Goal: Information Seeking & Learning: Find specific fact

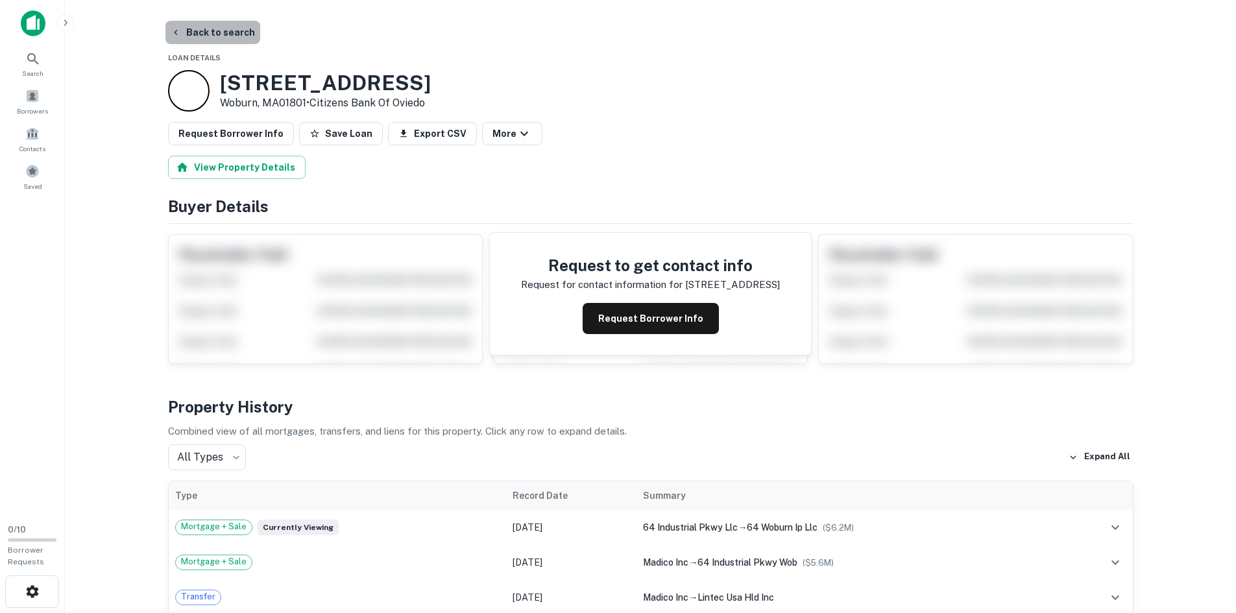
click at [215, 29] on button "Back to search" at bounding box center [212, 32] width 95 height 23
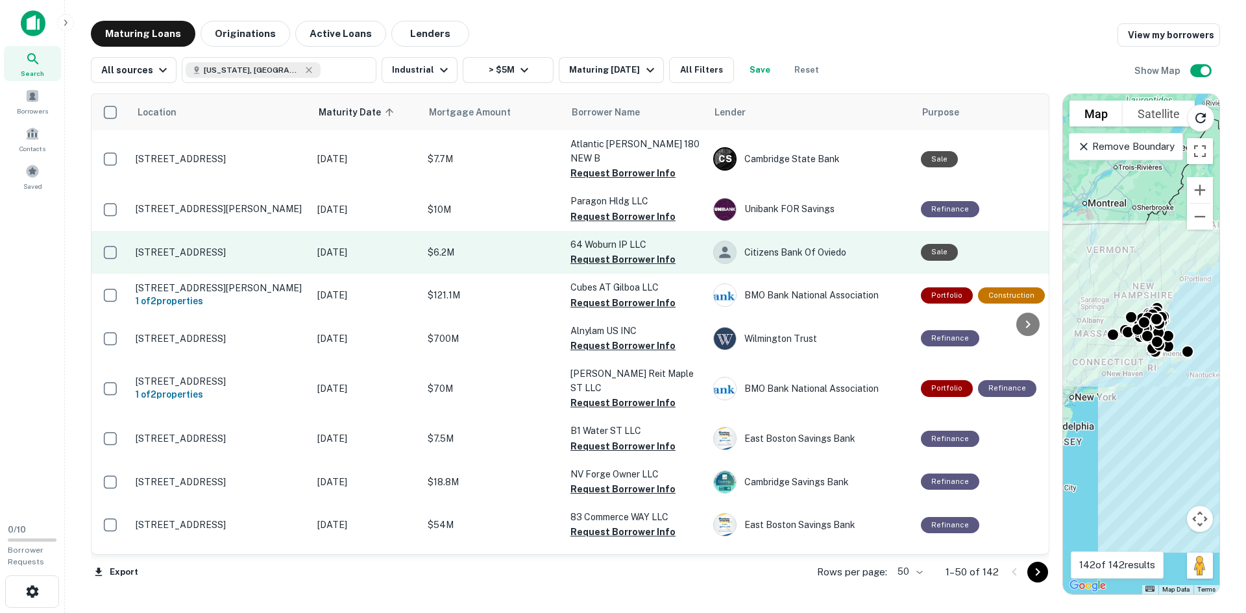
click at [169, 247] on p "[STREET_ADDRESS]" at bounding box center [220, 253] width 169 height 12
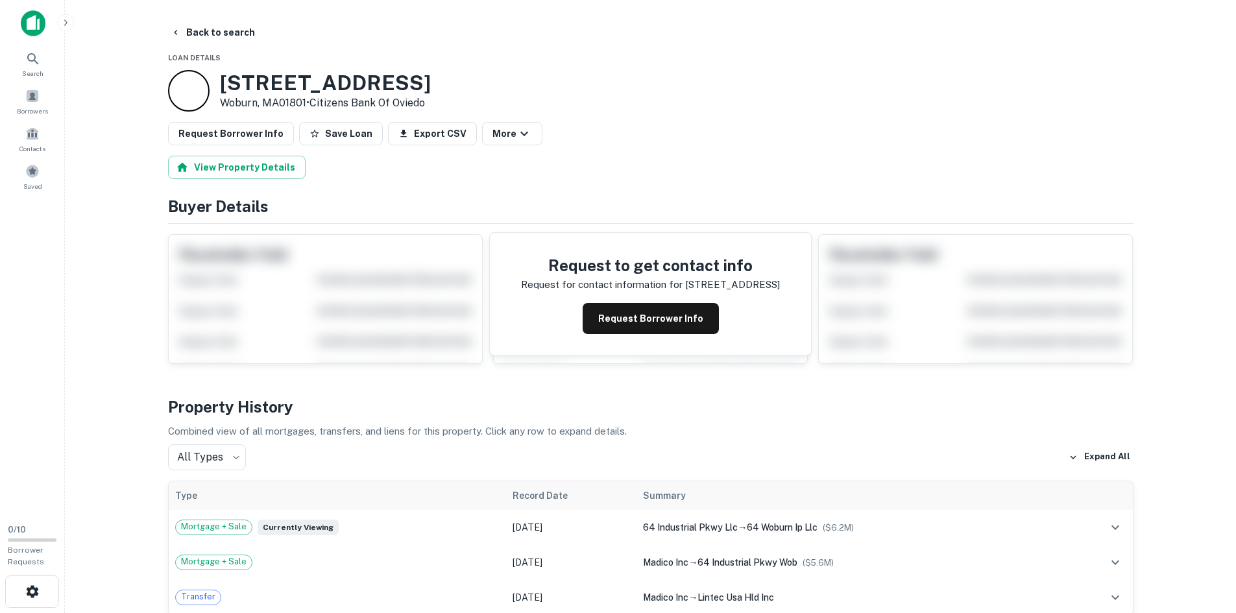
click at [201, 29] on button "Back to search" at bounding box center [212, 32] width 95 height 23
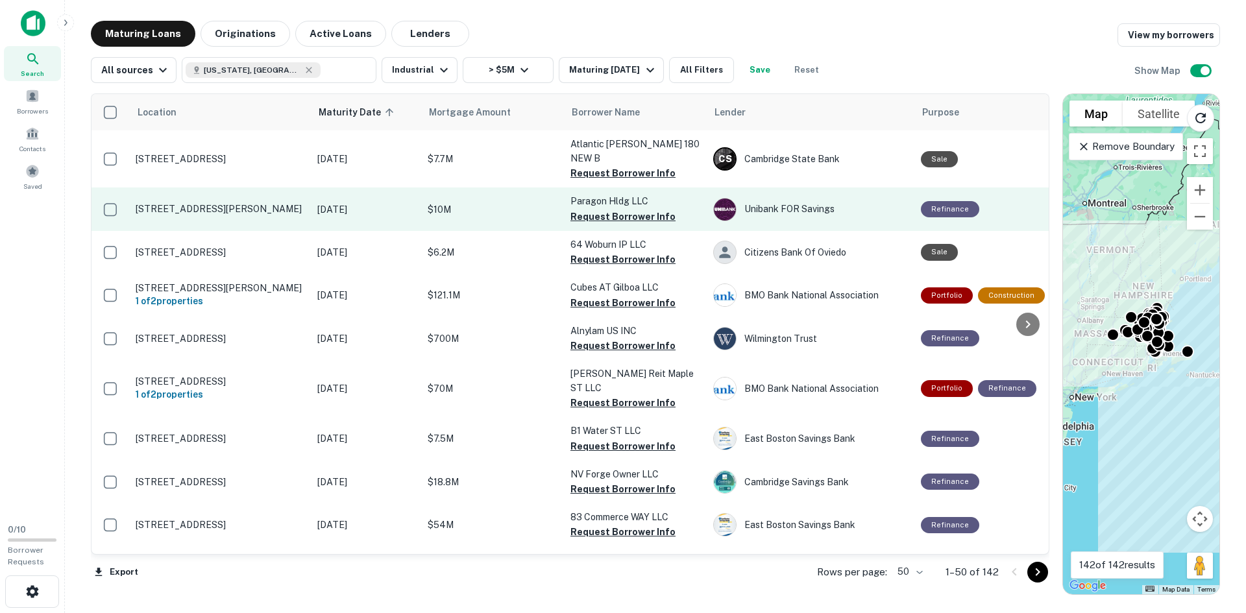
click at [180, 203] on p "41 Main St Bolton, MA01740" at bounding box center [220, 209] width 169 height 12
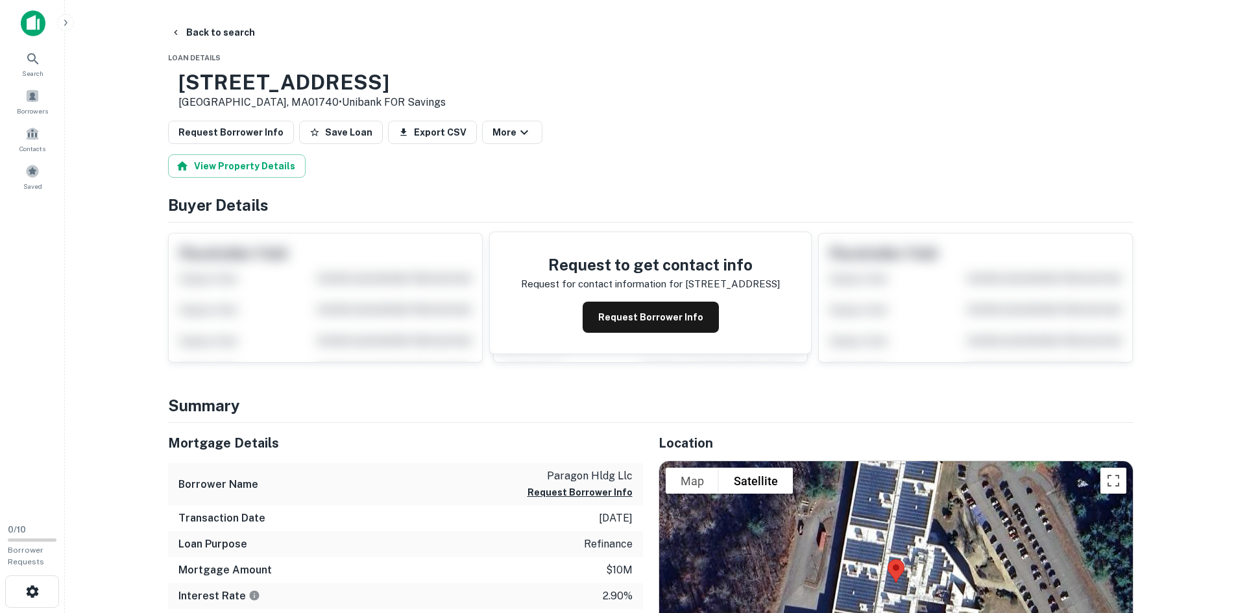
click at [259, 93] on h3 "41 Main St" at bounding box center [311, 82] width 267 height 25
copy h3 "41 Main St"
click at [173, 29] on icon "button" at bounding box center [176, 32] width 10 height 10
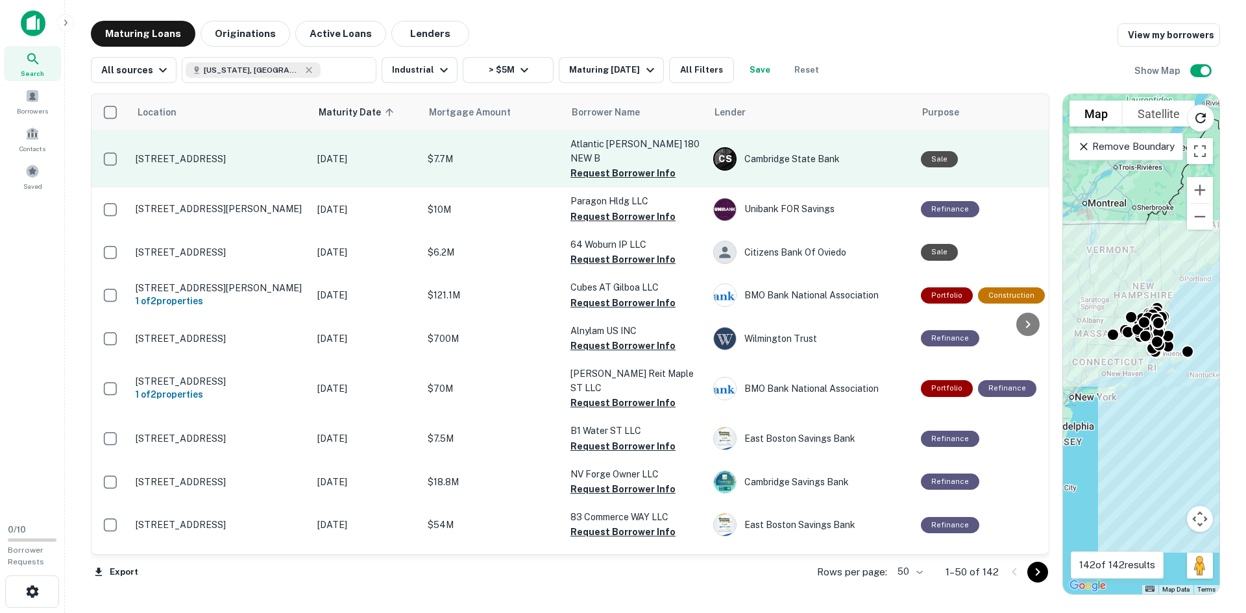
click at [185, 153] on p "1 6th Rd Woburn, MA01801" at bounding box center [220, 159] width 169 height 12
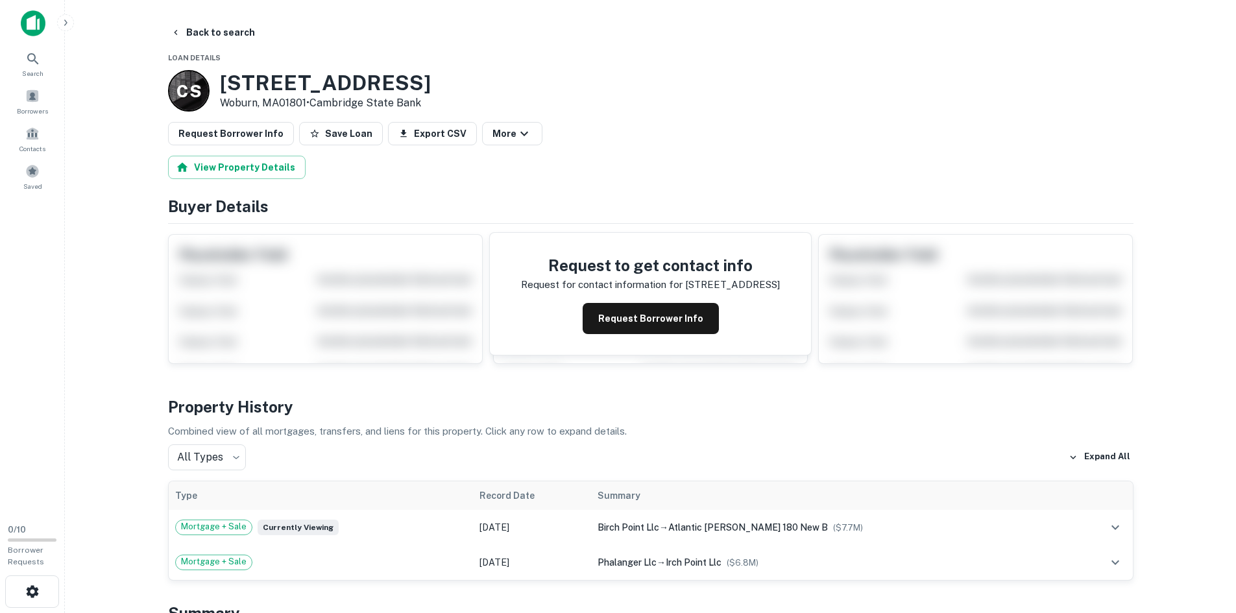
click at [285, 86] on h3 "1 6th Rd" at bounding box center [325, 83] width 211 height 25
copy h3 "1 6th Rd"
click at [110, 97] on main "Back to search Loan Details C S 1 6th Rd Woburn, MA01801 • Cambridge State Bank…" at bounding box center [650, 306] width 1171 height 613
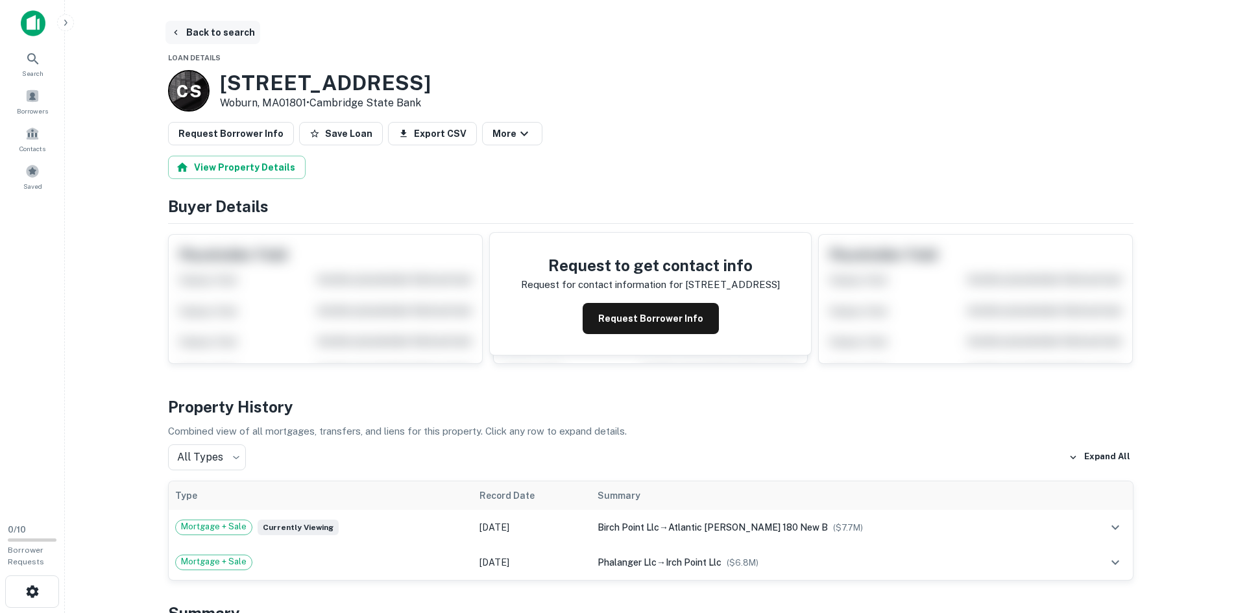
click at [197, 28] on button "Back to search" at bounding box center [212, 32] width 95 height 23
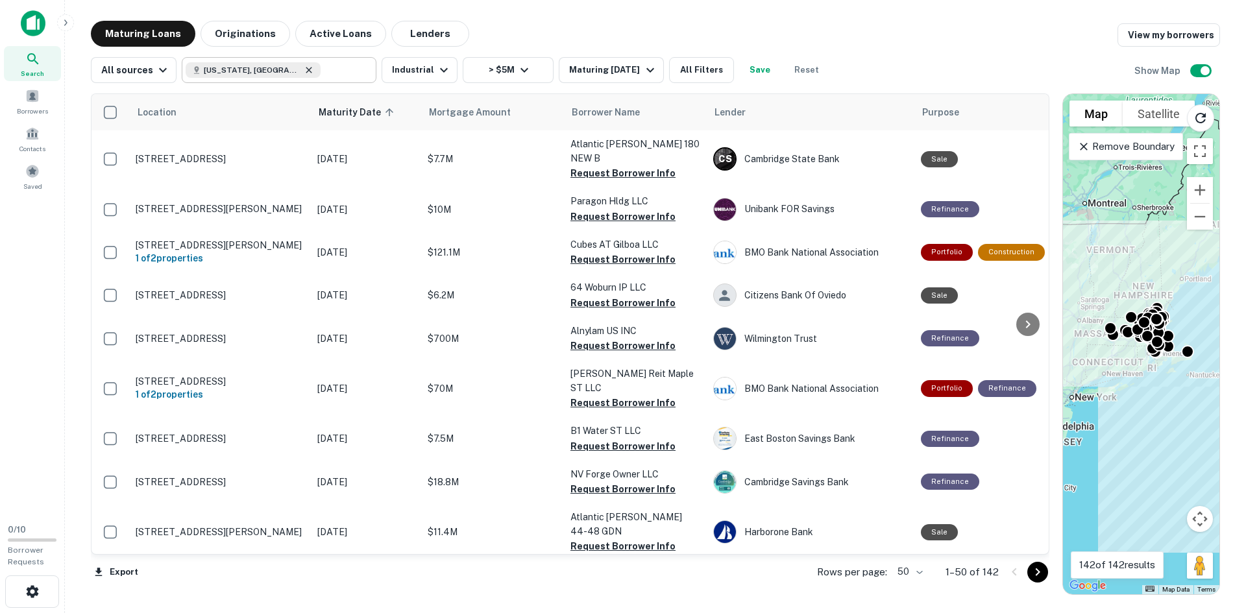
click at [304, 66] on icon at bounding box center [309, 70] width 10 height 10
type input "**********"
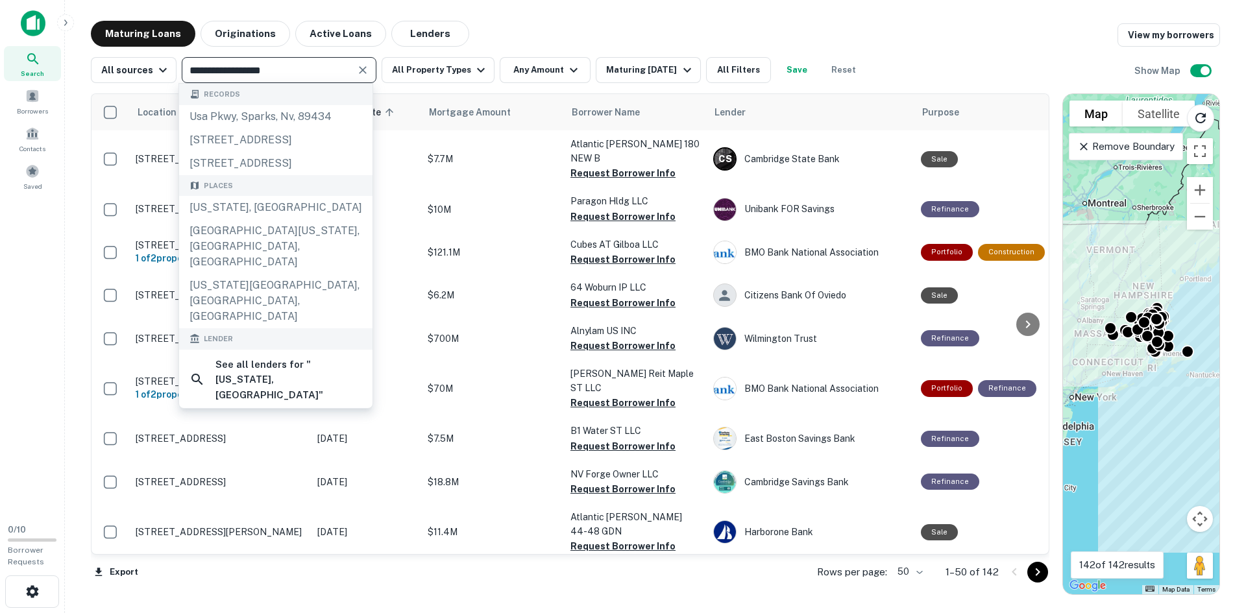
click at [362, 74] on icon "Clear" at bounding box center [362, 70] width 13 height 13
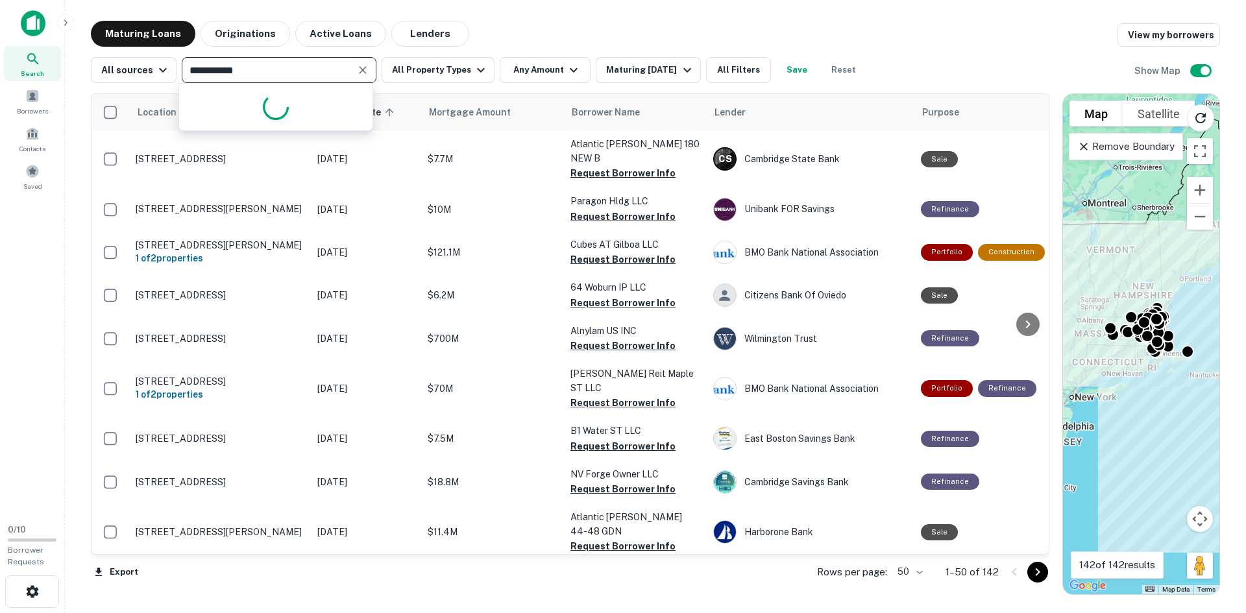
type input "**********"
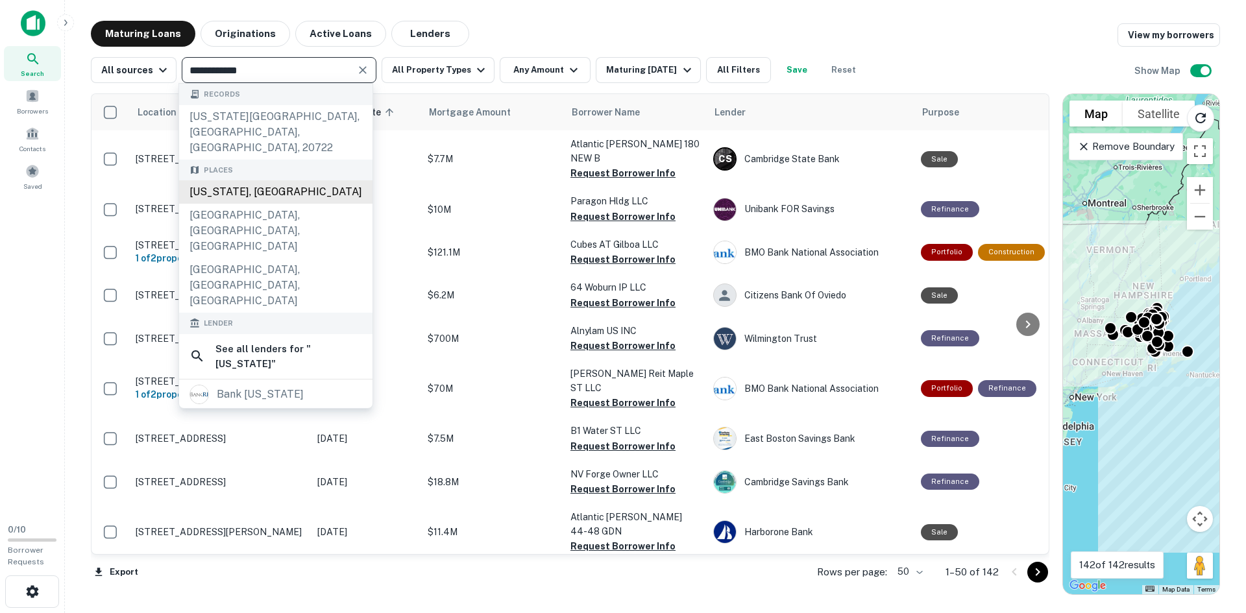
click at [242, 180] on div "Rhode Island, USA" at bounding box center [275, 191] width 193 height 23
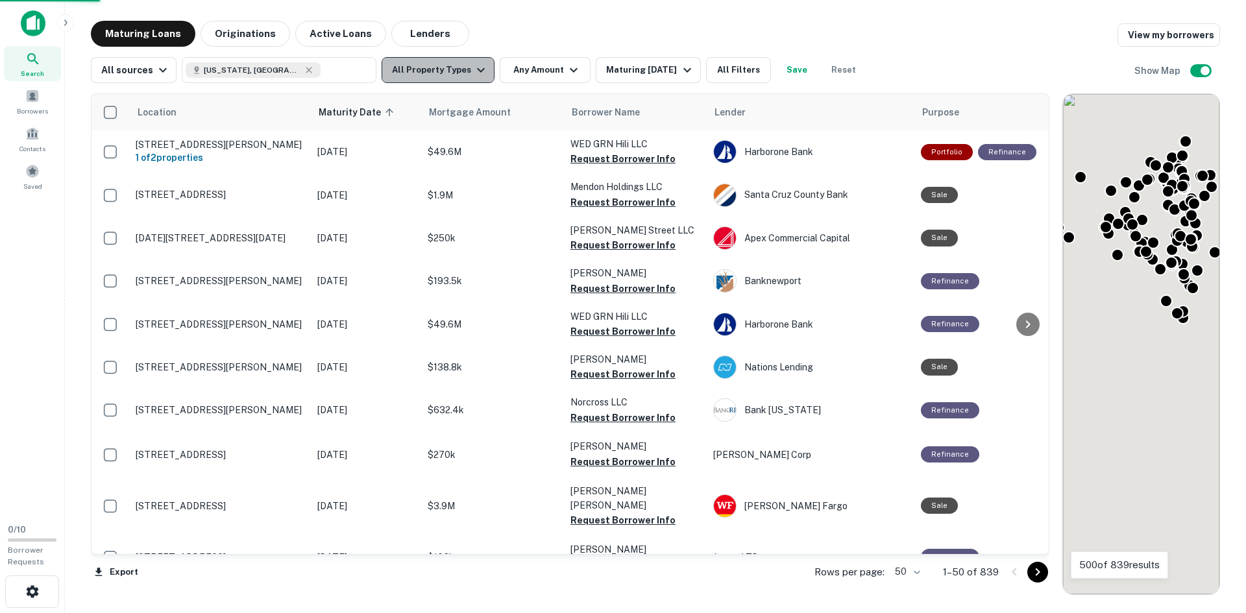
click at [434, 72] on button "All Property Types" at bounding box center [438, 70] width 113 height 26
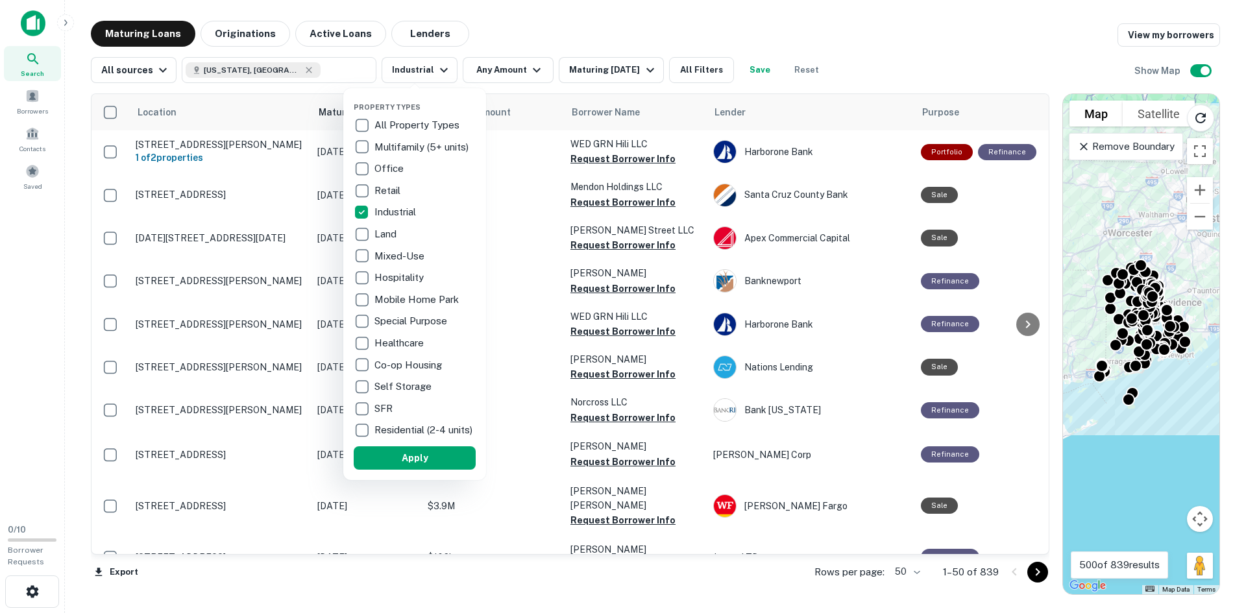
click at [483, 75] on div at bounding box center [623, 306] width 1246 height 613
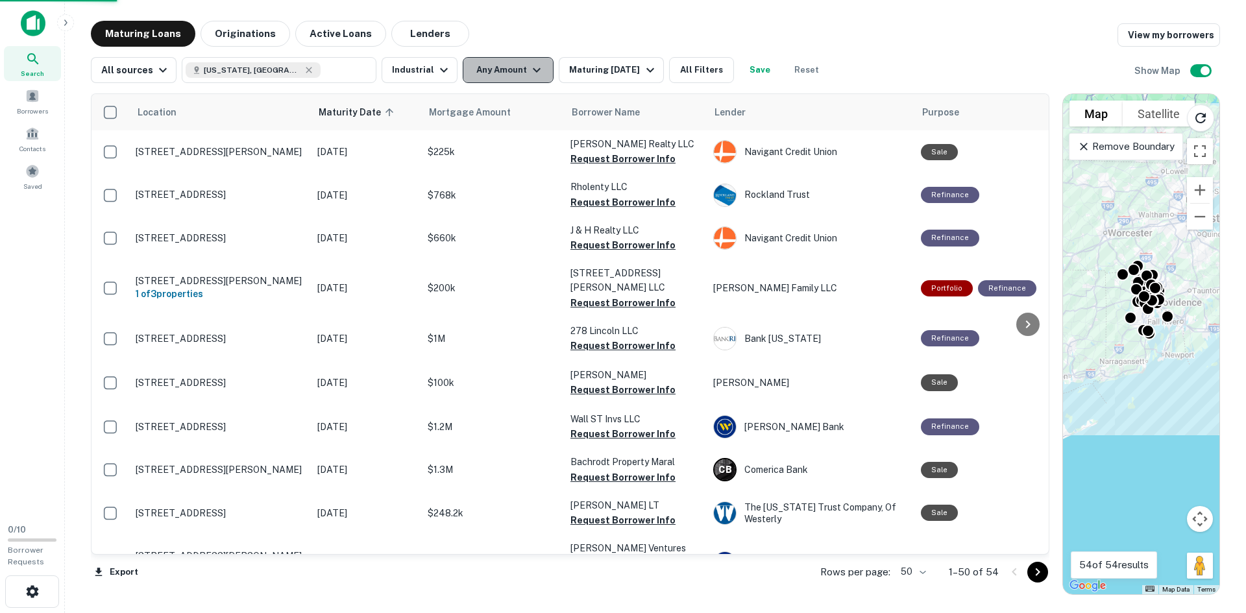
click at [491, 59] on button "Any Amount" at bounding box center [508, 70] width 91 height 26
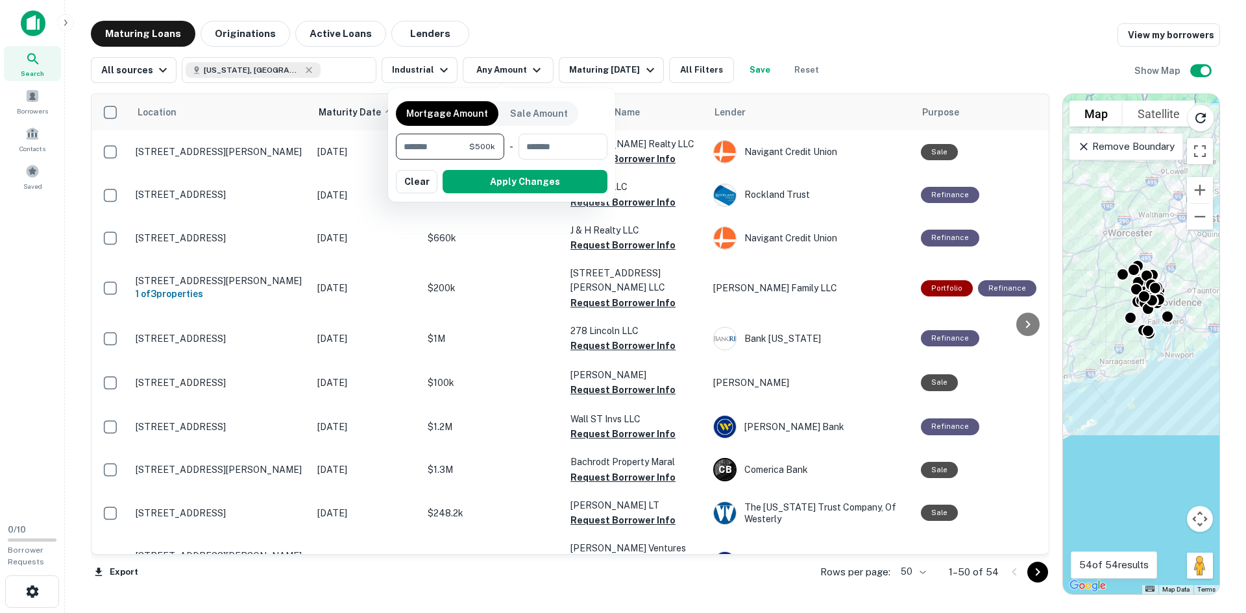
type input "*******"
click at [557, 190] on button "Apply Changes" at bounding box center [525, 181] width 165 height 23
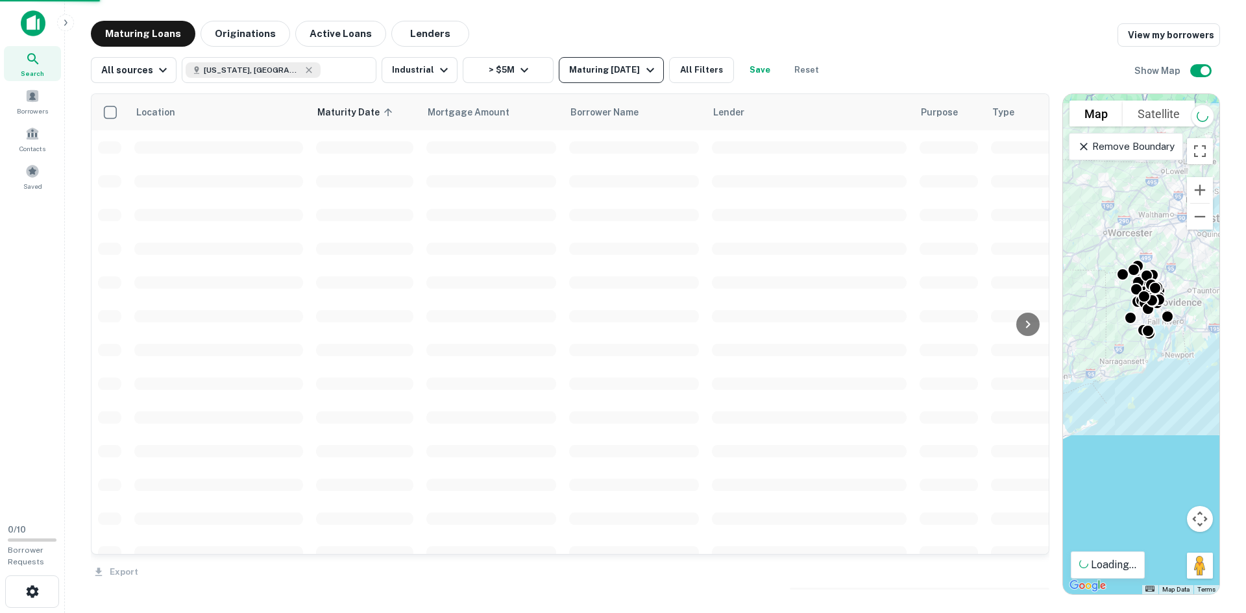
click at [576, 80] on button "Maturing [DATE]" at bounding box center [611, 70] width 104 height 26
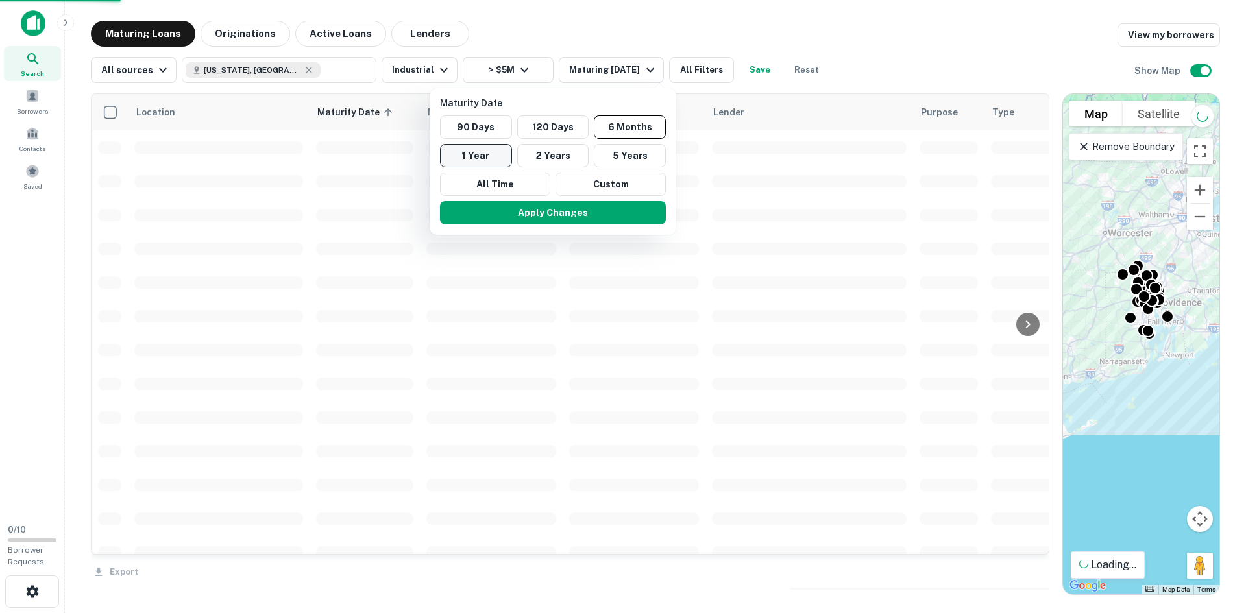
click at [484, 154] on button "1 Year" at bounding box center [476, 155] width 72 height 23
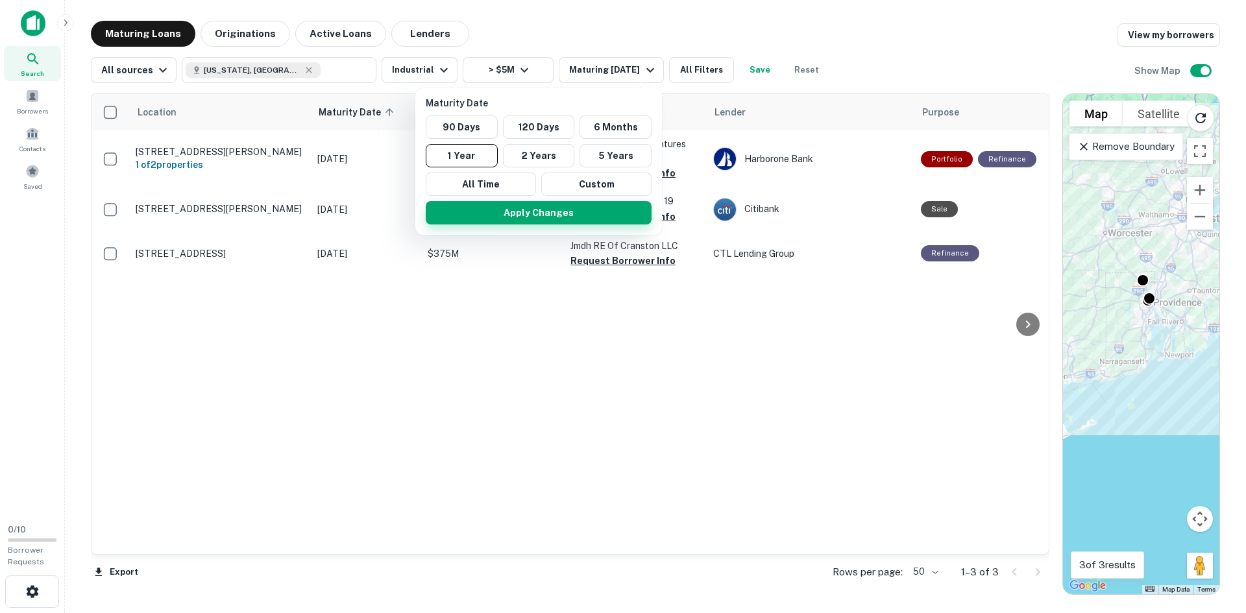
click at [547, 215] on button "Apply Changes" at bounding box center [539, 212] width 226 height 23
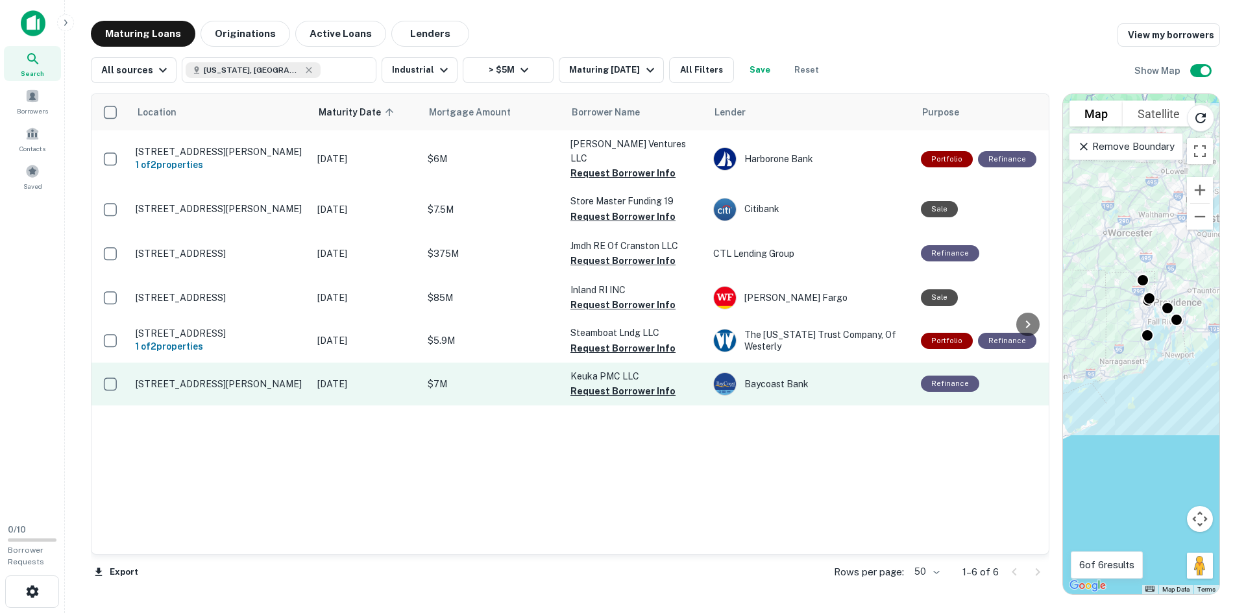
click at [202, 367] on td "365 Market St Warren, RI02885" at bounding box center [220, 384] width 182 height 43
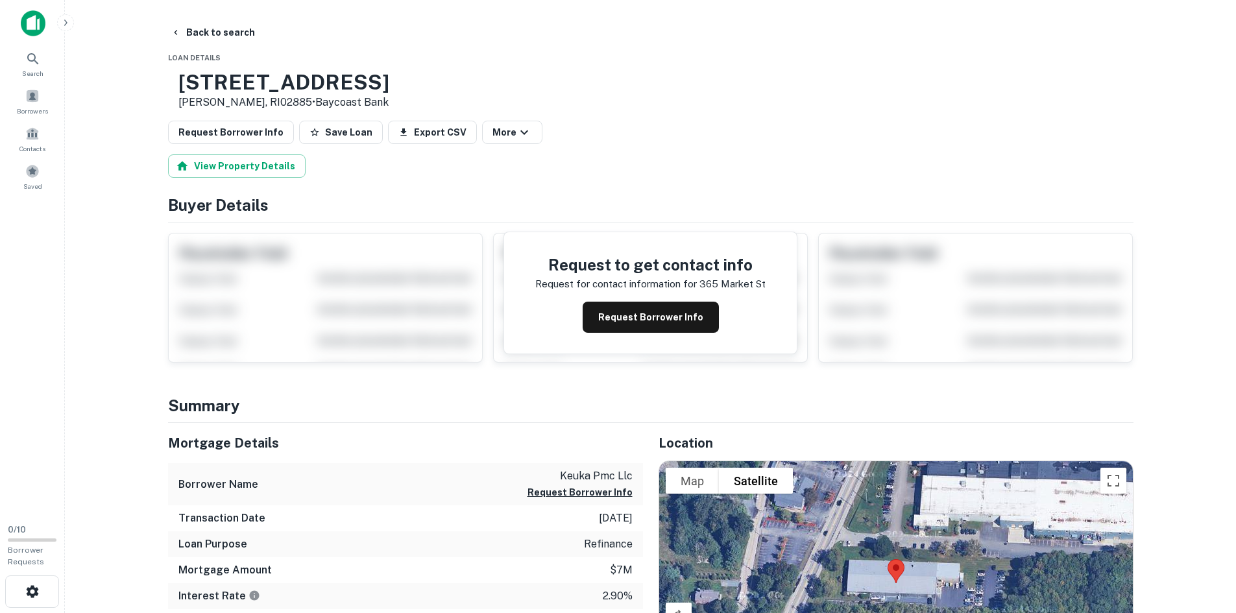
click at [247, 84] on h3 "365 Market St" at bounding box center [283, 82] width 211 height 25
copy h3 "365 Market St"
drag, startPoint x: 186, startPoint y: 40, endPoint x: 187, endPoint y: 58, distance: 18.2
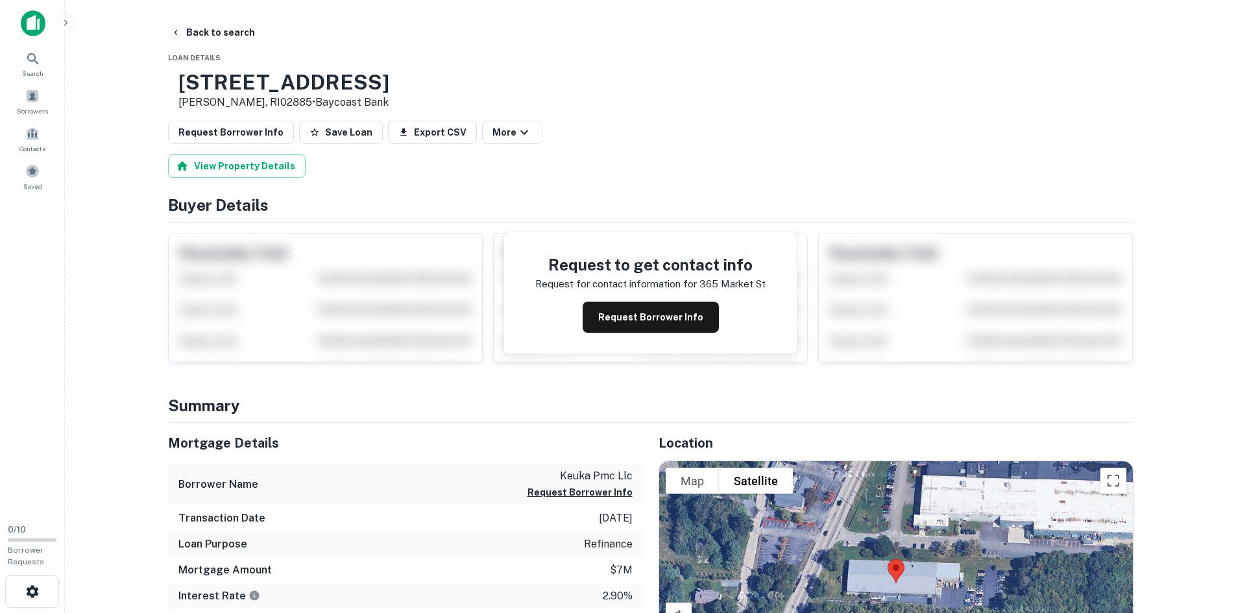
click at [186, 40] on button "Back to search" at bounding box center [212, 32] width 95 height 23
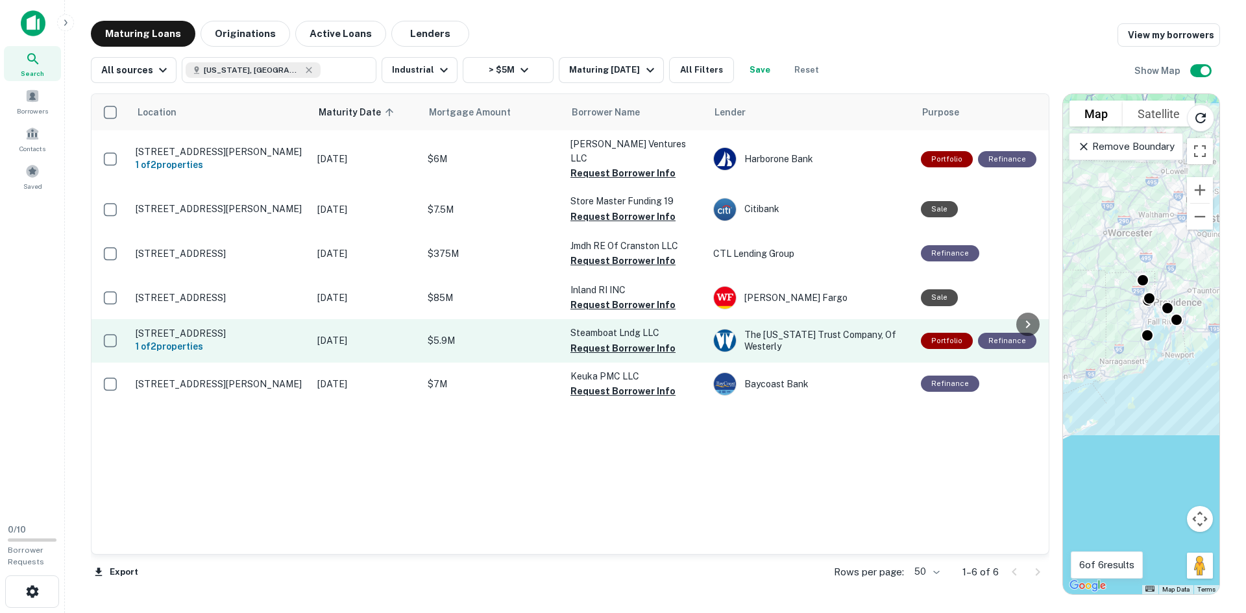
click at [228, 328] on p "35 Steamboat Ave North Kingstown, RI02852" at bounding box center [220, 334] width 169 height 12
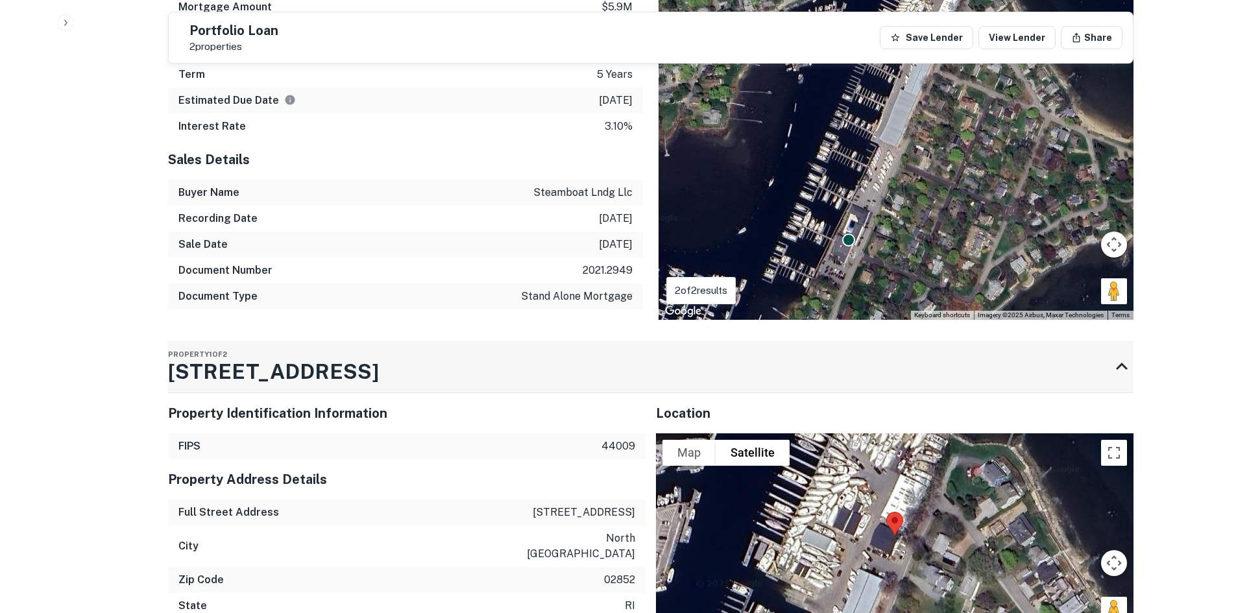
click at [235, 369] on h3 "35 Steamboat Ave" at bounding box center [273, 371] width 211 height 31
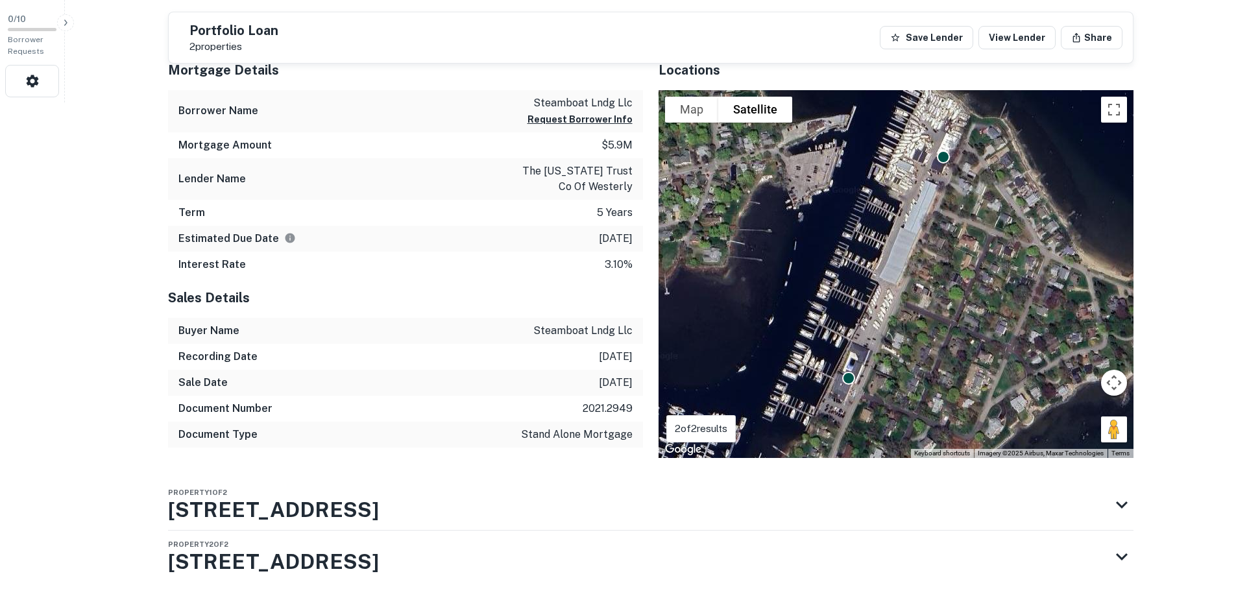
scroll to position [543, 0]
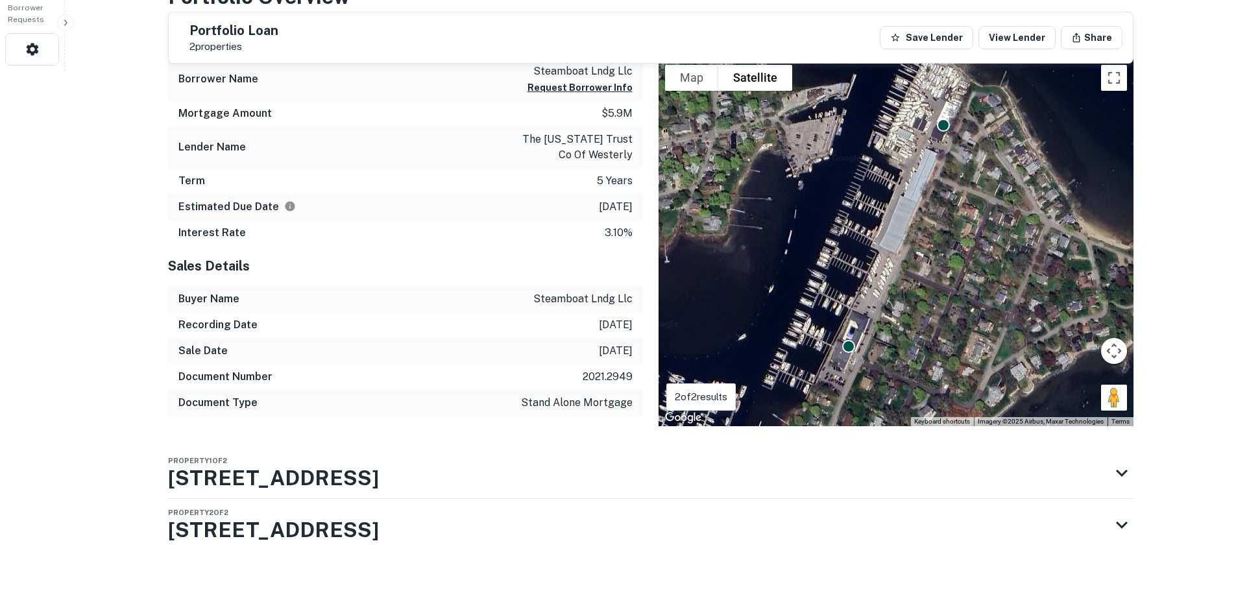
click at [244, 469] on h3 "35 Steamboat Ave" at bounding box center [273, 478] width 211 height 31
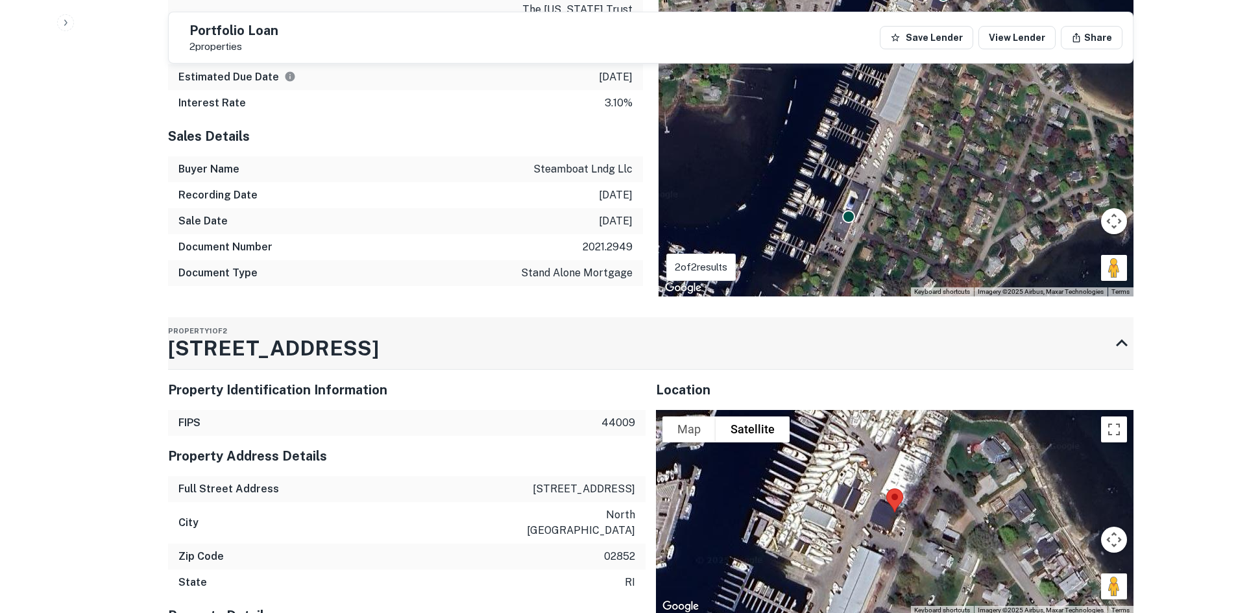
scroll to position [747, 0]
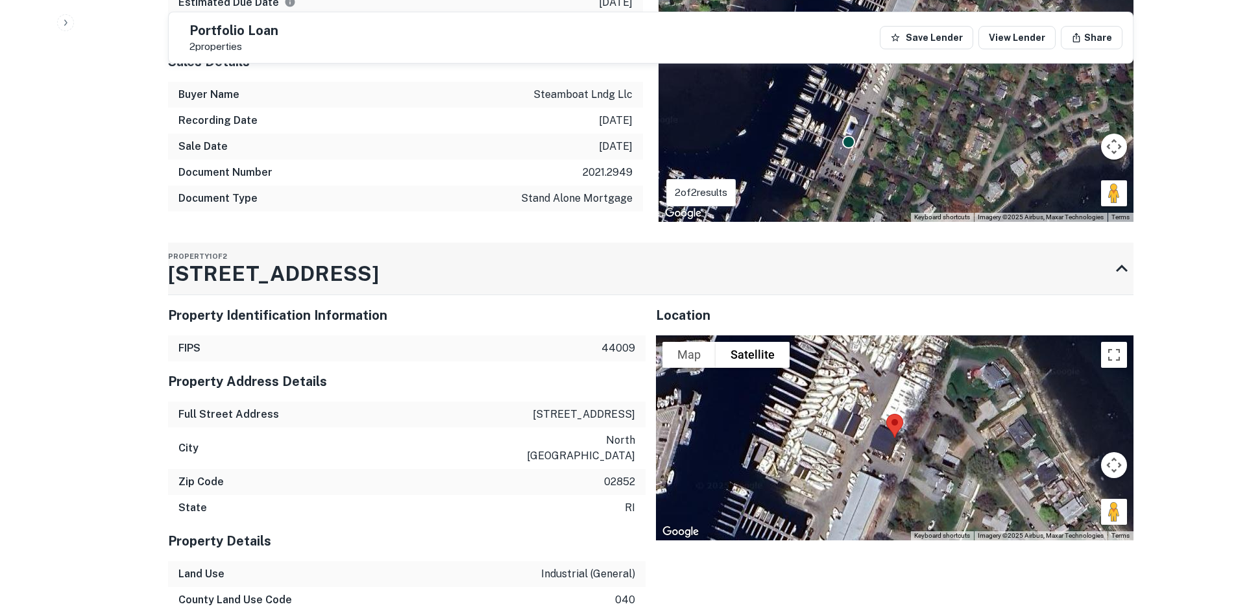
click at [234, 288] on h3 "35 Steamboat Ave" at bounding box center [273, 273] width 211 height 31
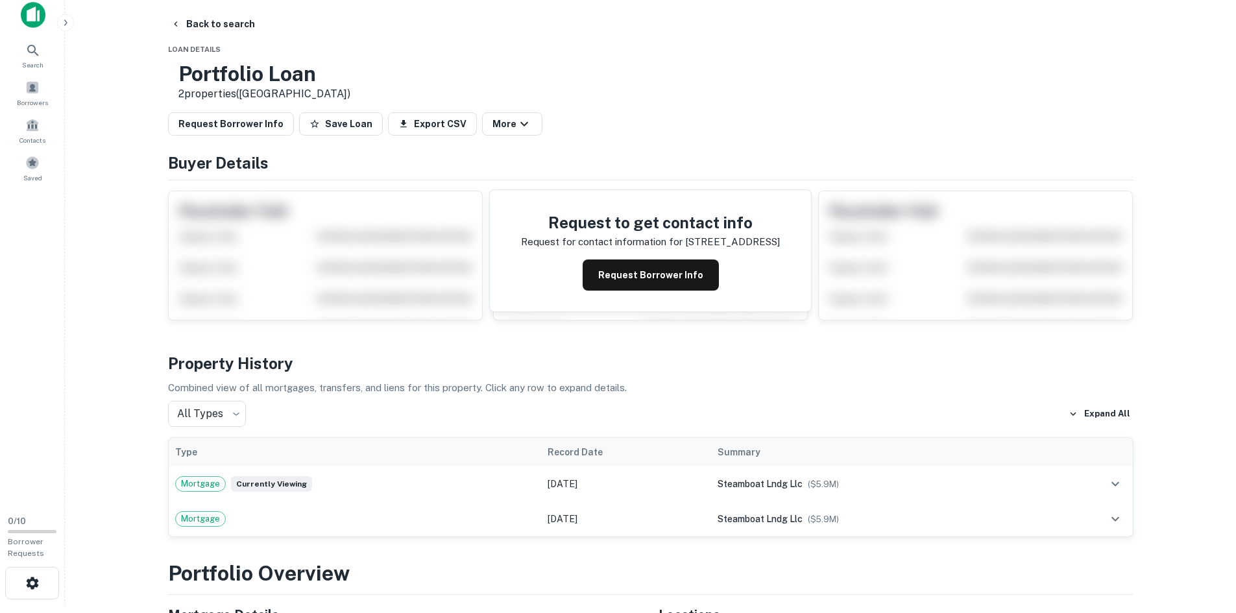
scroll to position [0, 0]
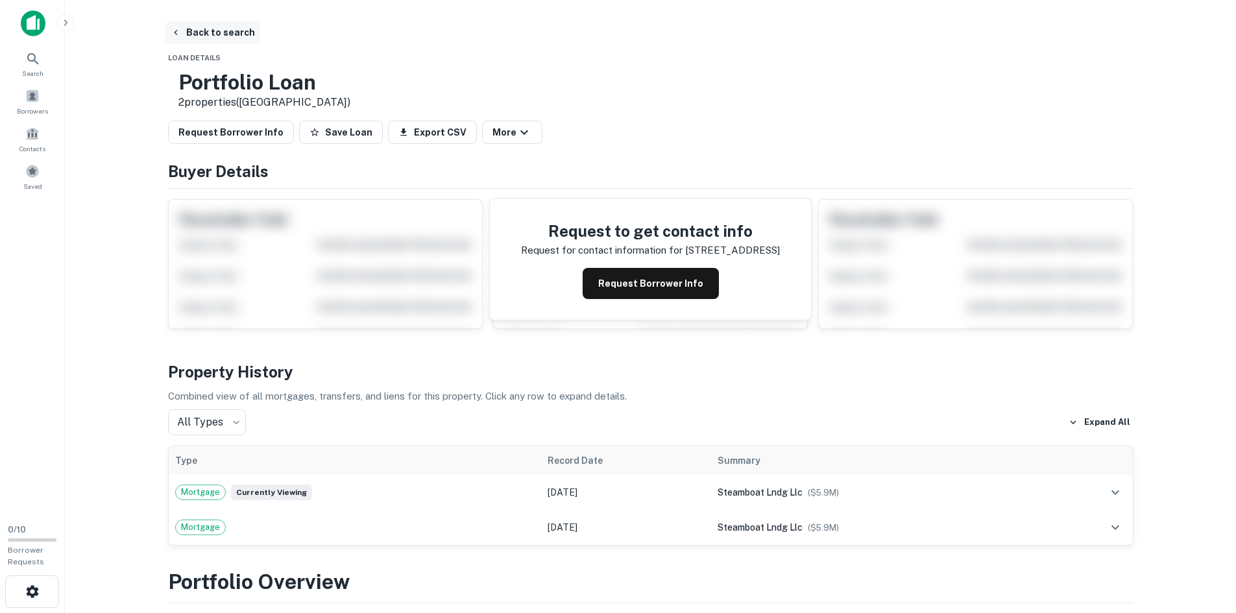
click at [209, 32] on button "Back to search" at bounding box center [212, 32] width 95 height 23
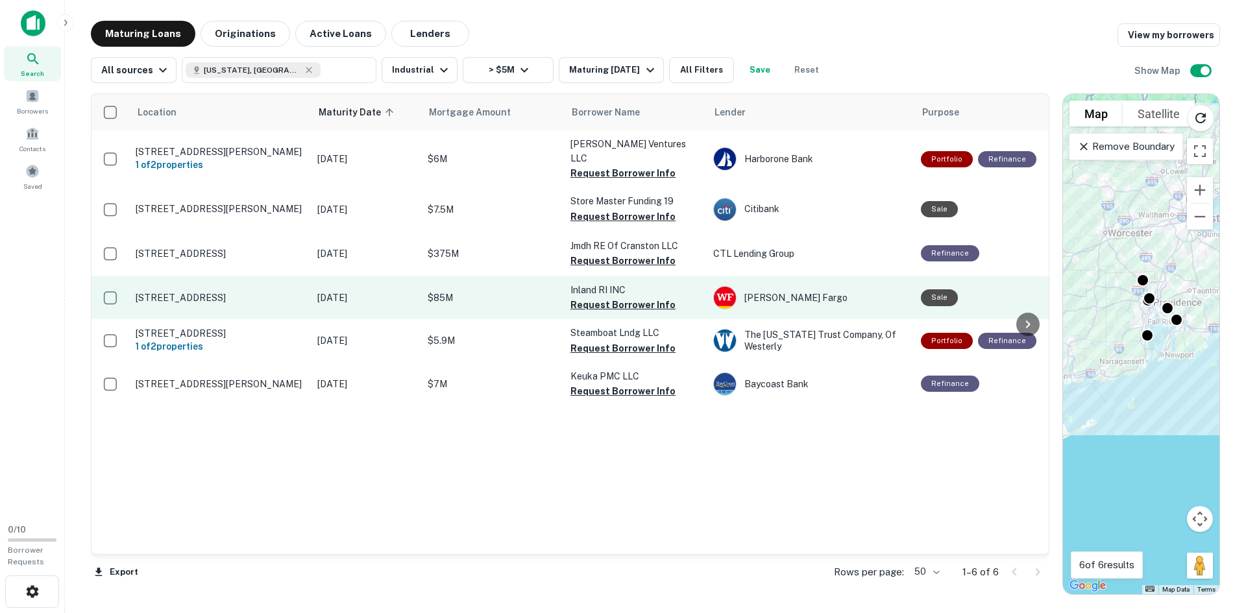
click at [202, 292] on p "25 State Ave Tiverton, RI02878" at bounding box center [220, 298] width 169 height 12
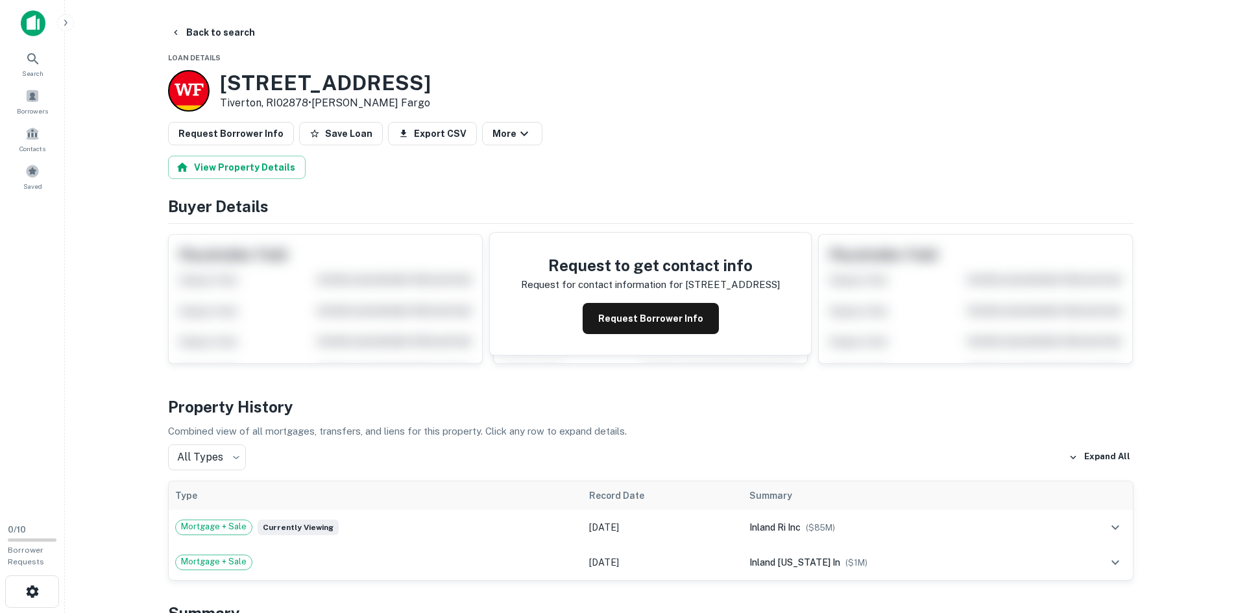
click at [277, 92] on h3 "25 State Ave" at bounding box center [325, 83] width 211 height 25
copy h3 "25 State Ave"
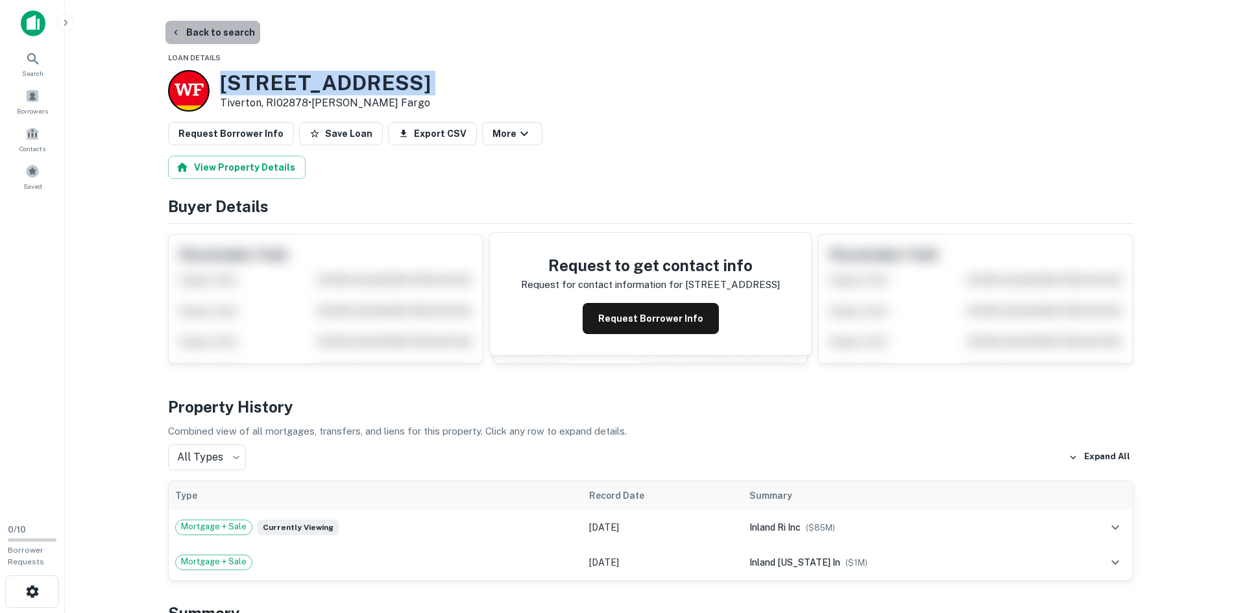
click at [216, 28] on button "Back to search" at bounding box center [212, 32] width 95 height 23
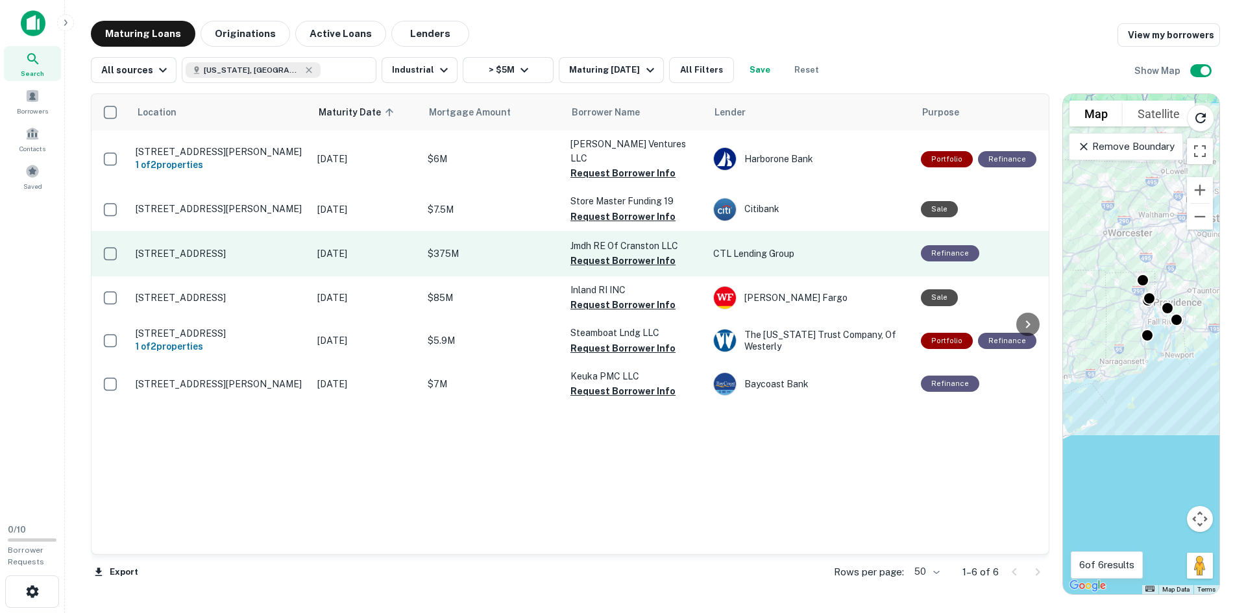
click at [227, 248] on p "140 Kenwood St Cranston, RI02907" at bounding box center [220, 254] width 169 height 12
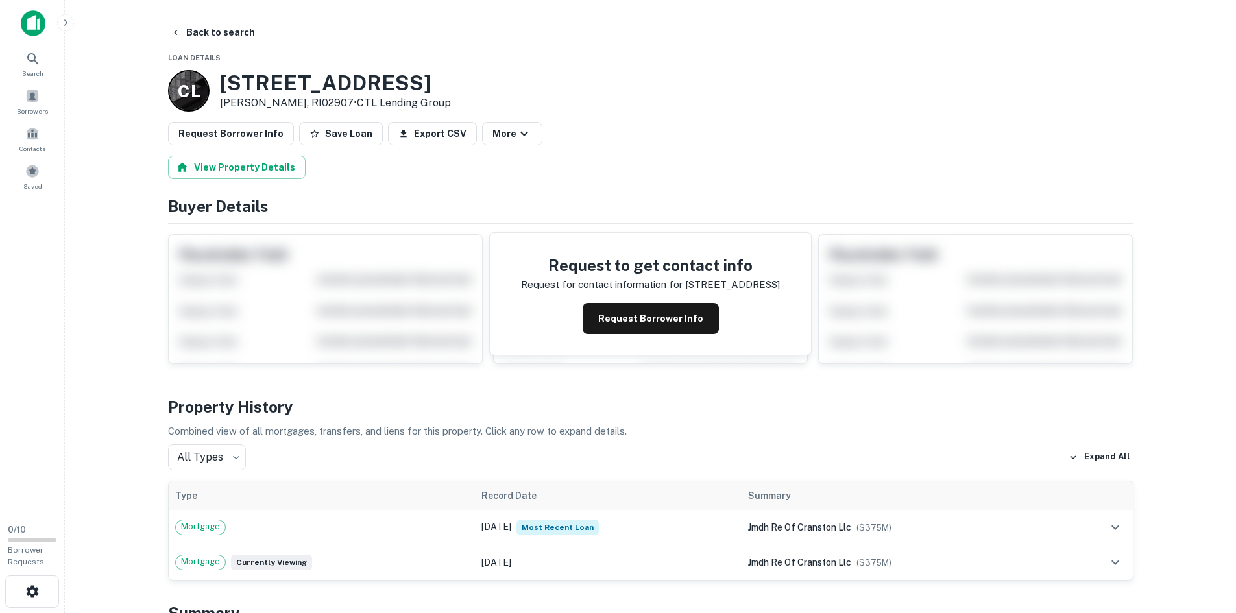
click at [292, 87] on h3 "140 Kenwood St" at bounding box center [335, 83] width 231 height 25
copy h3 "140 Kenwood St"
click at [199, 30] on button "Back to search" at bounding box center [212, 32] width 95 height 23
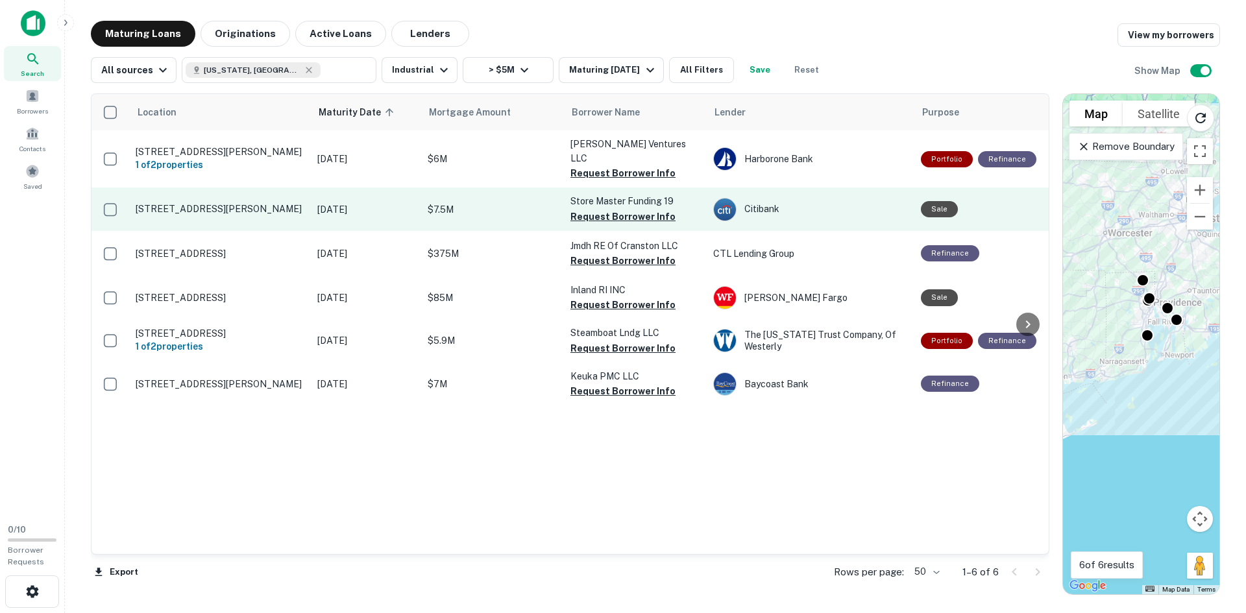
click at [187, 208] on td "13 Powder Hill Rd Lincoln, RI02865" at bounding box center [220, 209] width 182 height 43
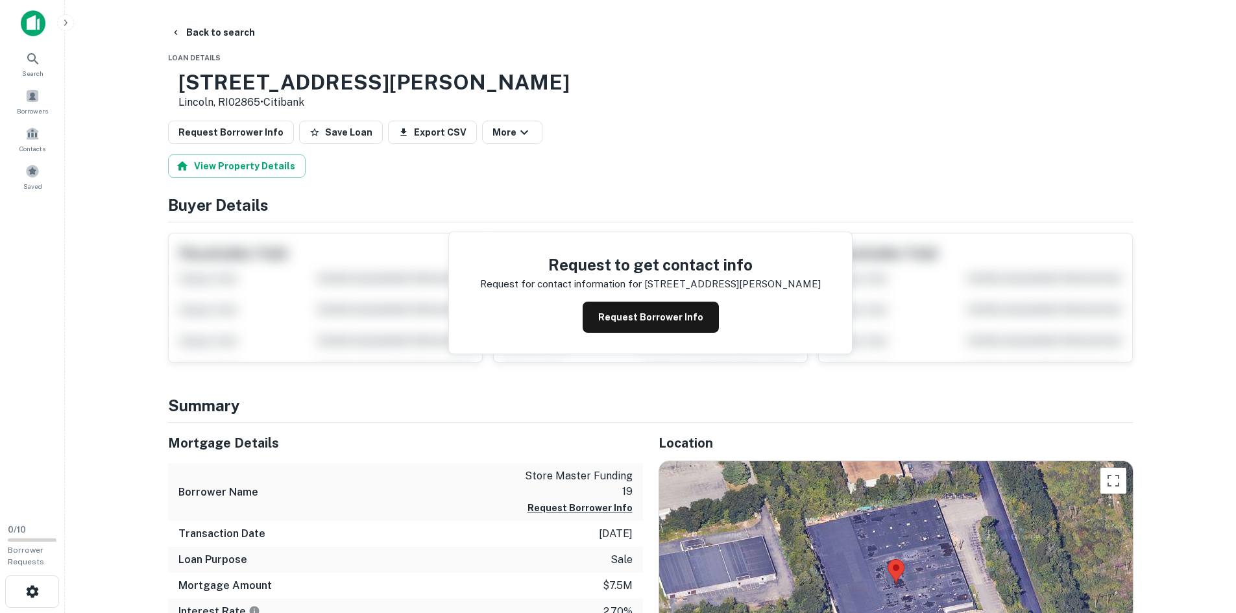
click at [264, 78] on h3 "13 Powder Hill Rd" at bounding box center [373, 82] width 391 height 25
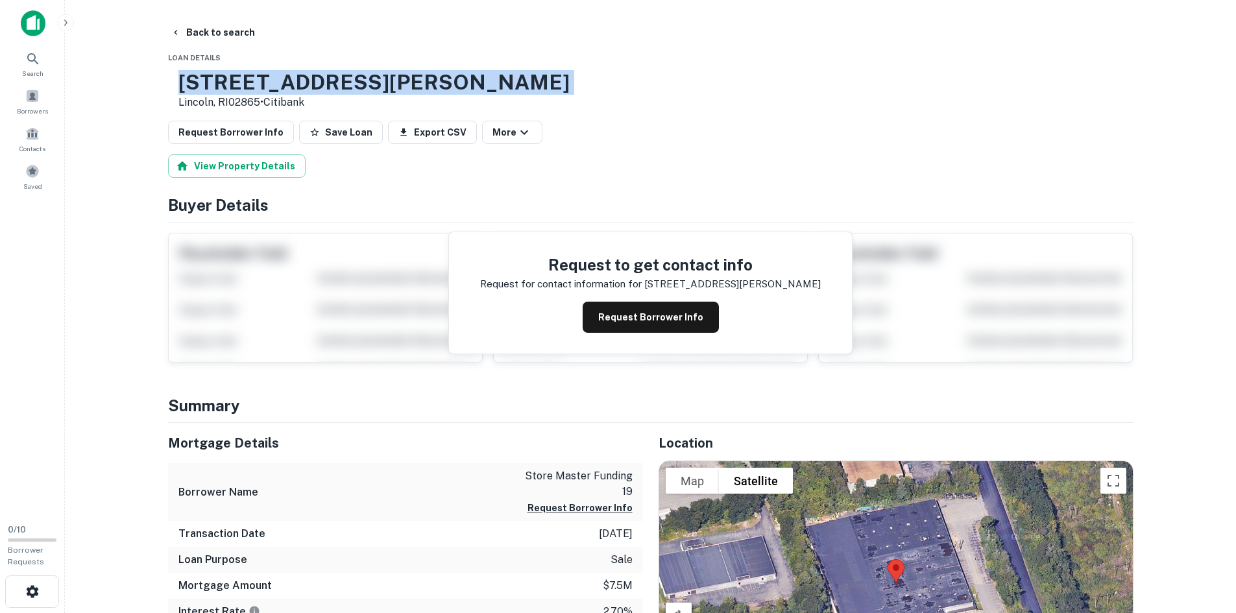
click at [264, 78] on h3 "13 Powder Hill Rd" at bounding box center [373, 82] width 391 height 25
copy h3 "13 Powder Hill Rd"
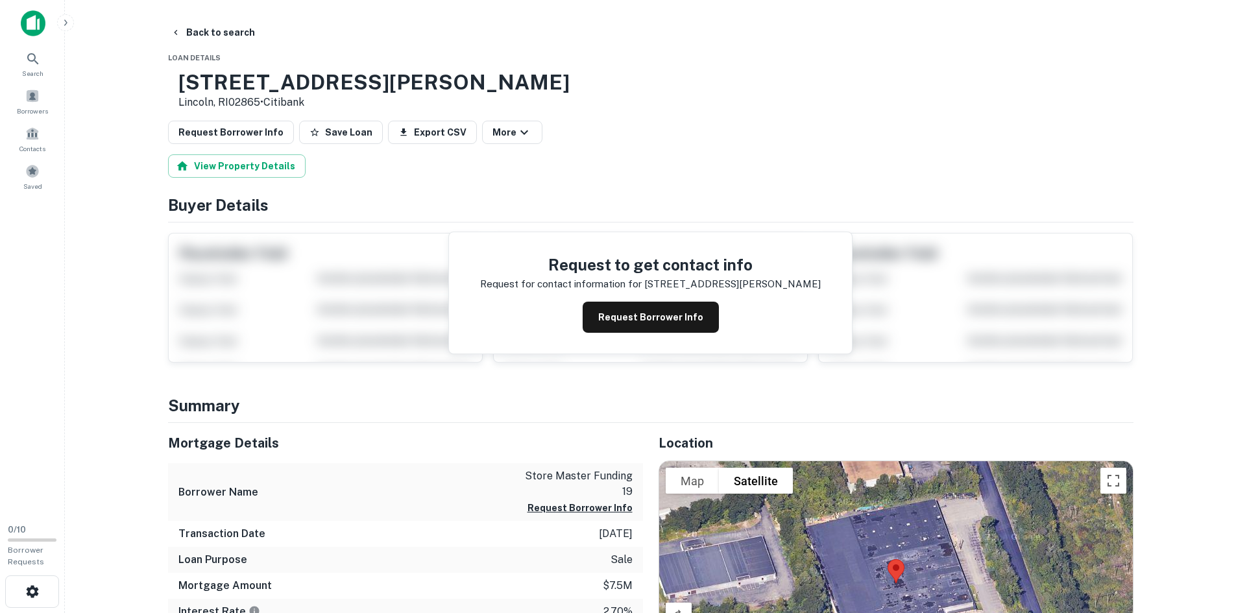
click at [196, 32] on button "Back to search" at bounding box center [212, 32] width 95 height 23
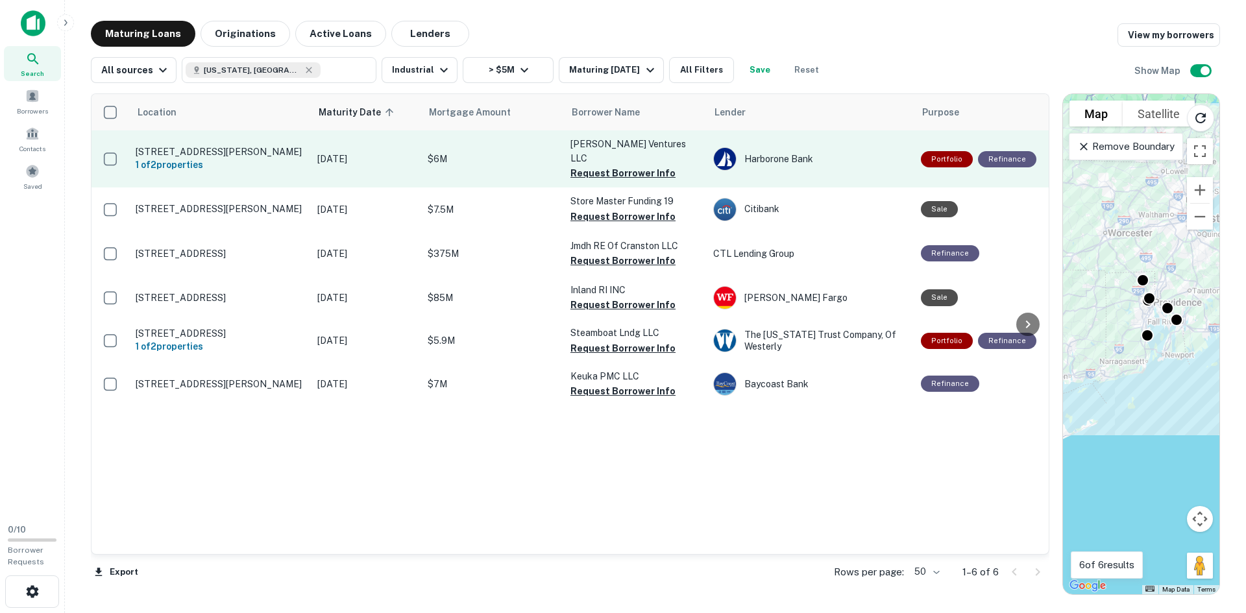
click at [240, 146] on p "50r Sprague St Providence, RI02907" at bounding box center [220, 152] width 169 height 12
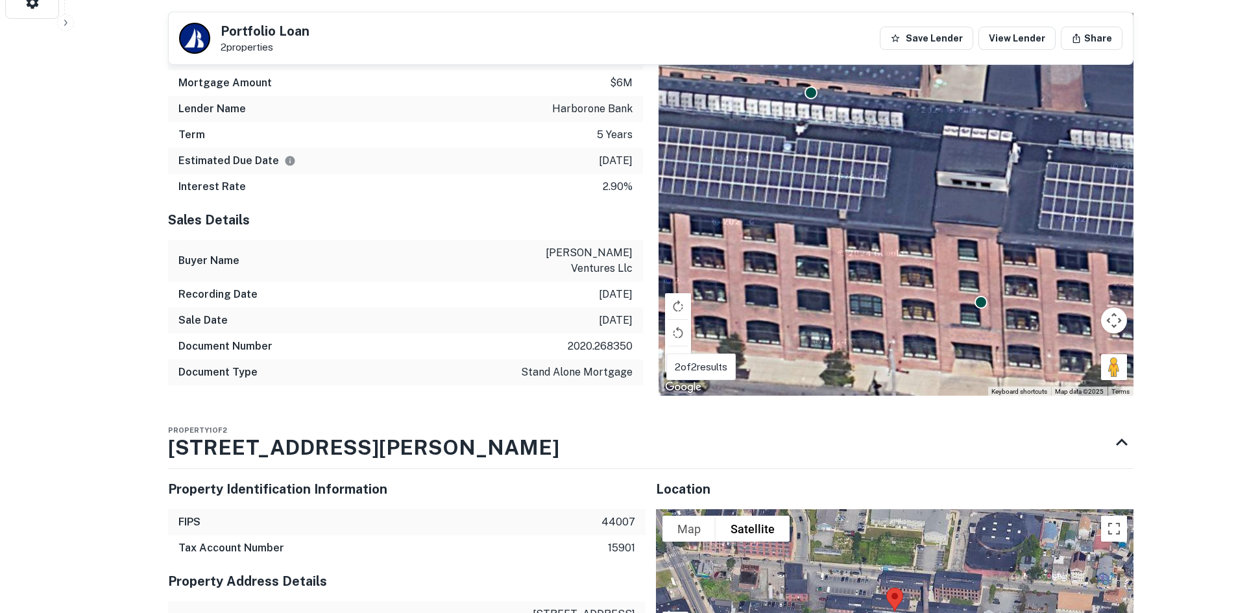
scroll to position [649, 0]
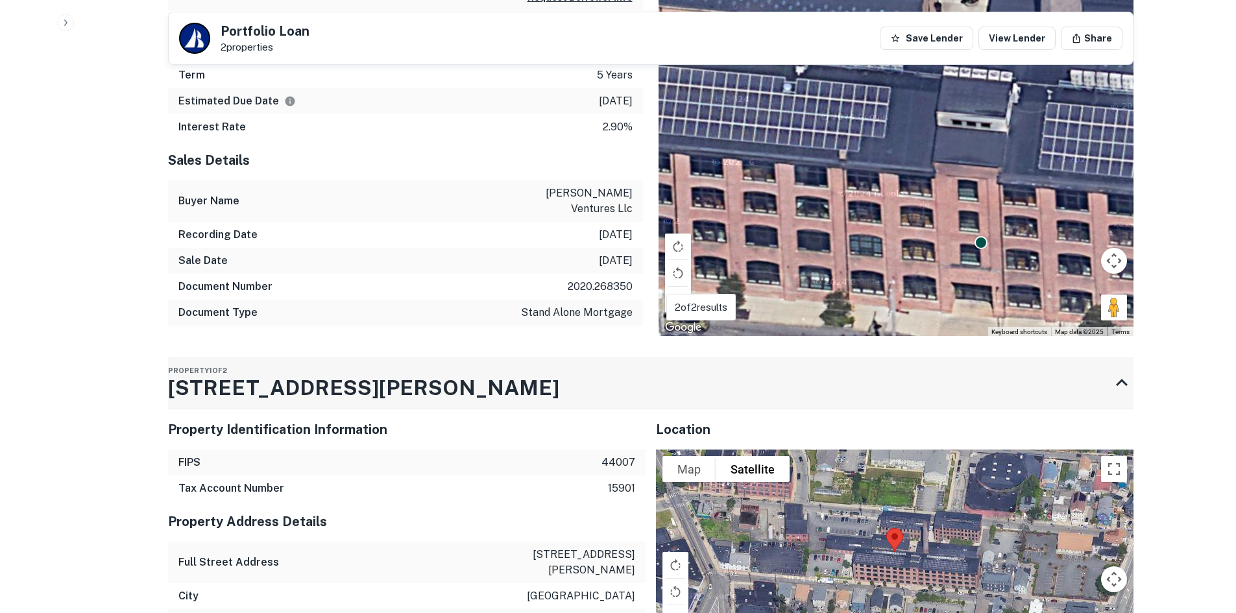
click at [300, 372] on h3 "50R Sprague St" at bounding box center [363, 387] width 391 height 31
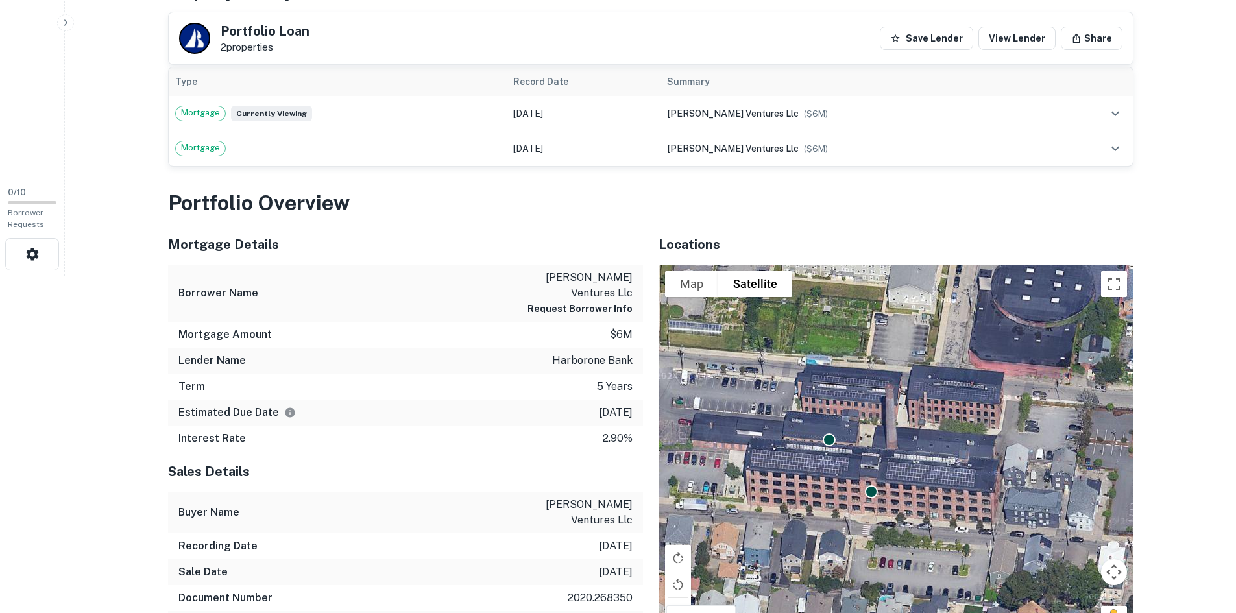
scroll to position [528, 0]
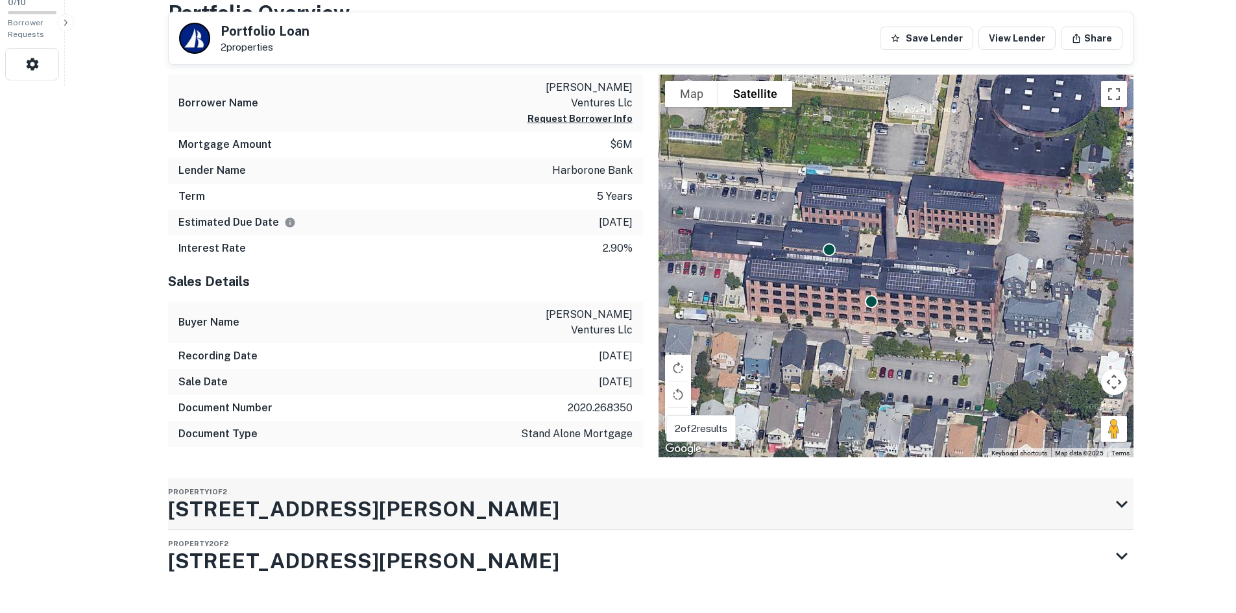
click at [356, 478] on div "Property 1 of 2 50R Sprague St" at bounding box center [639, 504] width 942 height 52
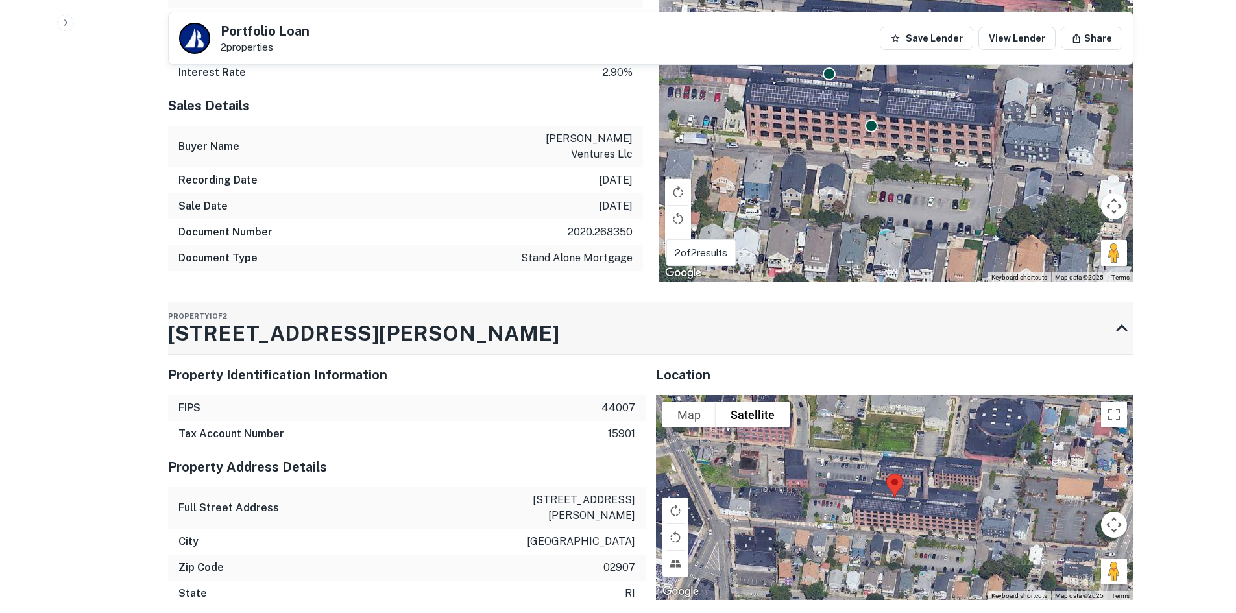
scroll to position [722, 0]
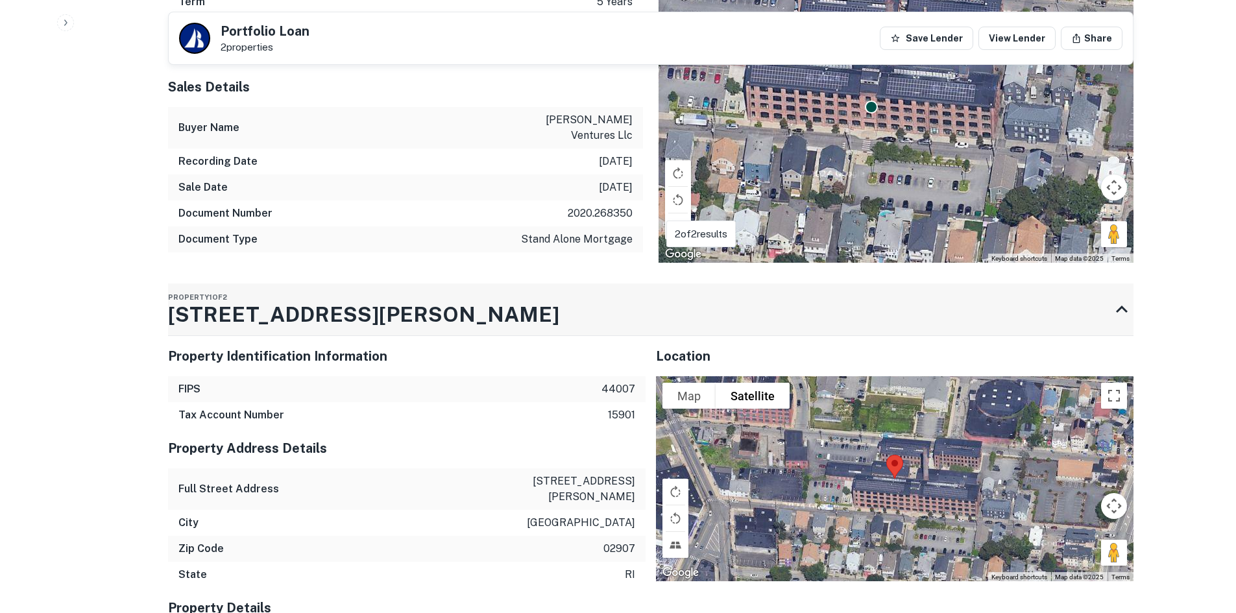
click at [313, 299] on h3 "50R Sprague St" at bounding box center [363, 314] width 391 height 31
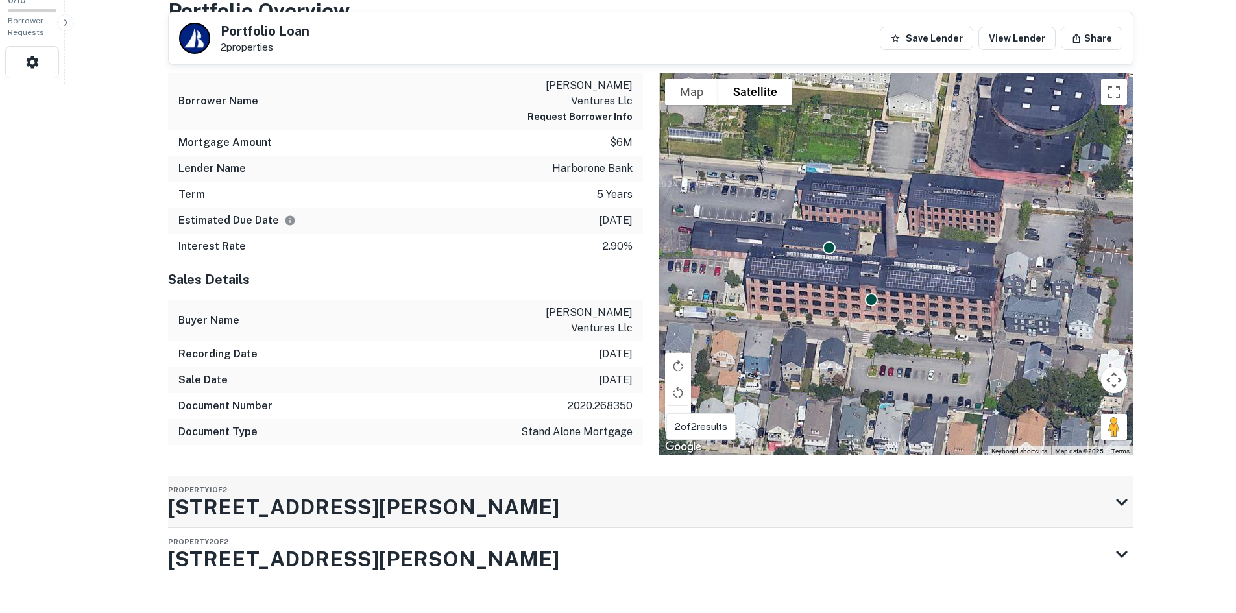
scroll to position [528, 0]
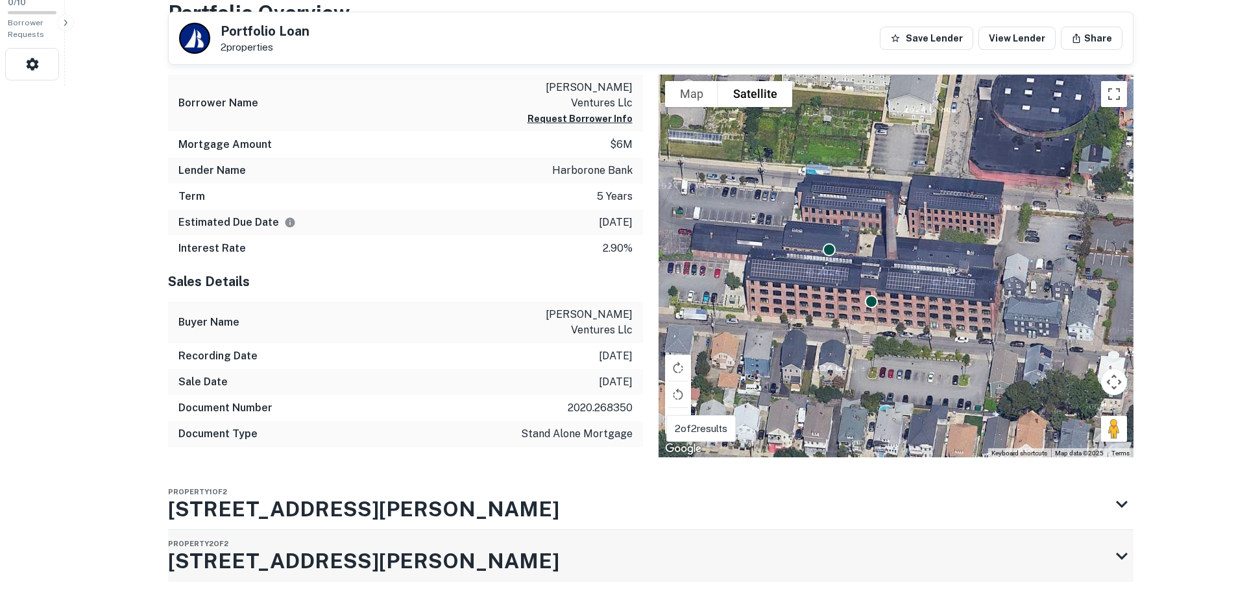
click at [257, 546] on h3 "55 Cromwell St" at bounding box center [363, 561] width 391 height 31
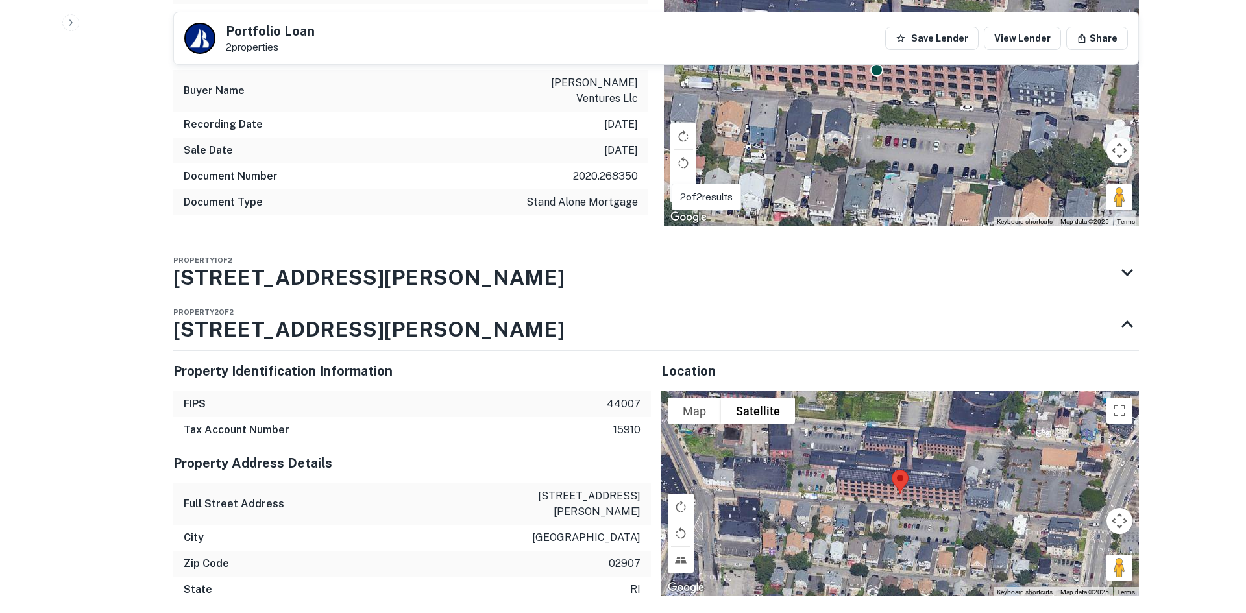
scroll to position [0, 0]
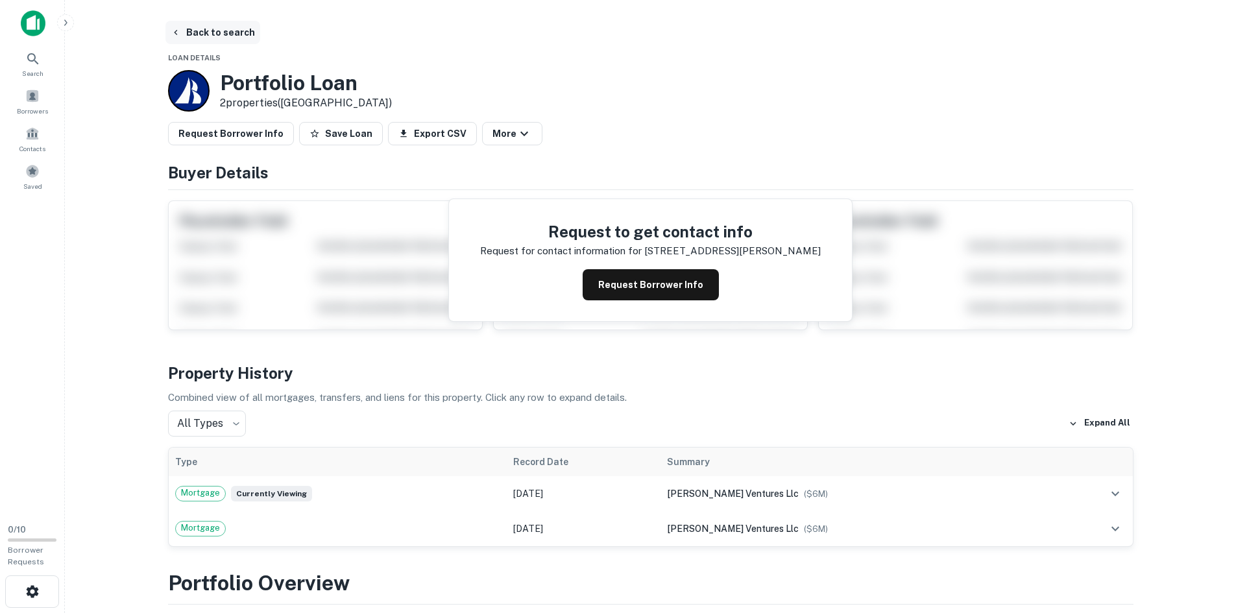
click at [221, 27] on button "Back to search" at bounding box center [212, 32] width 95 height 23
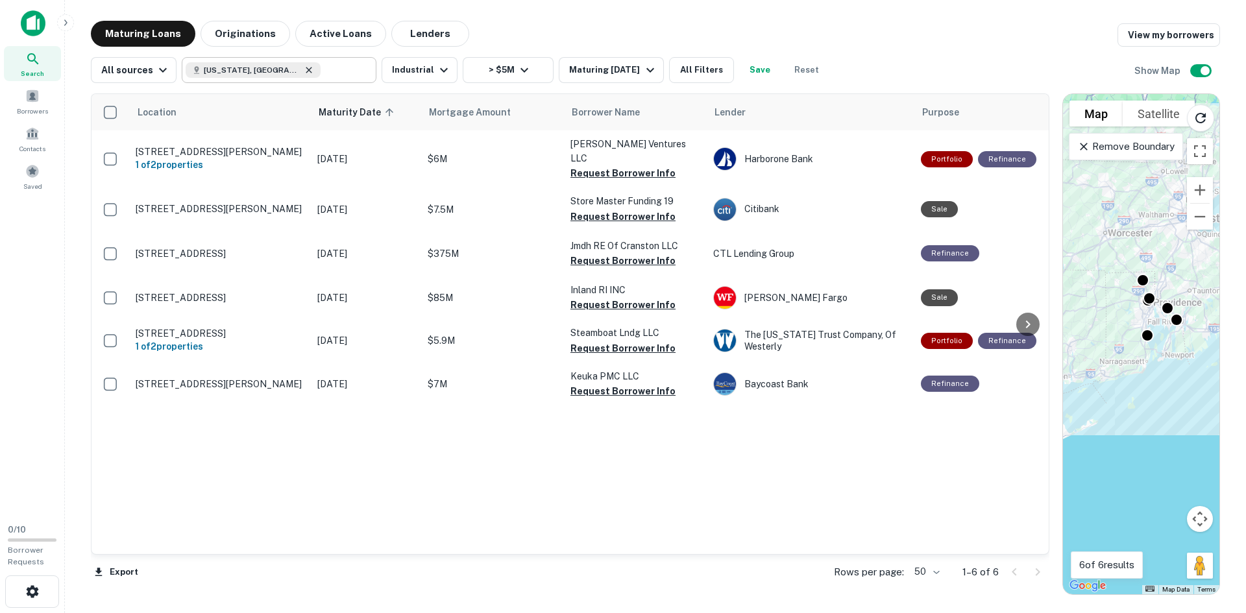
click at [306, 69] on icon at bounding box center [309, 70] width 6 height 6
type input "**********"
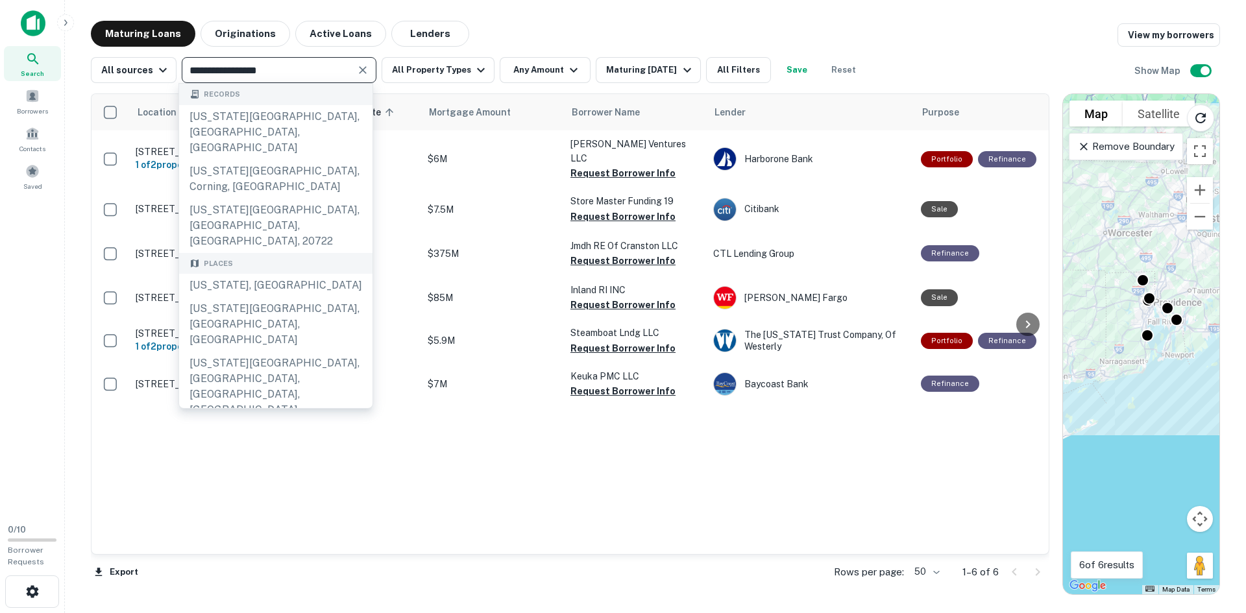
click at [358, 67] on icon "Clear" at bounding box center [362, 70] width 13 height 13
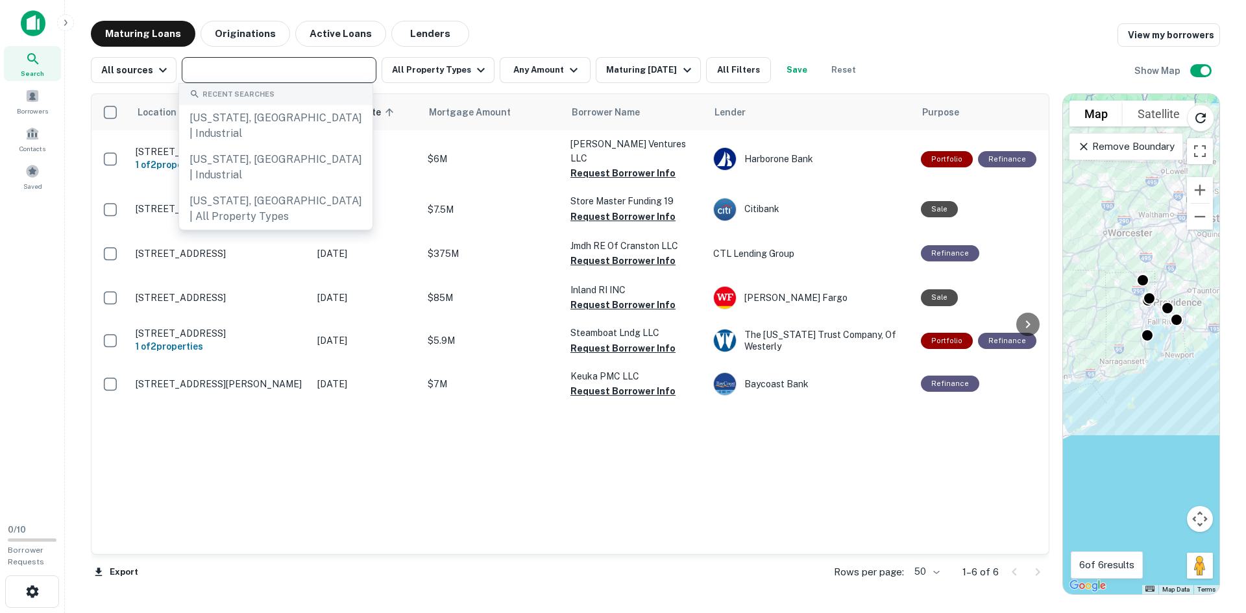
click at [263, 69] on input "text" at bounding box center [278, 70] width 185 height 18
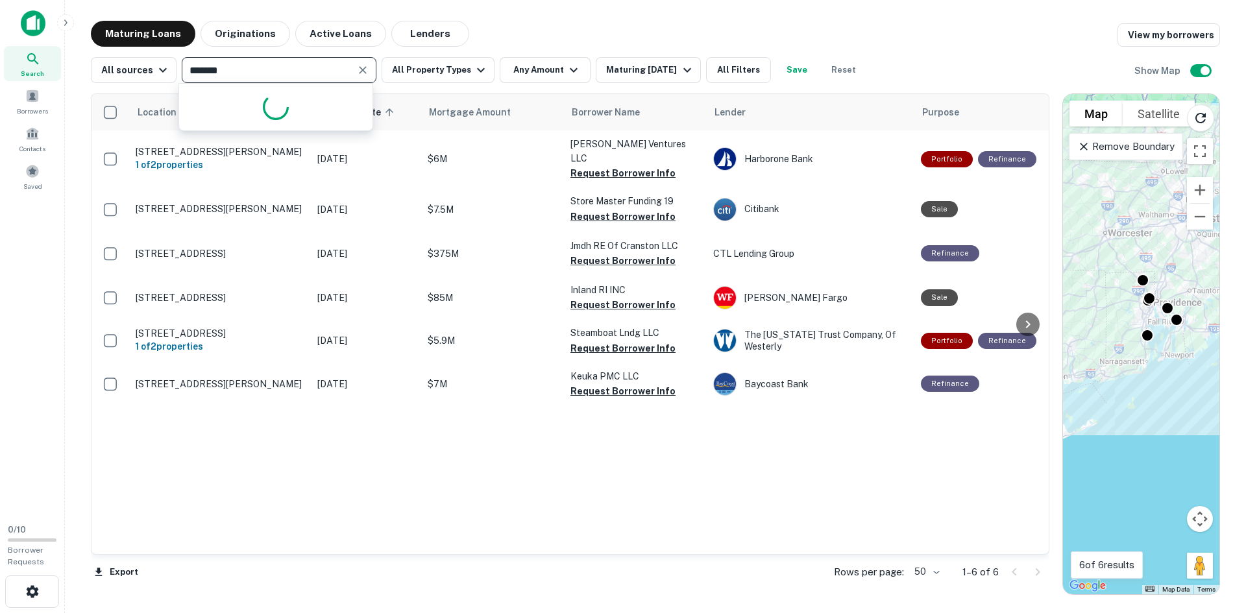
type input "********"
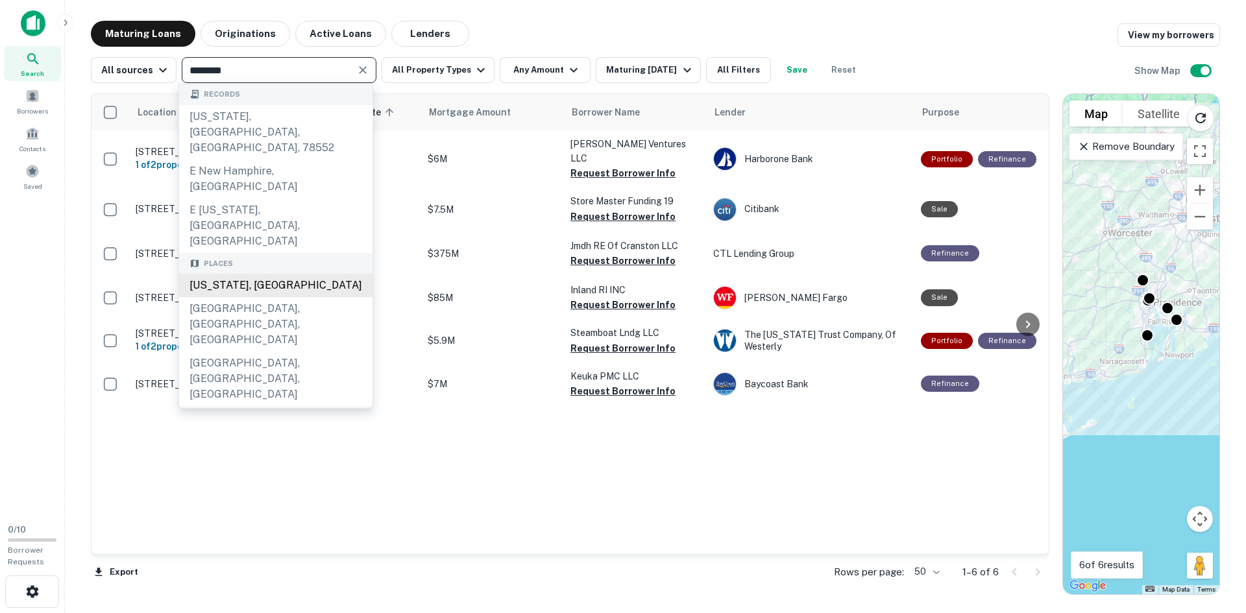
click at [297, 274] on div "[US_STATE], [GEOGRAPHIC_DATA]" at bounding box center [275, 285] width 193 height 23
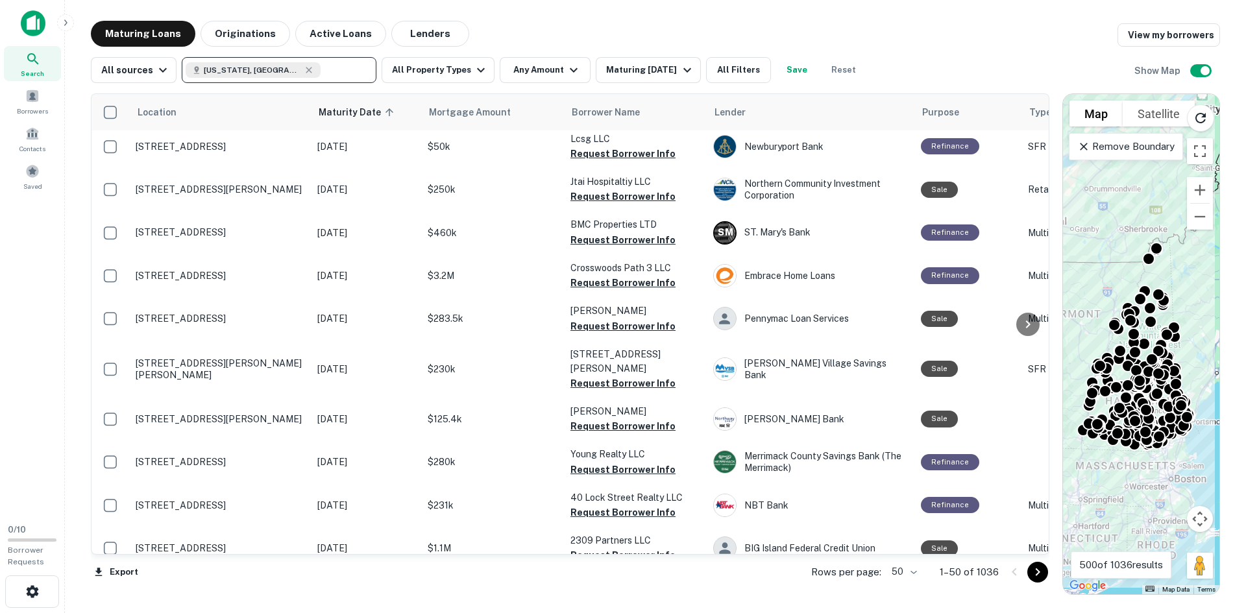
scroll to position [389, 0]
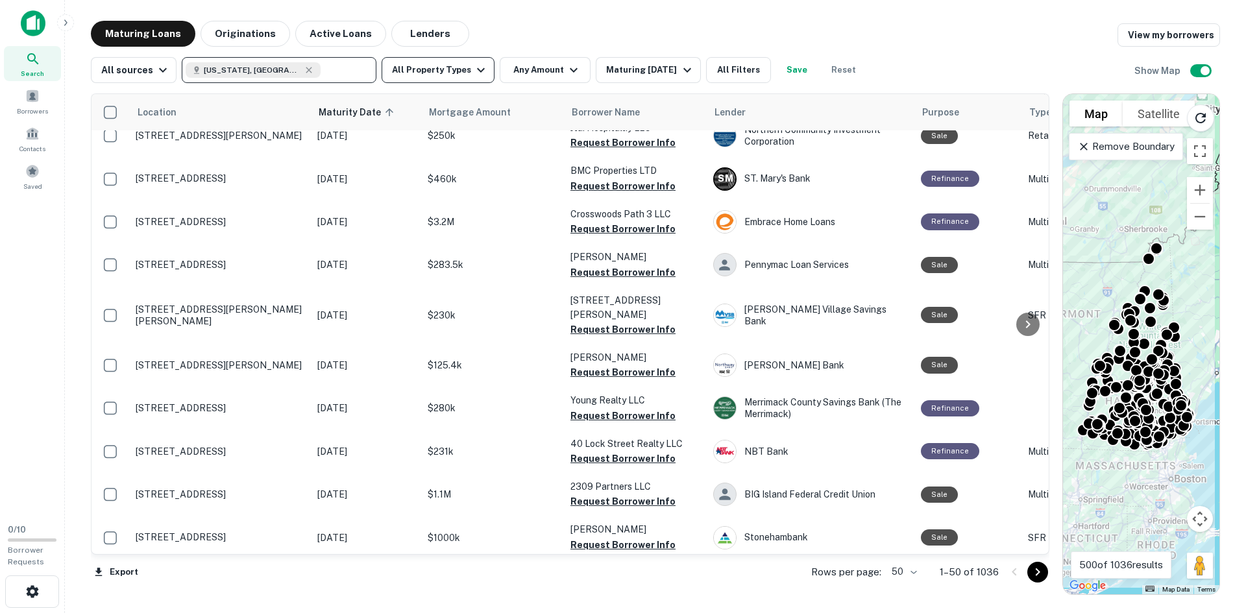
click at [427, 66] on button "All Property Types" at bounding box center [438, 70] width 113 height 26
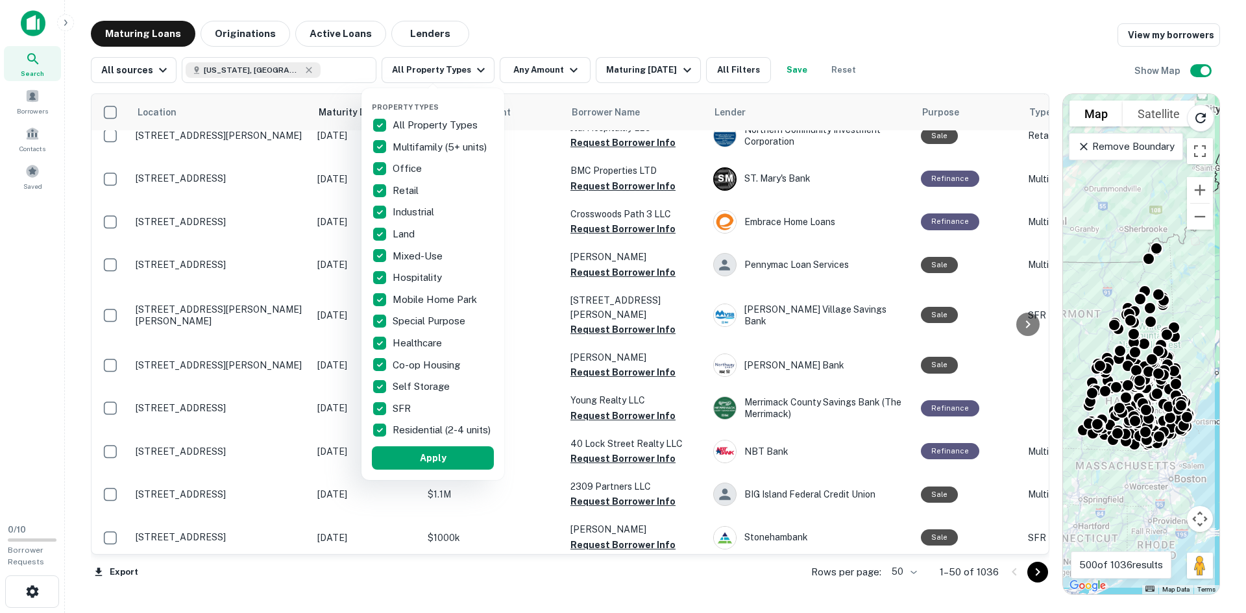
click at [367, 123] on div "Property Types All Property Types Multifamily (5+ units) Office Retail Industri…" at bounding box center [432, 284] width 143 height 392
click at [401, 123] on p "All Property Types" at bounding box center [437, 125] width 88 height 16
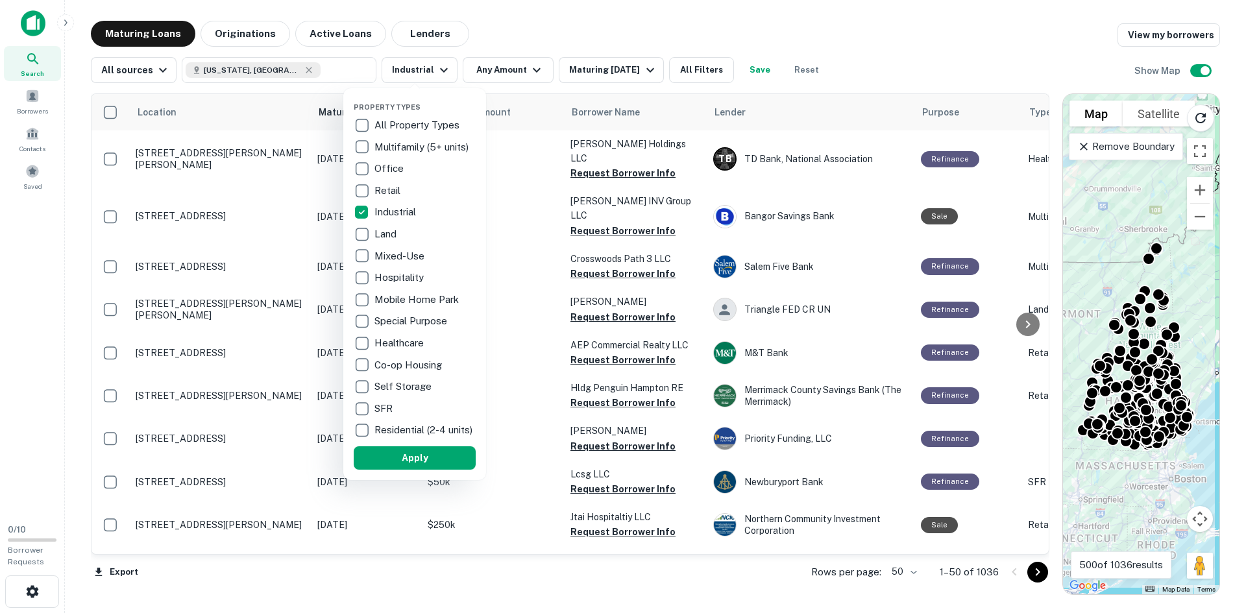
click at [436, 458] on button "Apply" at bounding box center [415, 457] width 122 height 23
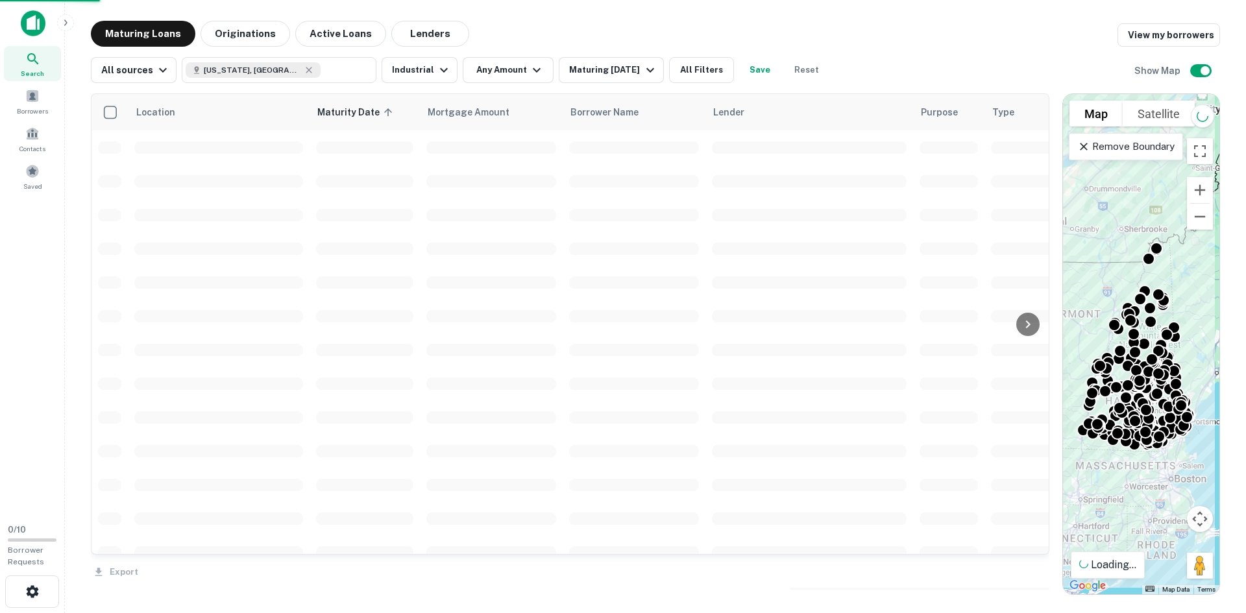
click at [492, 71] on div at bounding box center [623, 306] width 1246 height 613
click at [497, 75] on div "Property Types All Property Types Multifamily (5+ units) Office Retail Industri…" at bounding box center [623, 306] width 1246 height 613
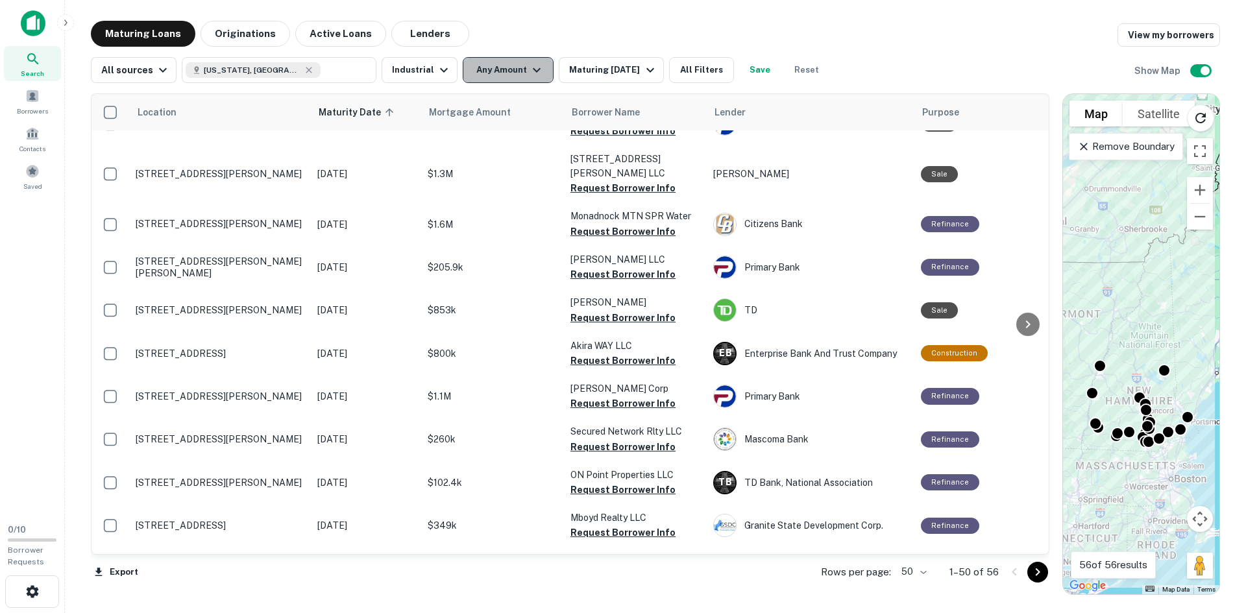
scroll to position [0, 0]
click at [499, 70] on button "Any Amount" at bounding box center [508, 70] width 91 height 26
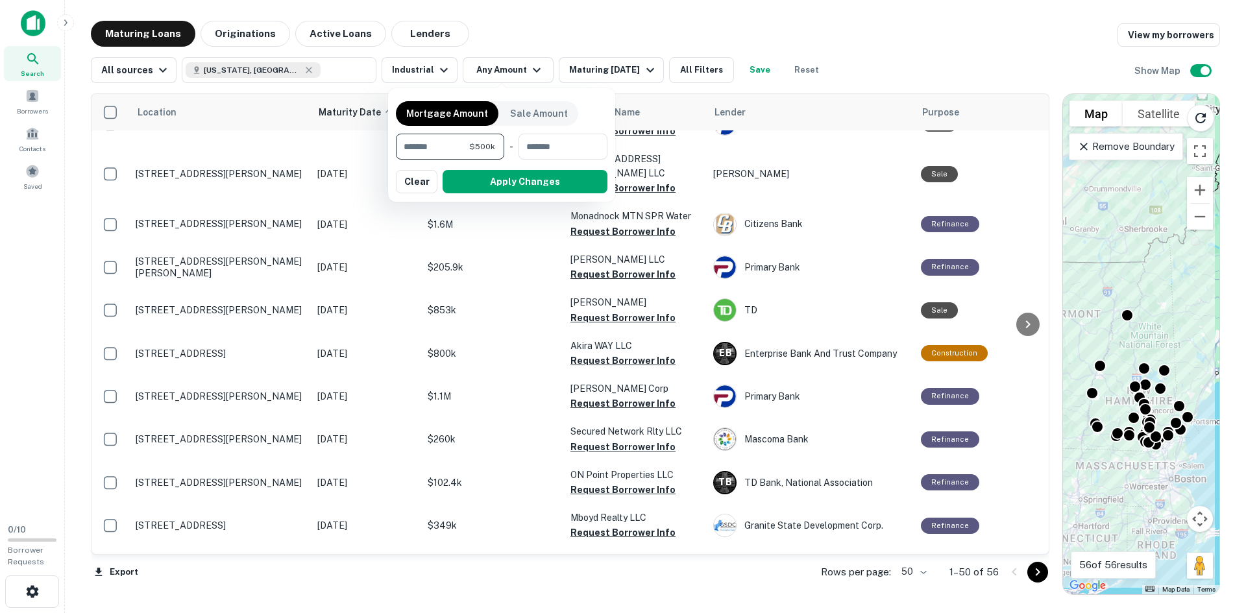
type input "*******"
click at [485, 181] on button "Apply Changes" at bounding box center [525, 181] width 165 height 23
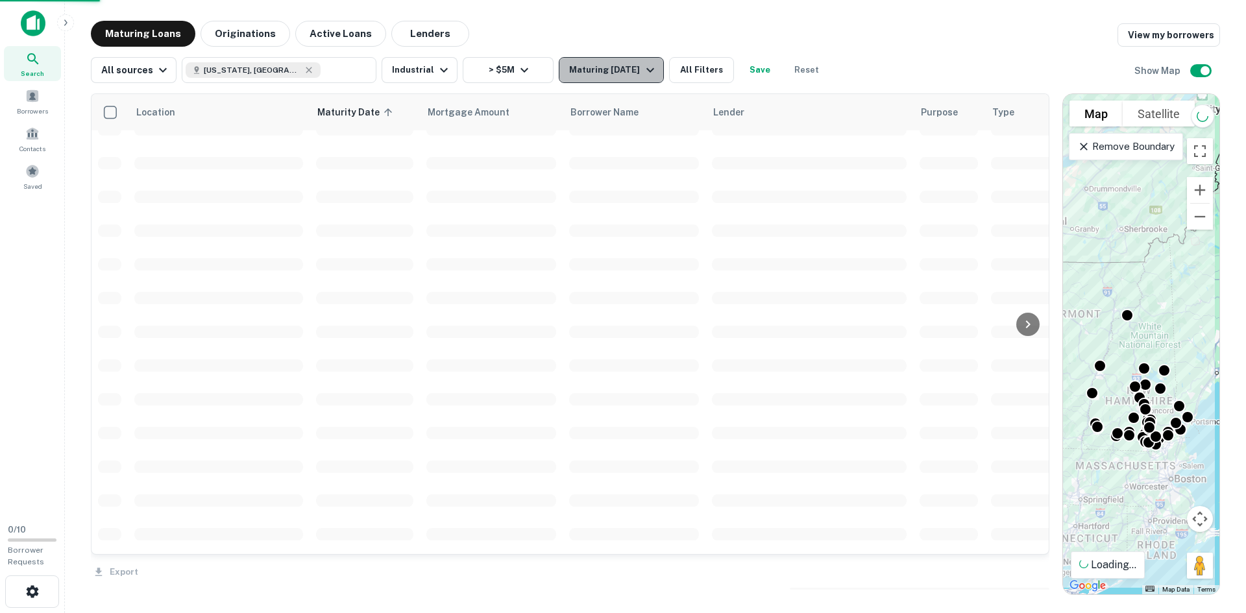
click at [625, 73] on div "Maturing [DATE]" at bounding box center [613, 70] width 88 height 16
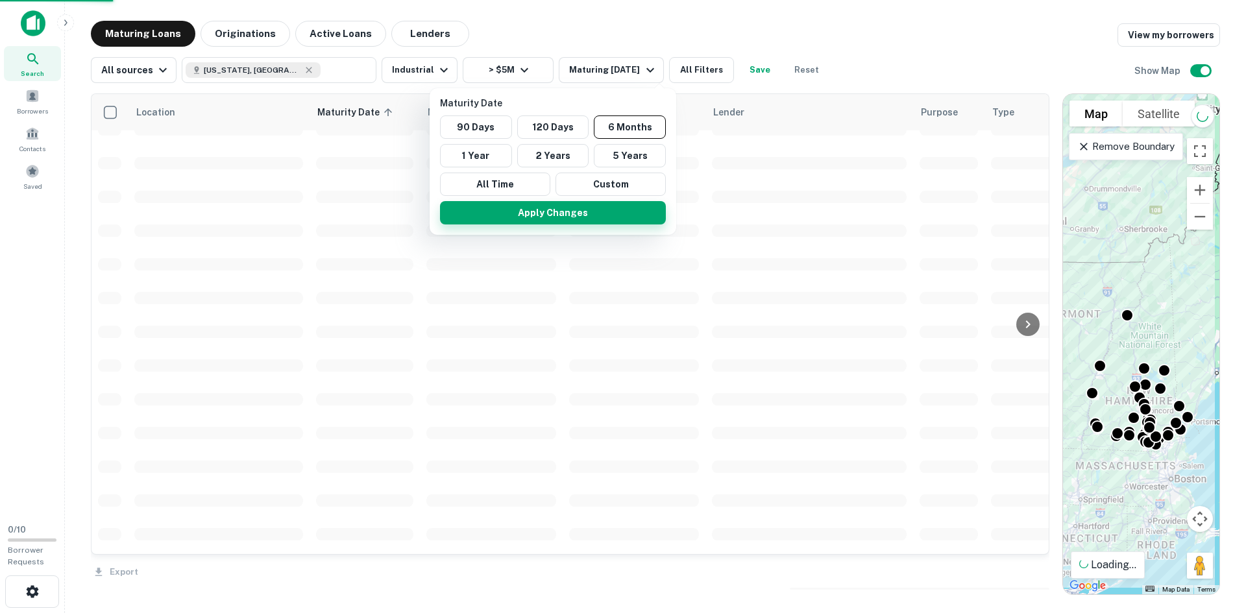
click at [485, 154] on button "1 Year" at bounding box center [476, 155] width 72 height 23
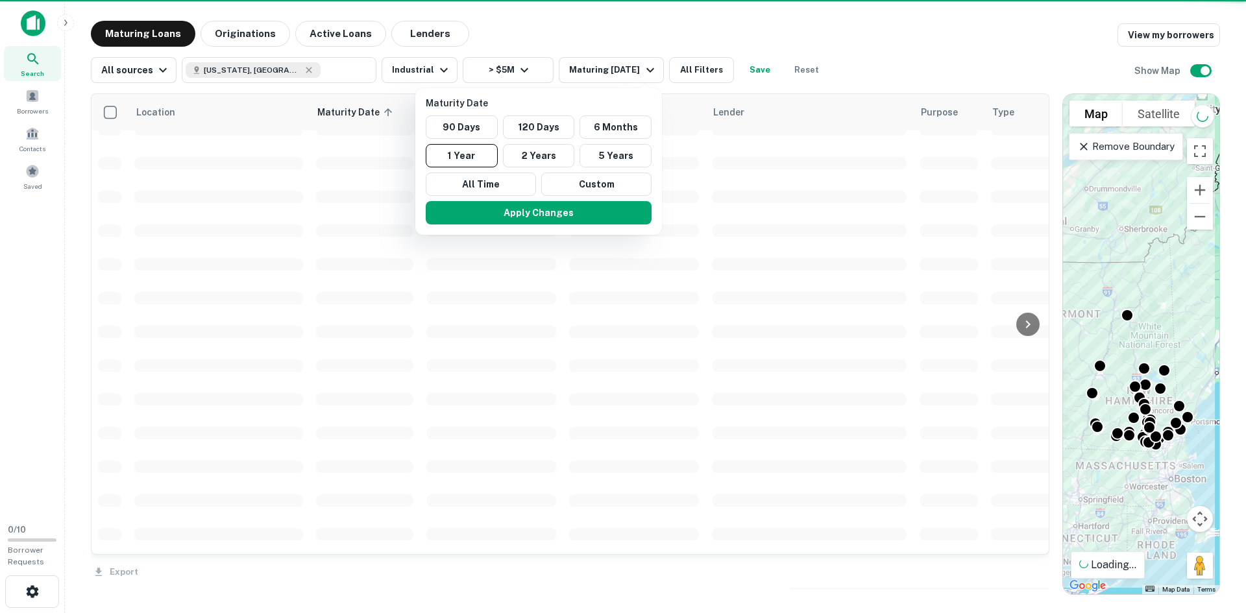
click at [572, 218] on button "Apply Changes" at bounding box center [539, 212] width 226 height 23
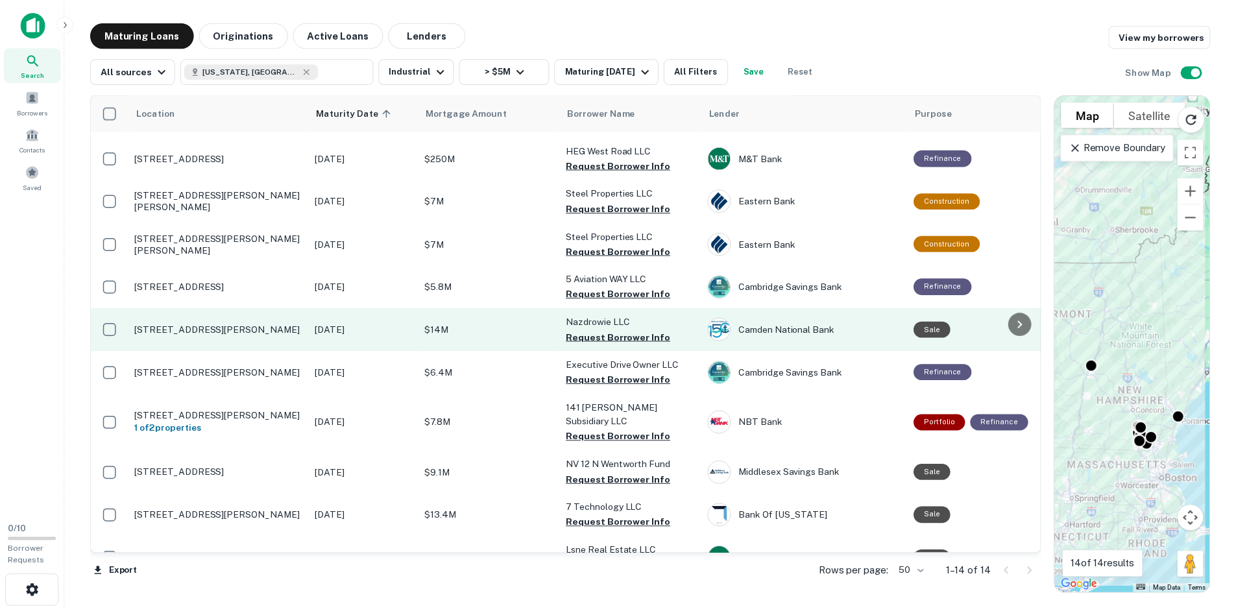
scroll to position [191, 0]
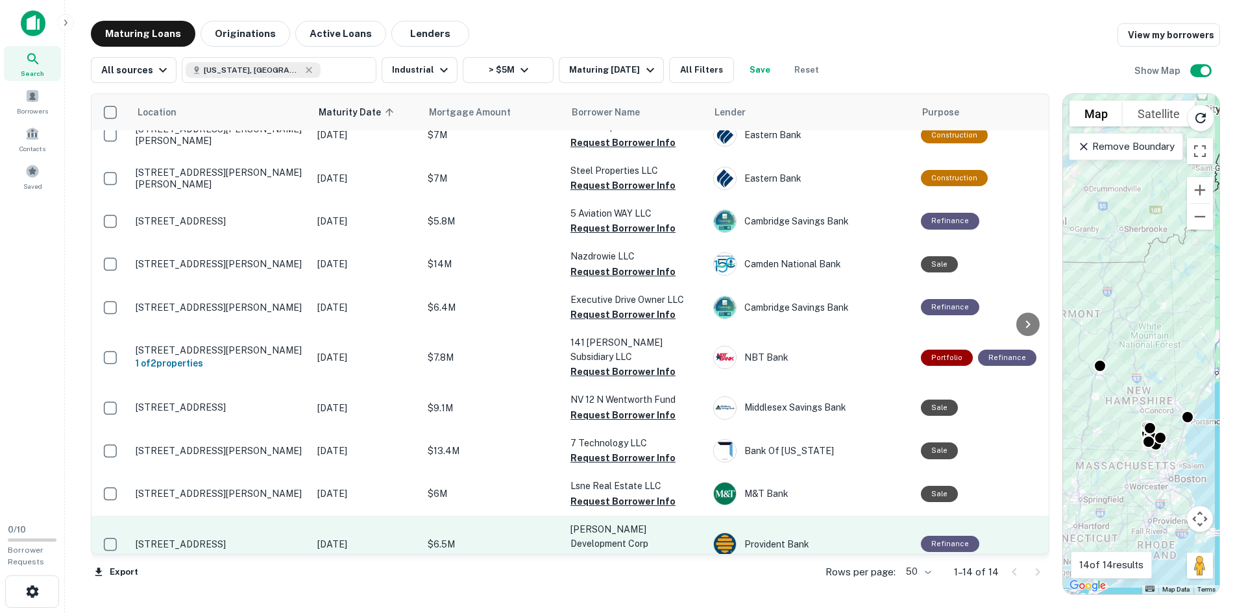
click at [245, 539] on p "[STREET_ADDRESS]" at bounding box center [220, 545] width 169 height 12
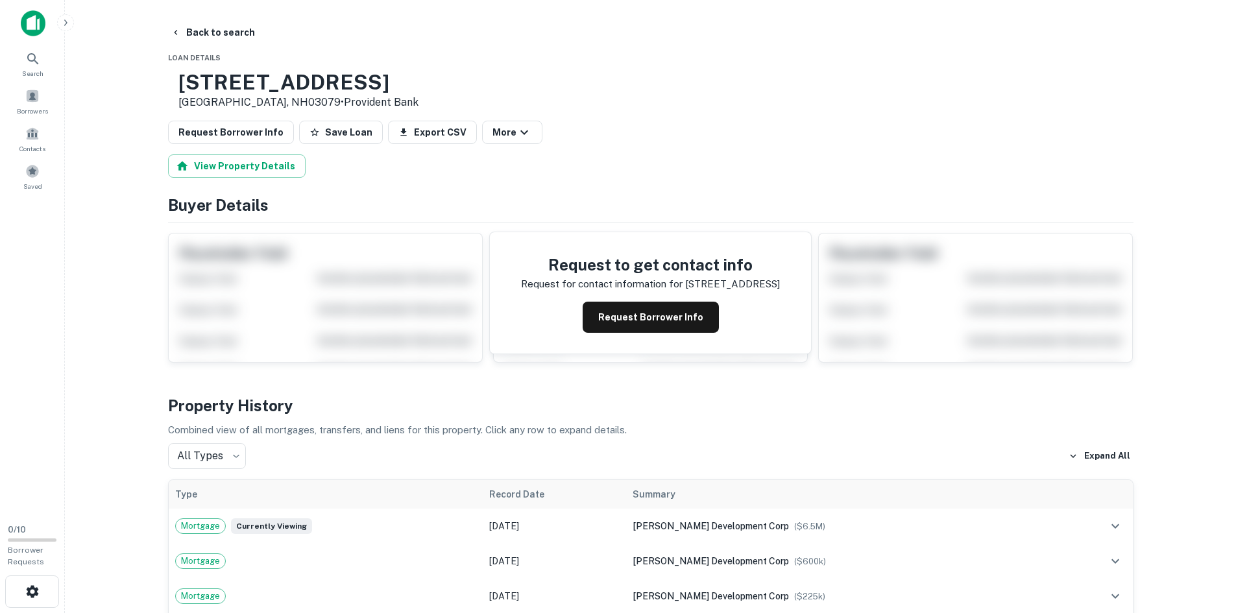
click at [286, 77] on h3 "[STREET_ADDRESS]" at bounding box center [298, 82] width 240 height 25
copy h3 "[STREET_ADDRESS]"
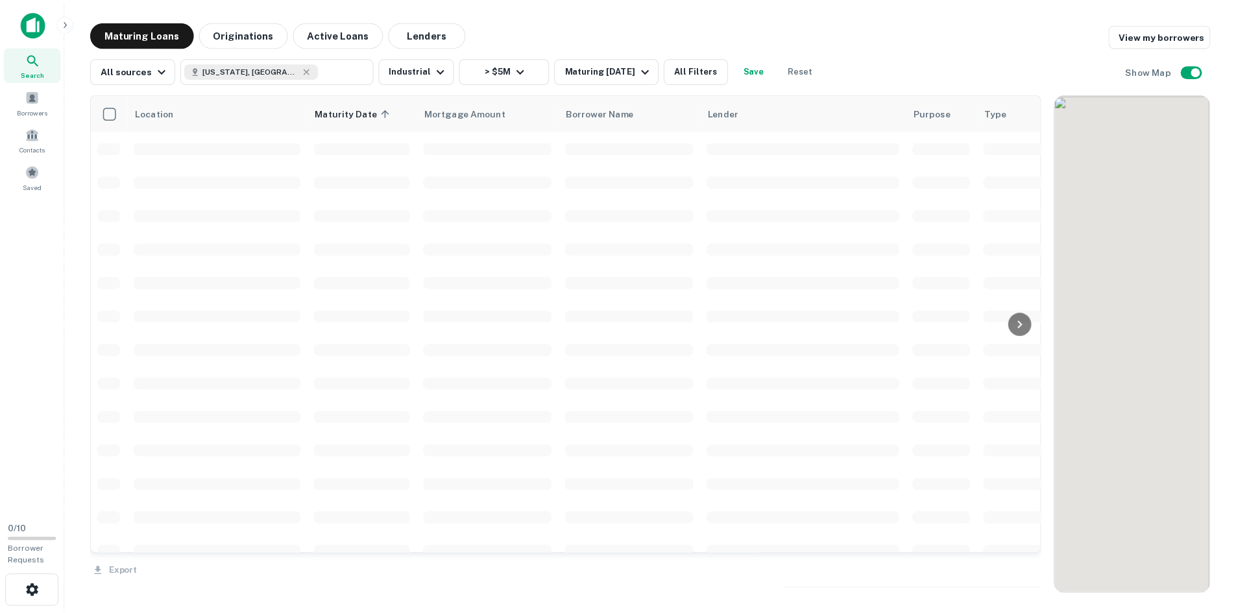
scroll to position [191, 0]
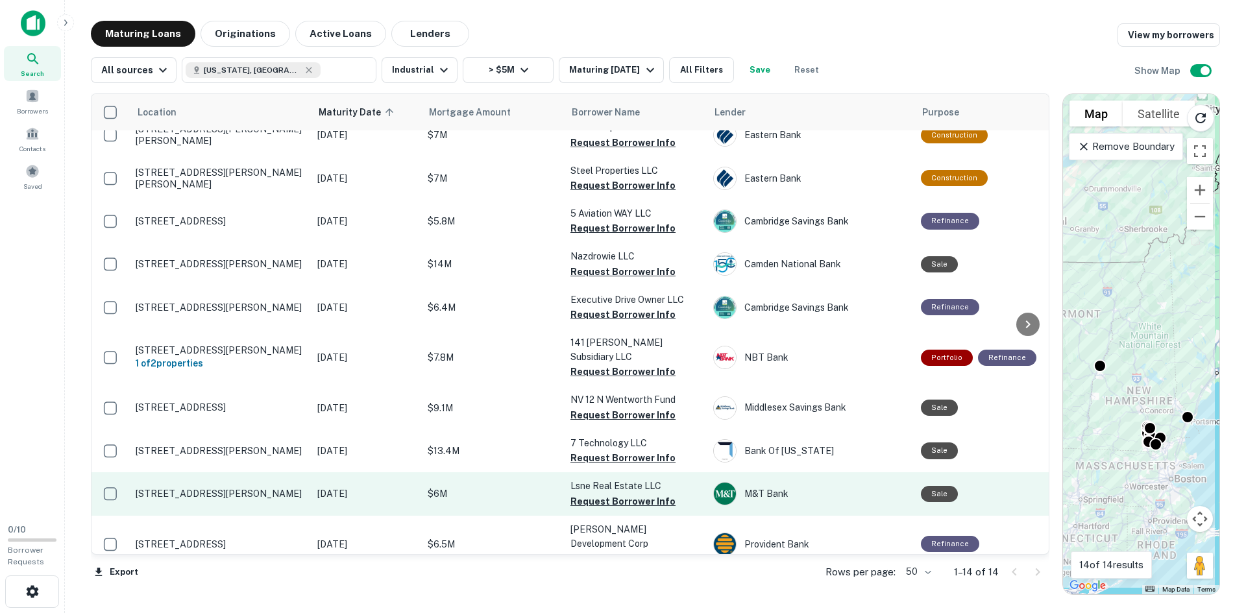
click at [243, 472] on td "[STREET_ADDRESS][PERSON_NAME]" at bounding box center [220, 493] width 182 height 43
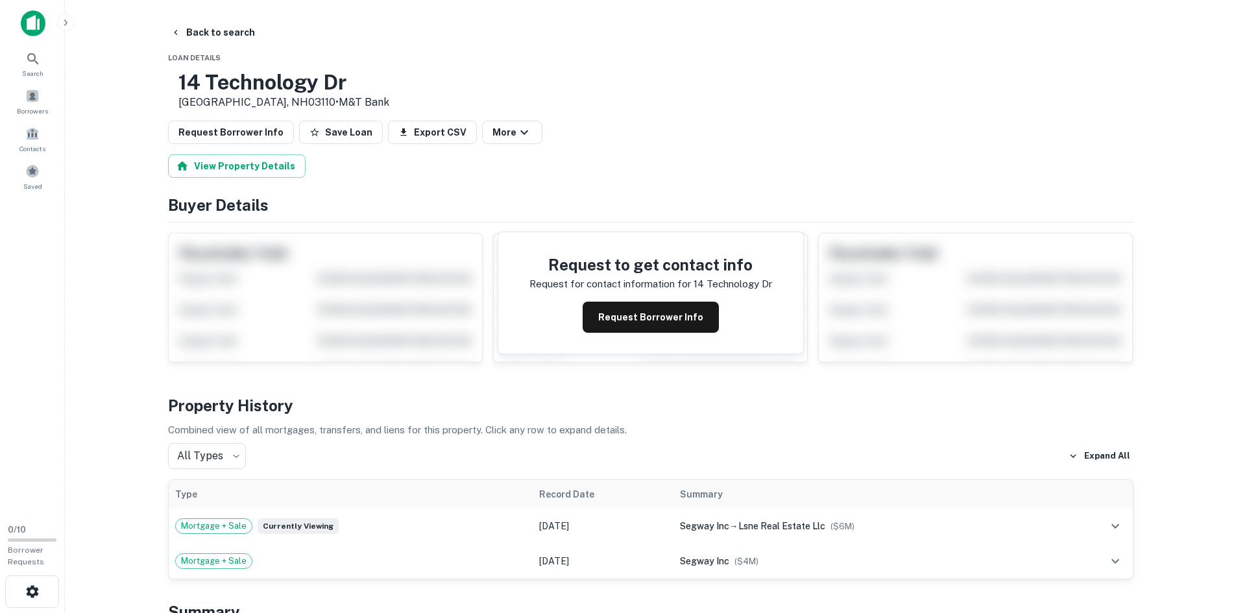
click at [319, 76] on h3 "14 Technology Dr" at bounding box center [283, 82] width 211 height 25
copy h3 "14 Technology Dr"
click at [202, 40] on button "Back to search" at bounding box center [212, 32] width 95 height 23
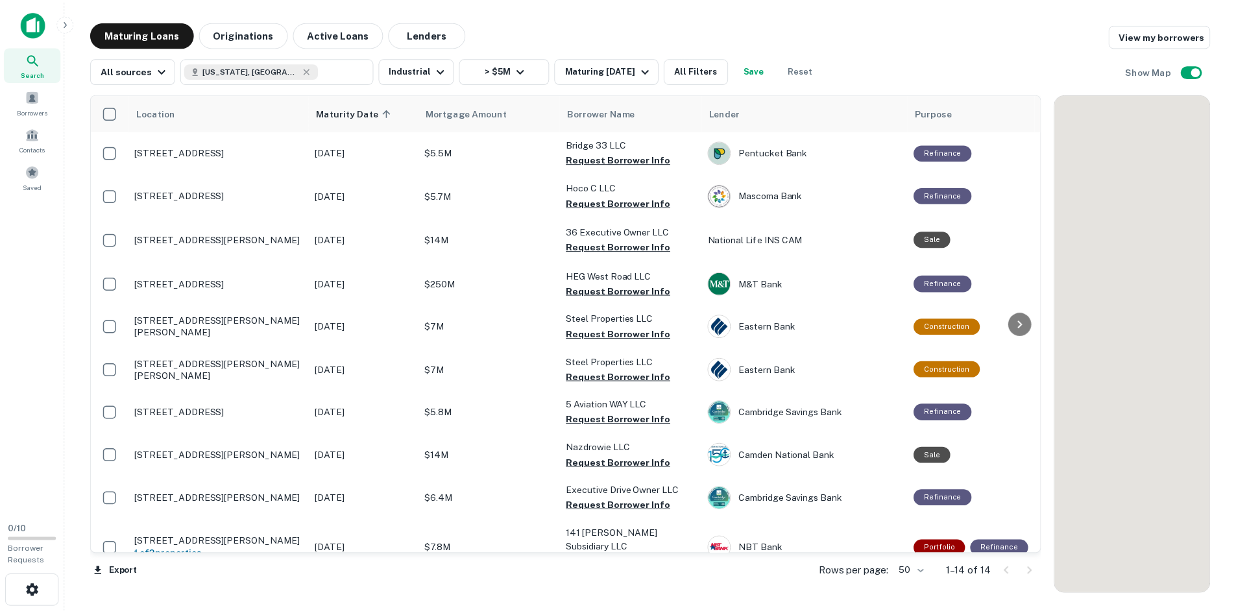
scroll to position [191, 0]
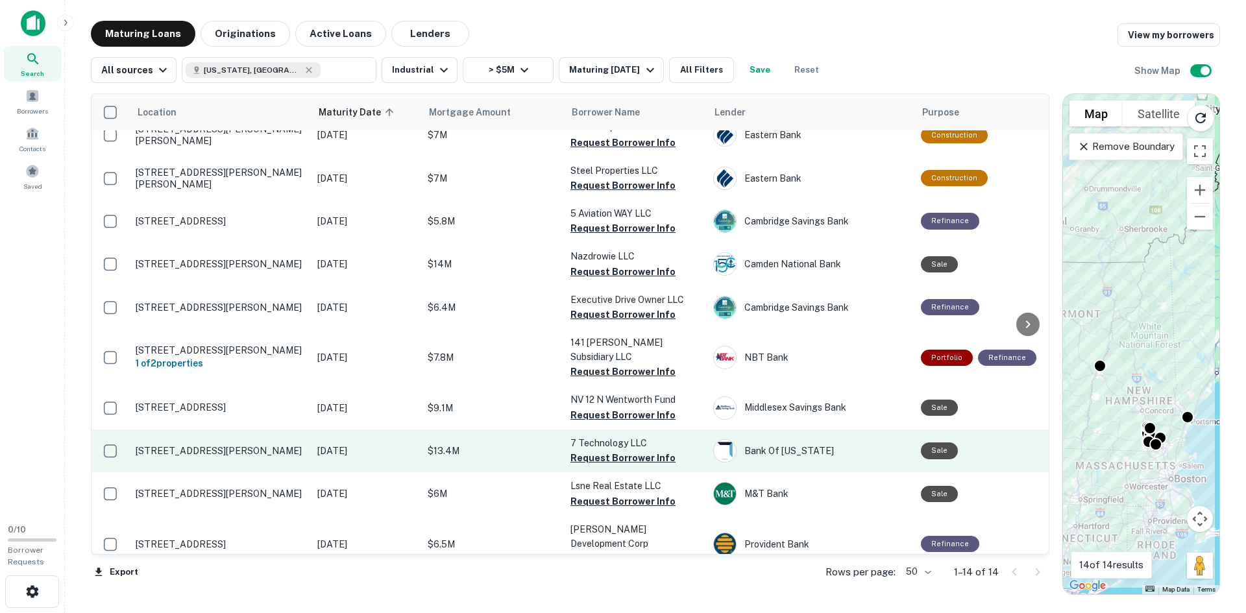
click at [213, 445] on p "[STREET_ADDRESS][PERSON_NAME]" at bounding box center [220, 451] width 169 height 12
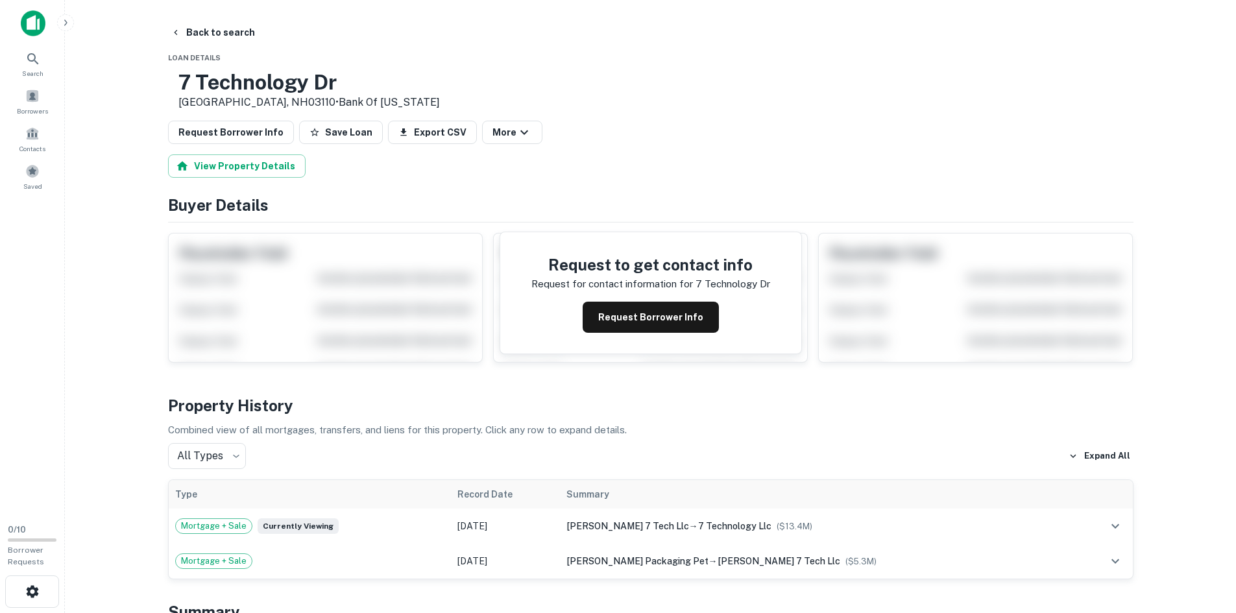
click at [267, 91] on h3 "7 Technology Dr" at bounding box center [309, 82] width 262 height 25
copy h3 "7 Technology Dr"
click at [746, 97] on div "[STREET_ADDRESS][PERSON_NAME] • Bank Of [US_STATE]" at bounding box center [651, 90] width 966 height 40
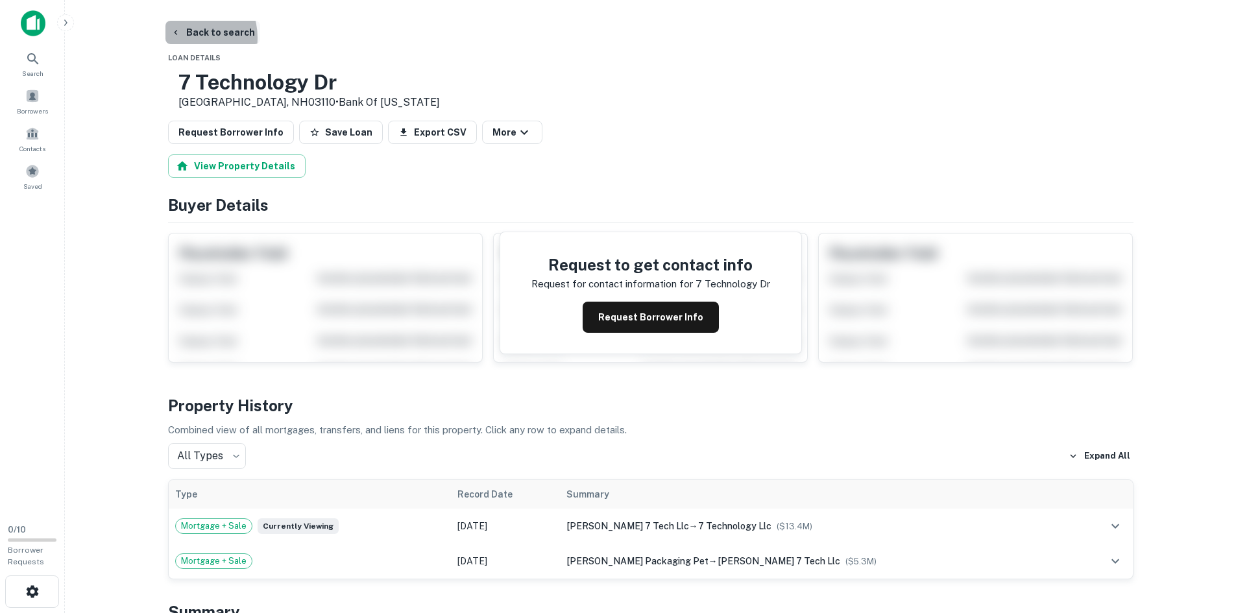
click at [186, 38] on button "Back to search" at bounding box center [212, 32] width 95 height 23
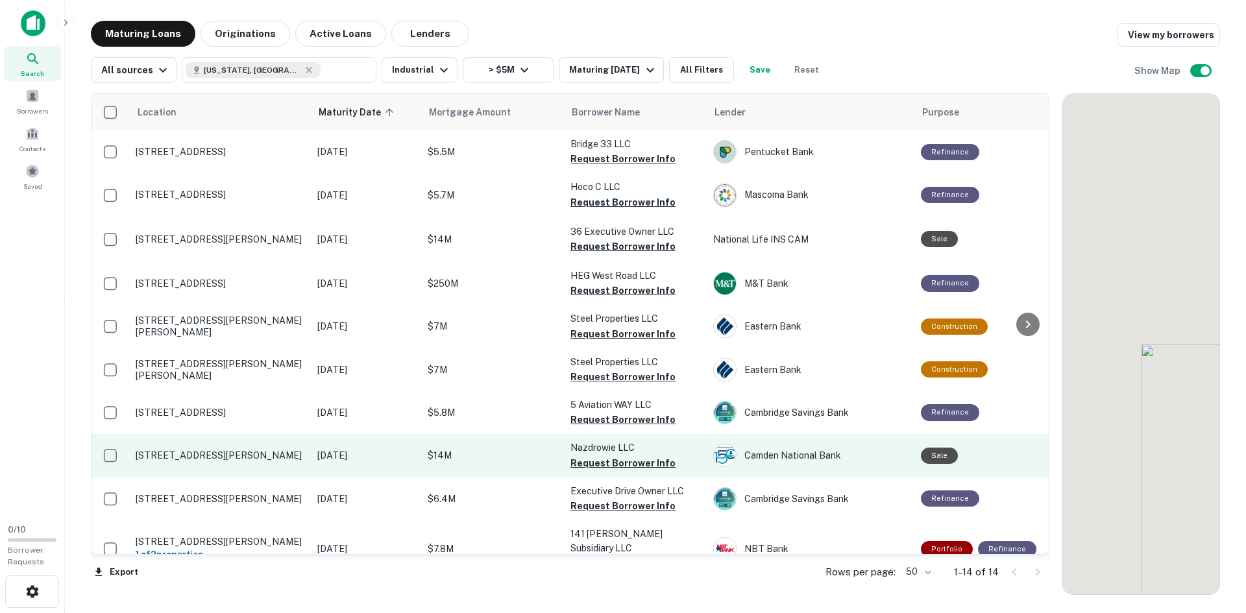
scroll to position [191, 0]
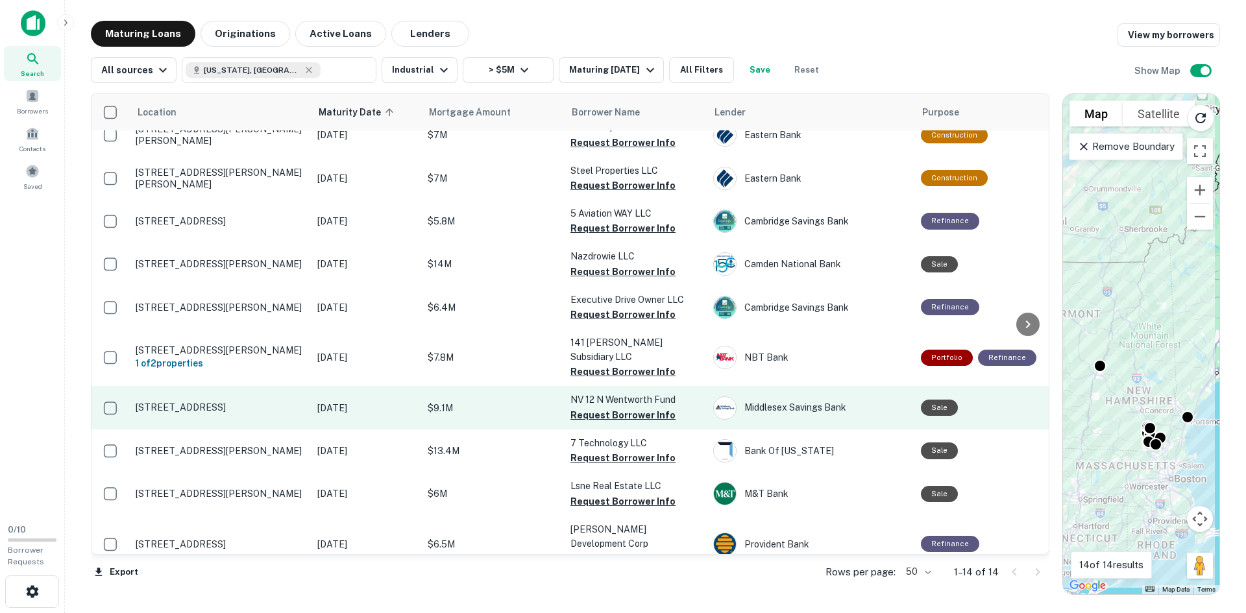
click at [210, 402] on p "[STREET_ADDRESS]" at bounding box center [220, 408] width 169 height 12
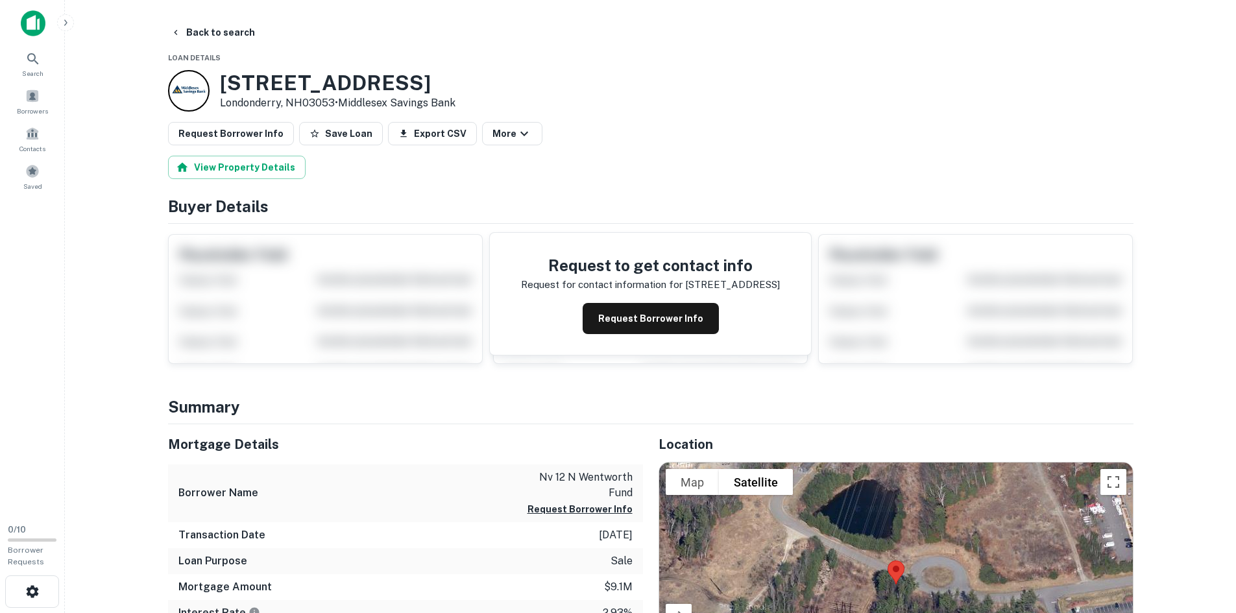
click at [293, 95] on h3 "[STREET_ADDRESS]" at bounding box center [338, 83] width 236 height 25
click at [292, 86] on h3 "[STREET_ADDRESS]" at bounding box center [338, 83] width 236 height 25
copy h3 "[STREET_ADDRESS]"
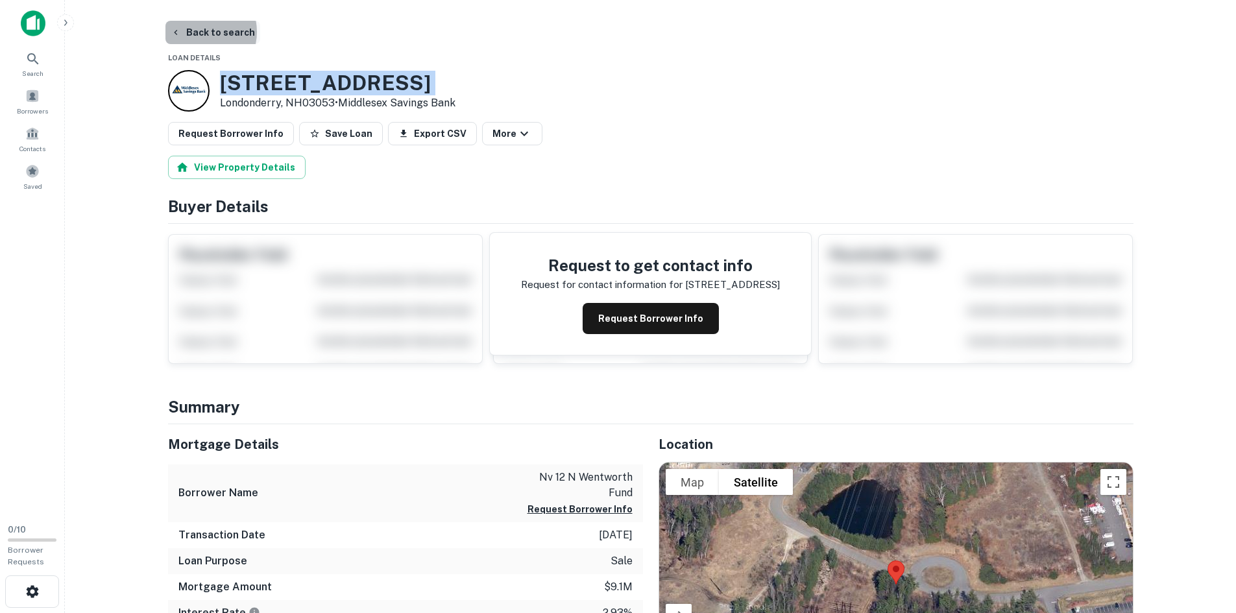
click at [196, 32] on button "Back to search" at bounding box center [212, 32] width 95 height 23
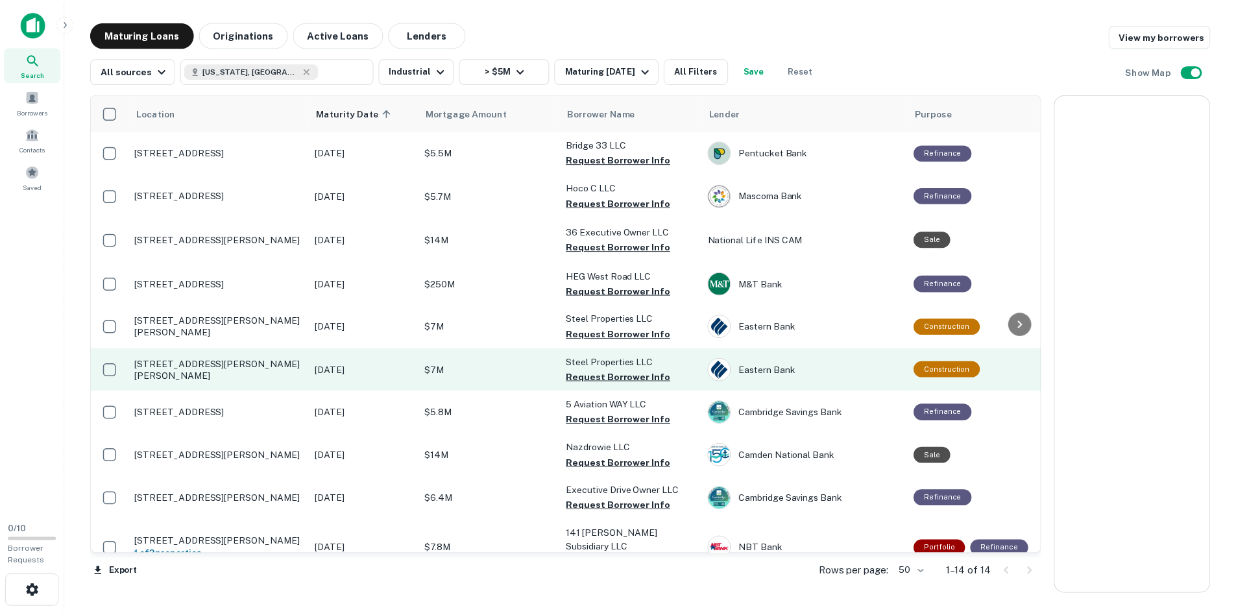
scroll to position [191, 0]
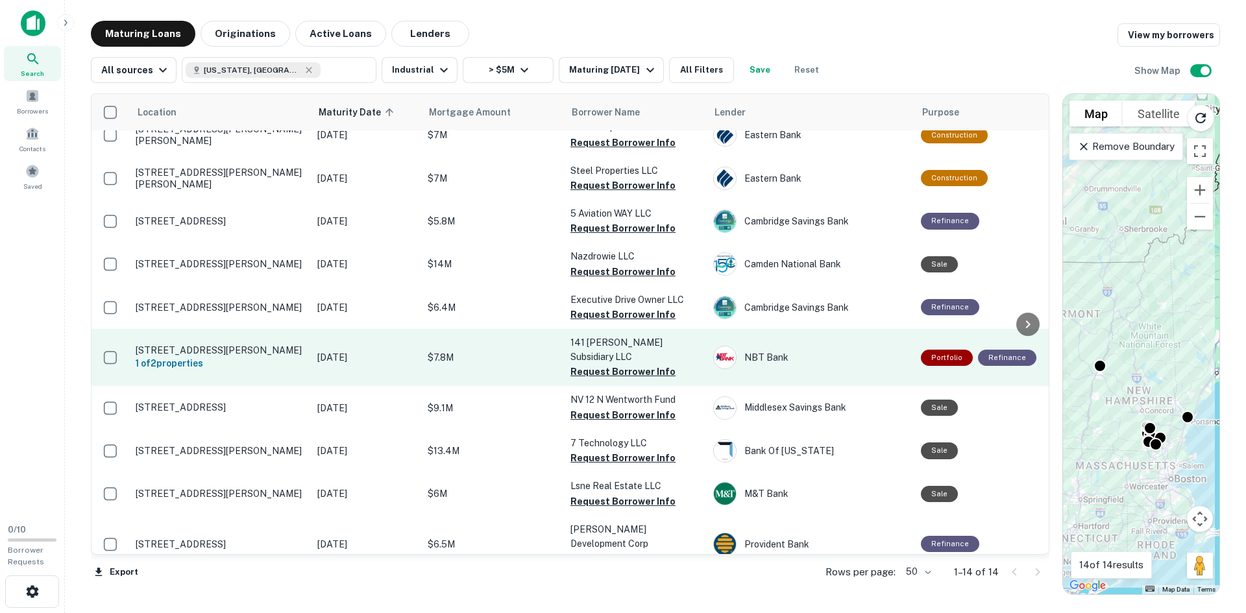
click at [191, 345] on p "[STREET_ADDRESS][PERSON_NAME]" at bounding box center [220, 351] width 169 height 12
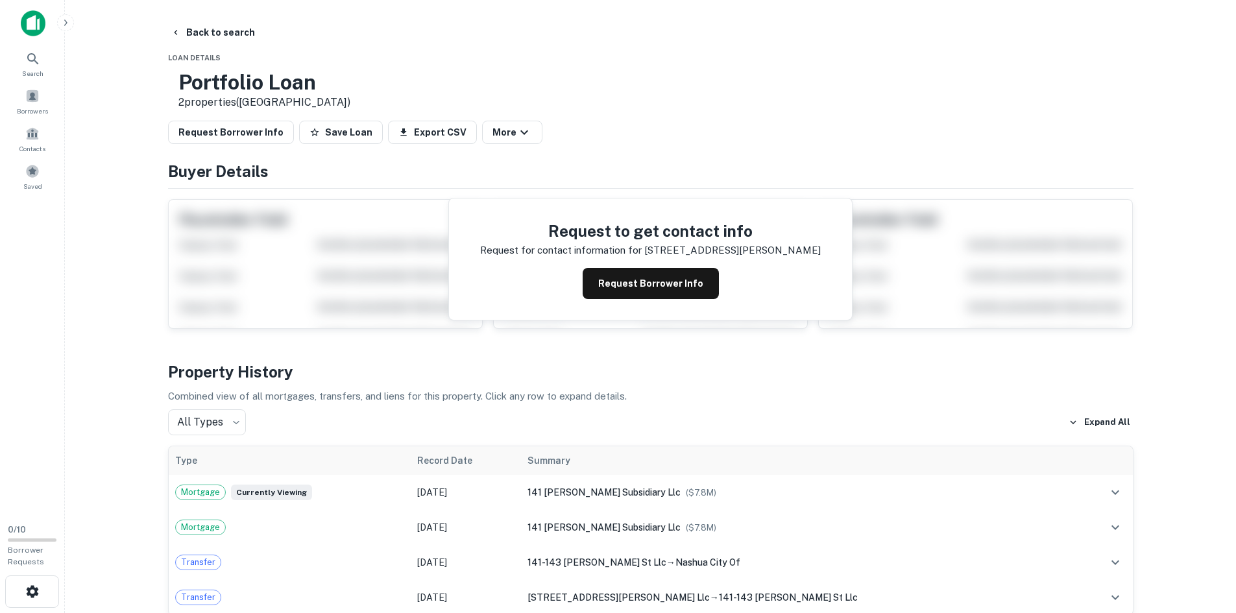
drag, startPoint x: 212, startPoint y: 31, endPoint x: 99, endPoint y: 206, distance: 207.9
click at [211, 31] on button "Back to search" at bounding box center [212, 32] width 95 height 23
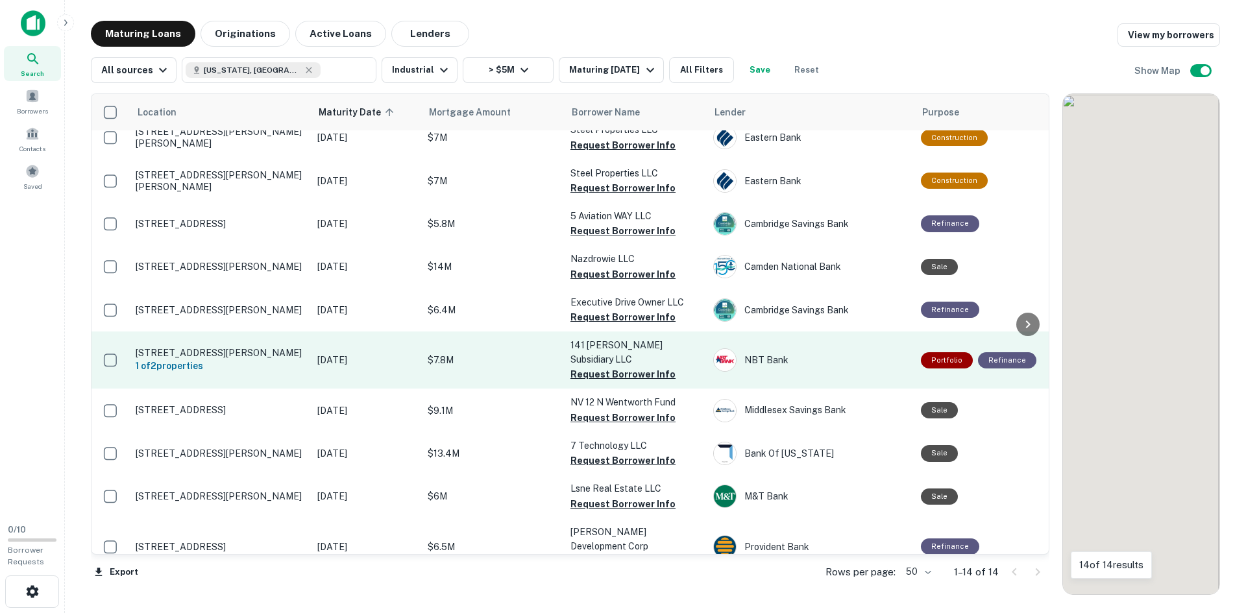
scroll to position [191, 0]
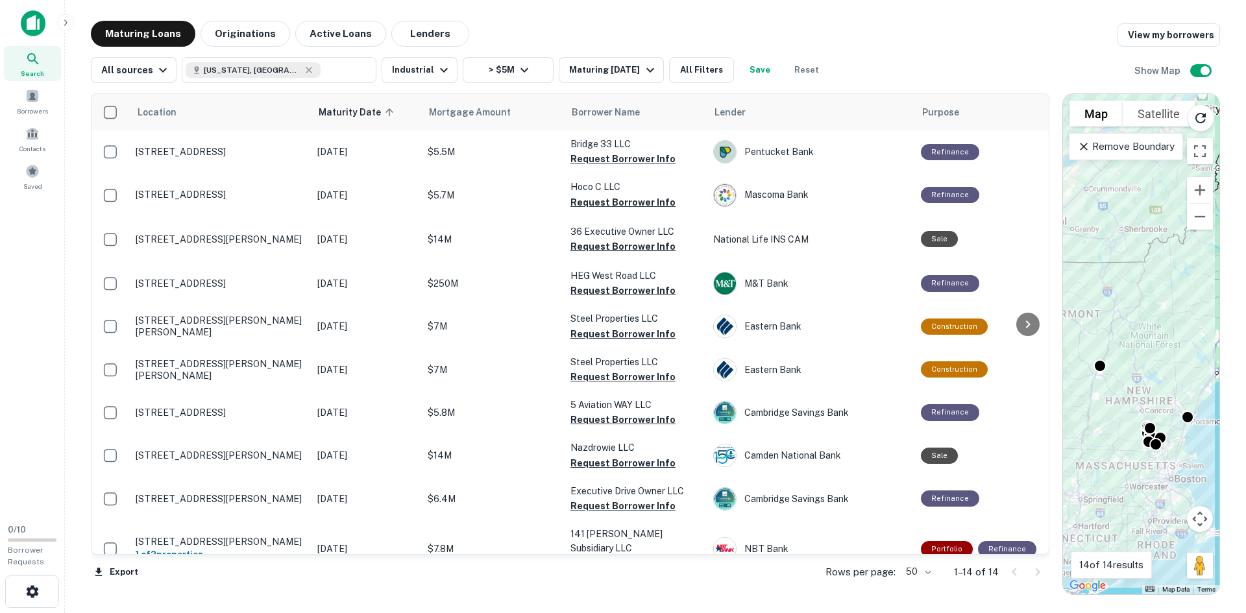
scroll to position [191, 0]
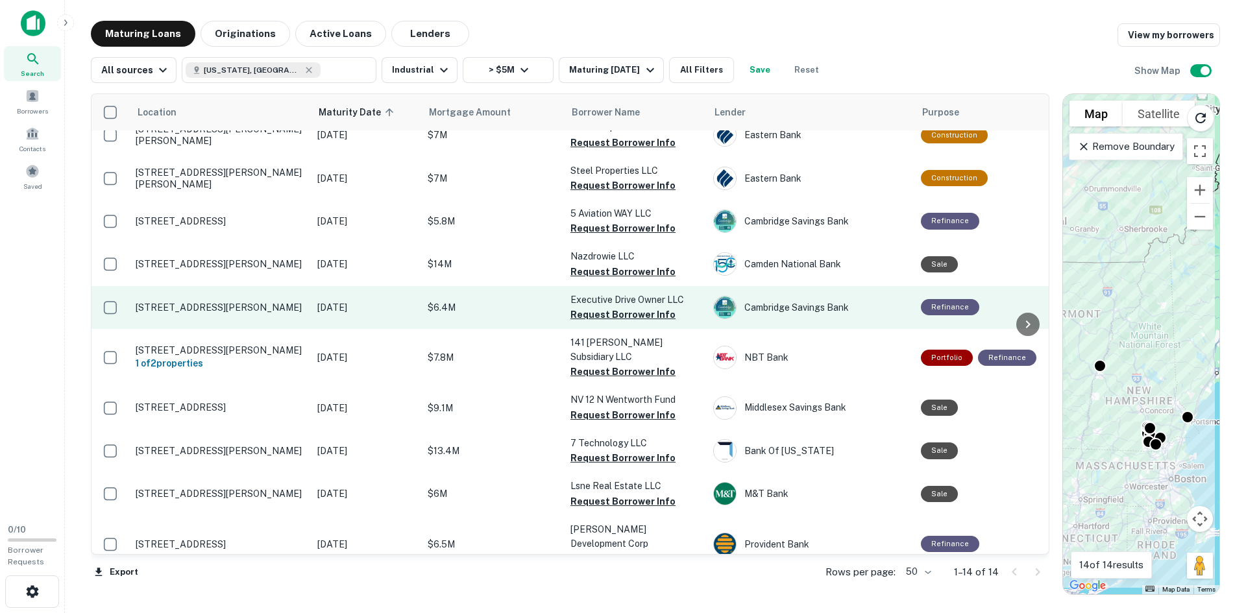
drag, startPoint x: 0, startPoint y: 0, endPoint x: 210, endPoint y: 307, distance: 372.1
click at [210, 307] on p "12 Executive Dr Hudson, NH03051" at bounding box center [220, 308] width 169 height 12
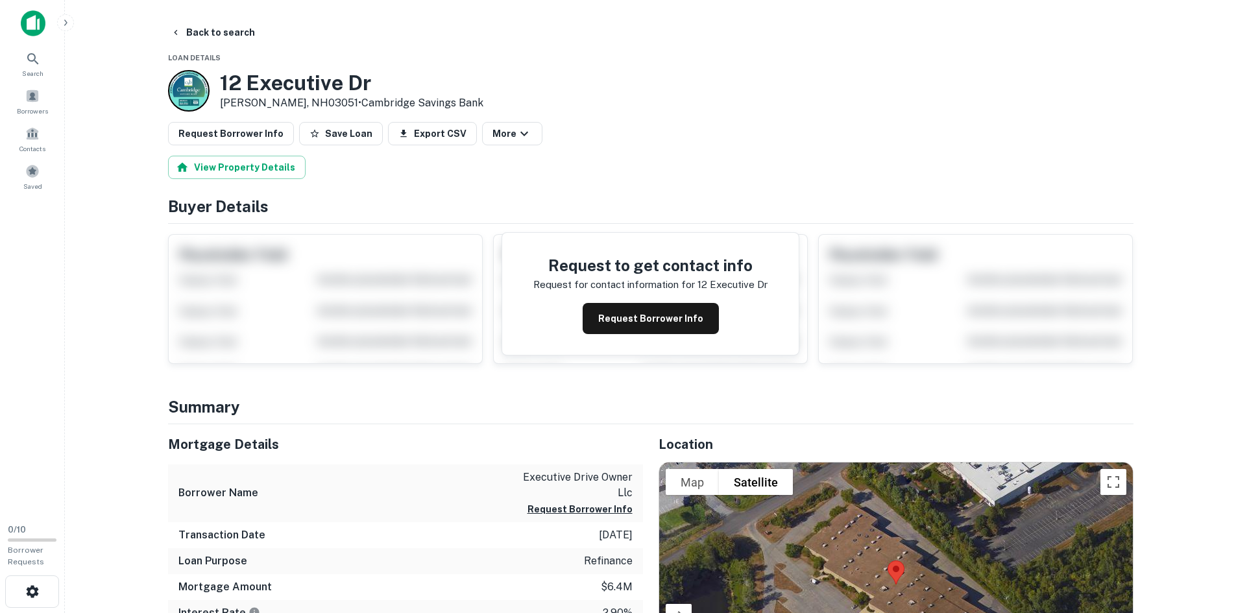
click at [278, 86] on h3 "12 Executive Dr" at bounding box center [351, 83] width 263 height 25
copy h3 "12 Executive Dr"
click at [180, 28] on icon "button" at bounding box center [176, 32] width 10 height 10
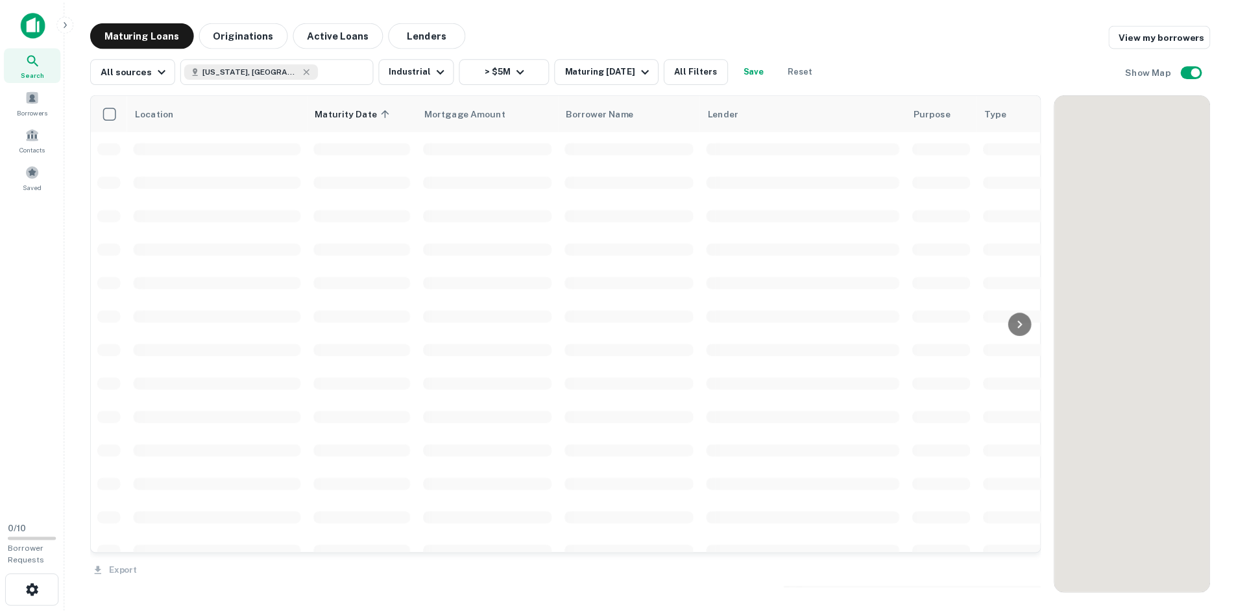
scroll to position [191, 0]
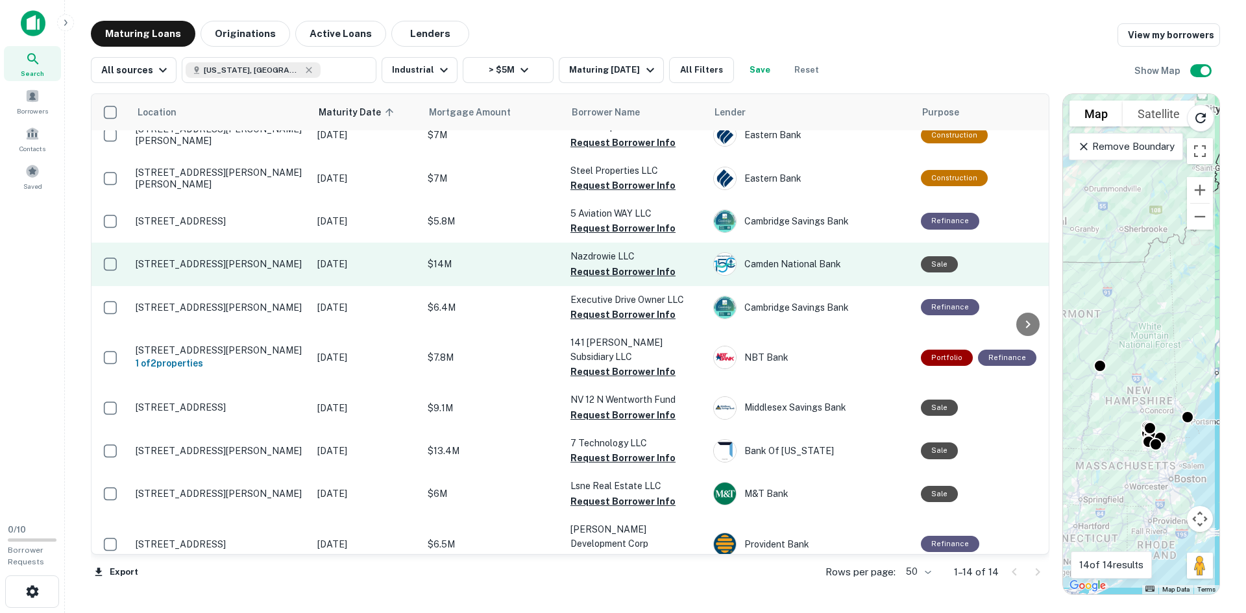
click at [212, 262] on p "[STREET_ADDRESS][PERSON_NAME]" at bounding box center [220, 264] width 169 height 12
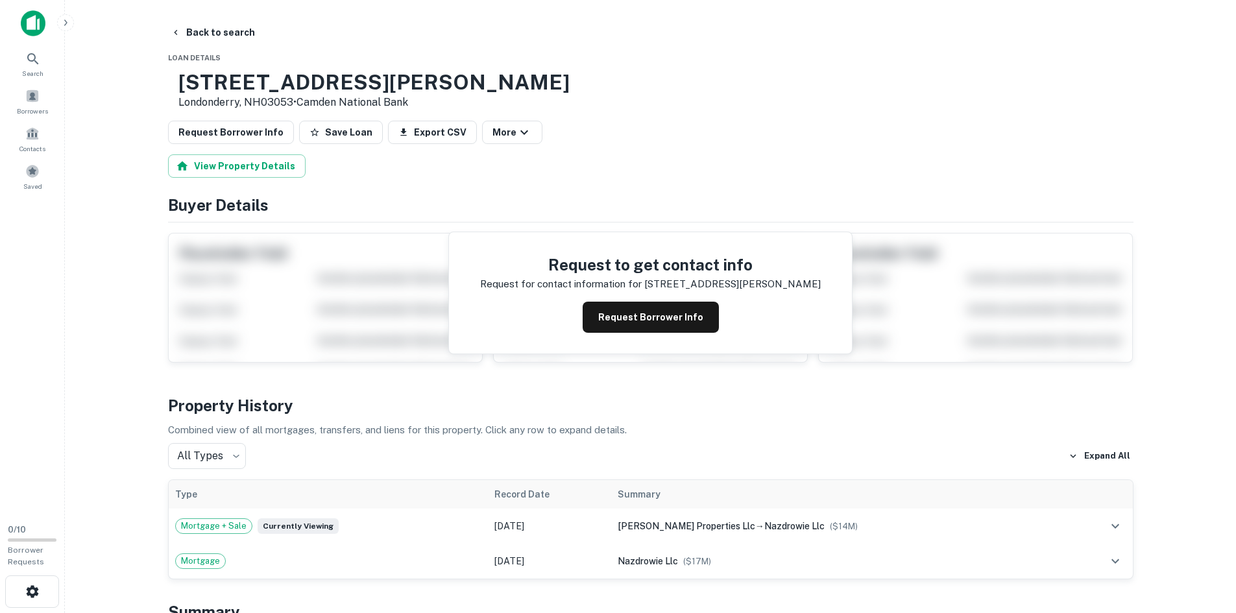
click at [289, 89] on h3 "46 Pettengill Rd" at bounding box center [373, 82] width 391 height 25
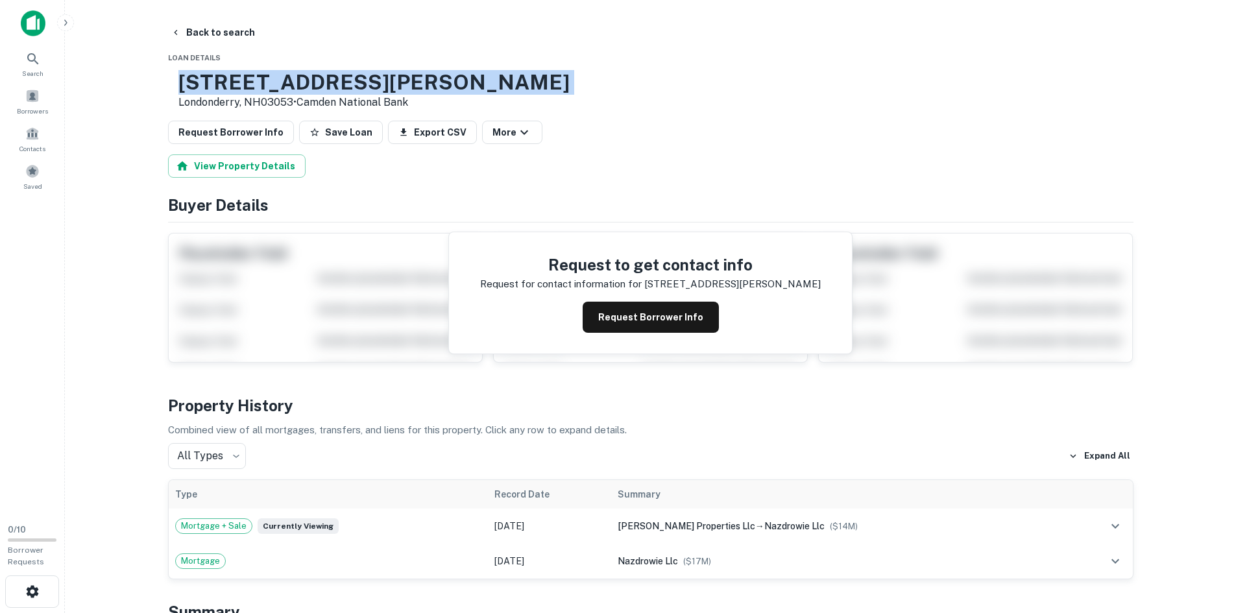
click at [289, 89] on h3 "46 Pettengill Rd" at bounding box center [373, 82] width 391 height 25
copy h3 "46 Pettengill Rd"
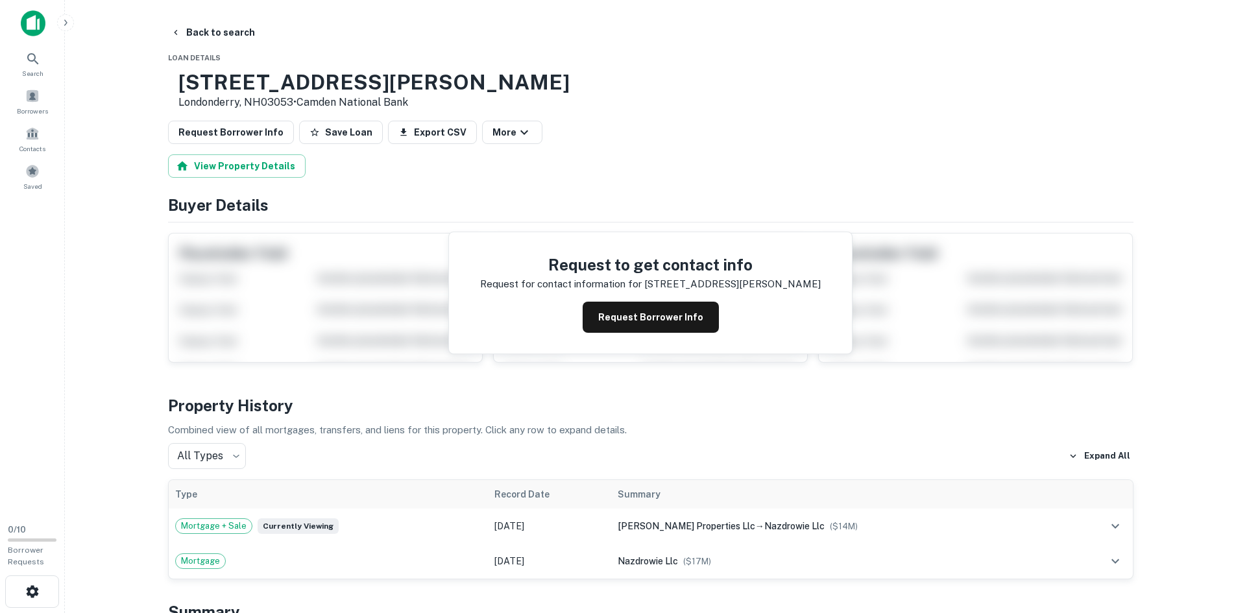
click at [212, 6] on main "Back to search Loan Details 46 Pettengill Rd Londonderry, NH03053 • Camden Nati…" at bounding box center [650, 306] width 1171 height 613
click at [213, 30] on button "Back to search" at bounding box center [212, 32] width 95 height 23
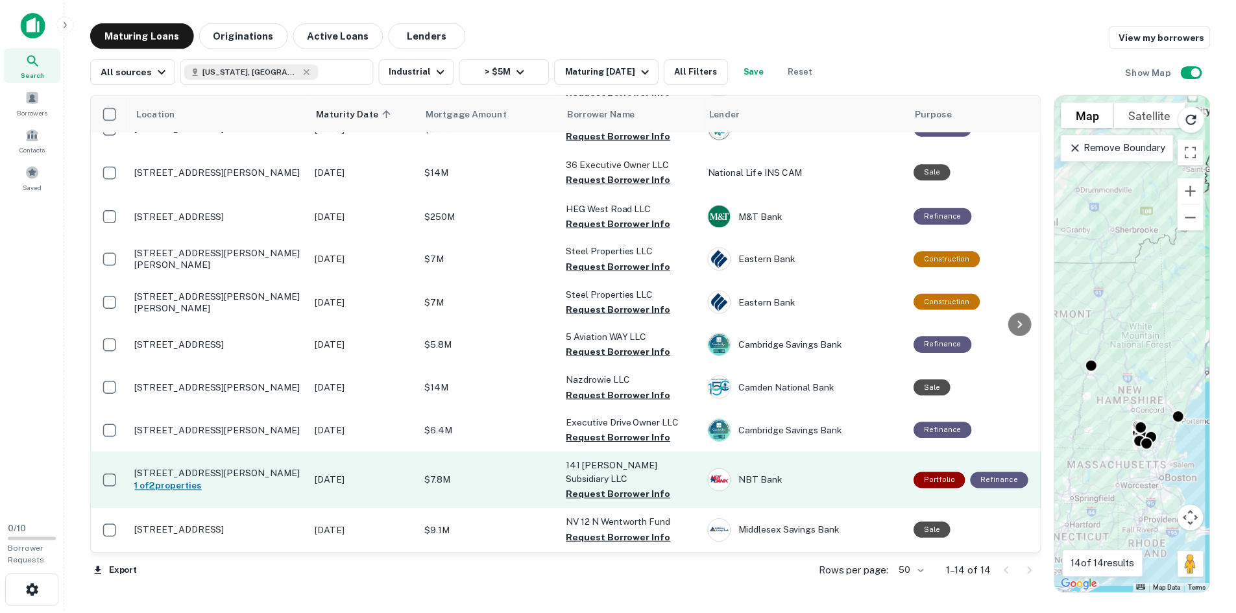
scroll to position [191, 0]
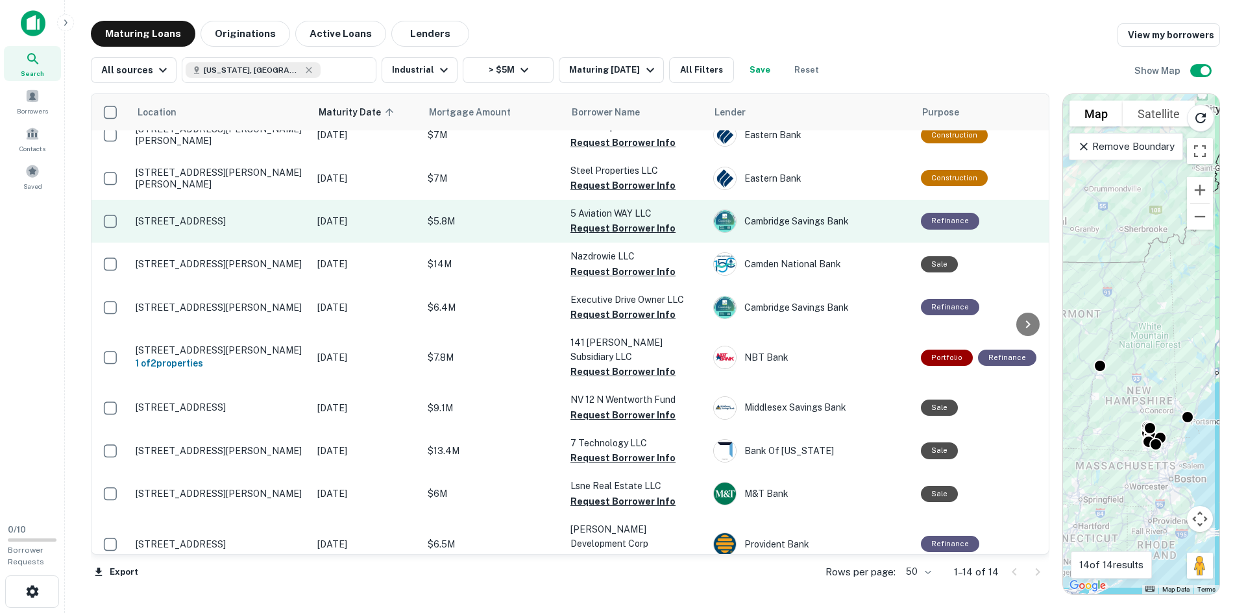
click at [178, 219] on p "[STREET_ADDRESS]" at bounding box center [220, 221] width 169 height 12
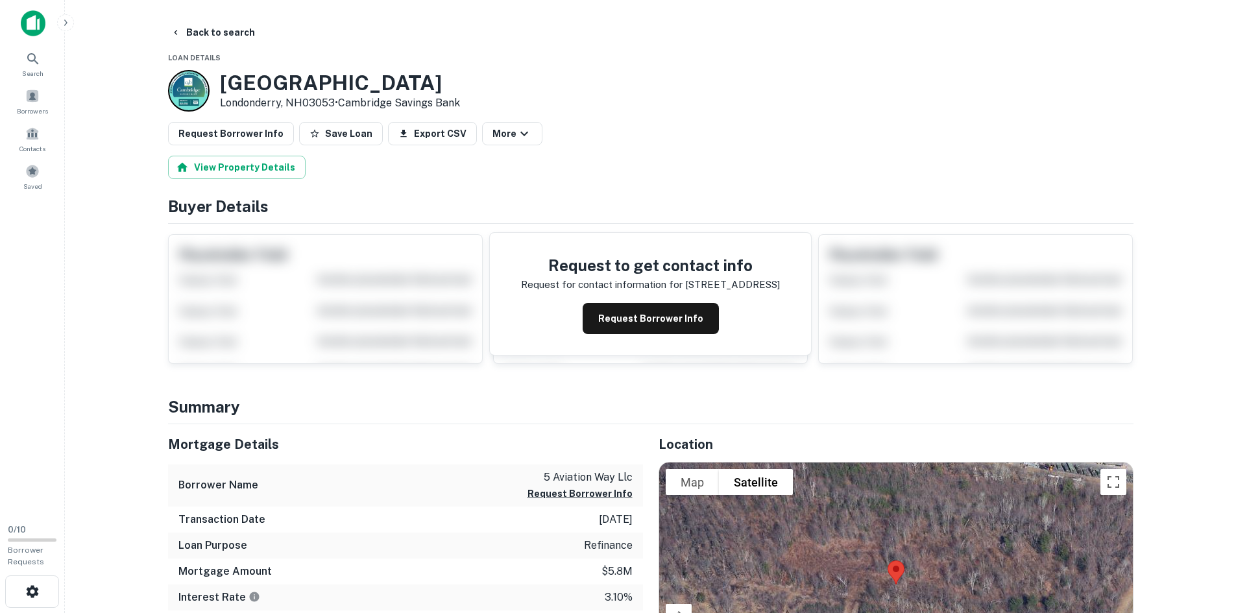
drag, startPoint x: 422, startPoint y: 80, endPoint x: 227, endPoint y: 87, distance: 194.8
click at [227, 87] on h3 "5A Aviation Park Dr" at bounding box center [340, 83] width 240 height 25
drag, startPoint x: 225, startPoint y: 87, endPoint x: 318, endPoint y: 97, distance: 93.4
click at [226, 87] on h3 "5A Aviation Park Dr" at bounding box center [340, 83] width 240 height 25
click at [405, 81] on h3 "5A Aviation Park Dr" at bounding box center [340, 83] width 240 height 25
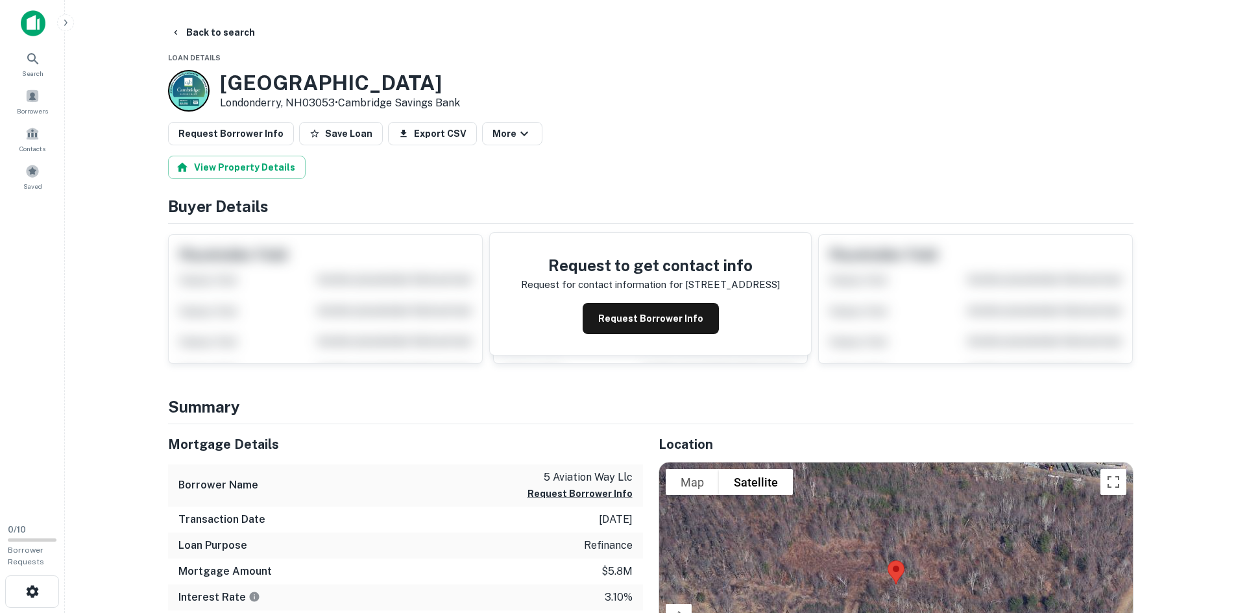
click at [405, 81] on h3 "5A Aviation Park Dr" at bounding box center [340, 83] width 240 height 25
copy h3 "5A Aviation Park Dr"
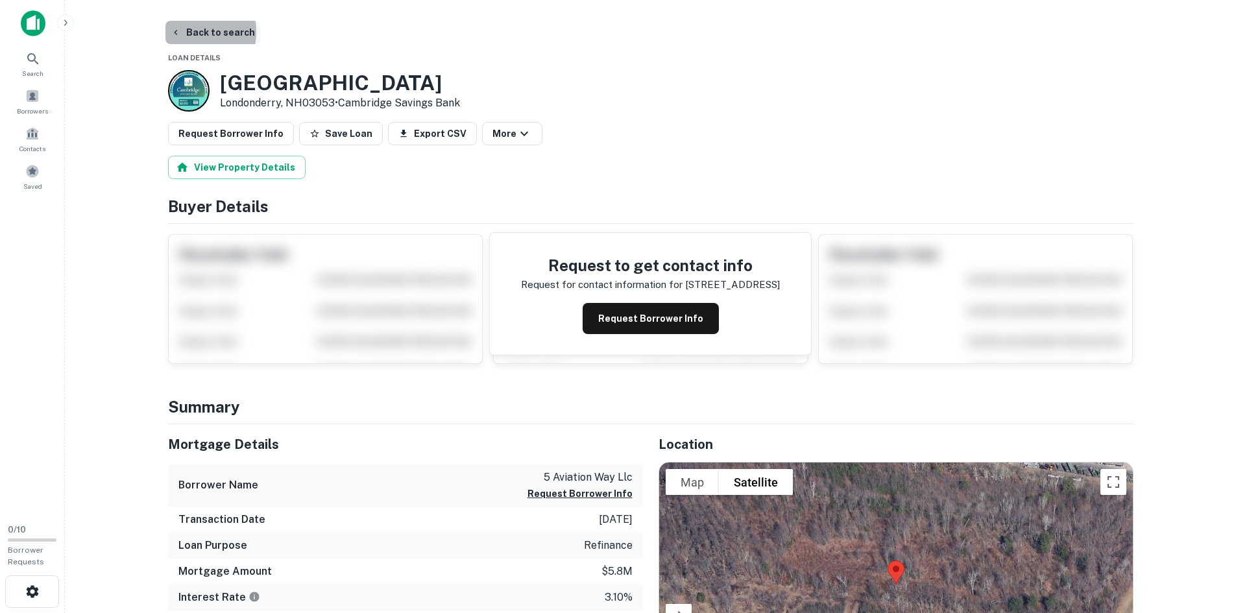
click at [188, 32] on button "Back to search" at bounding box center [212, 32] width 95 height 23
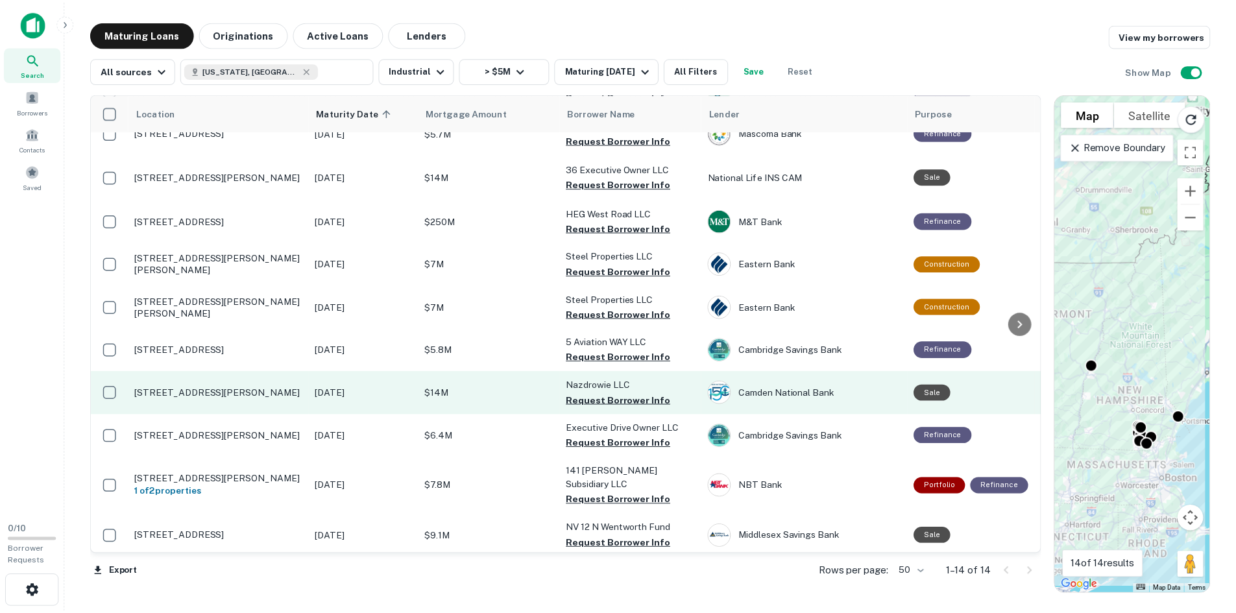
scroll to position [62, 0]
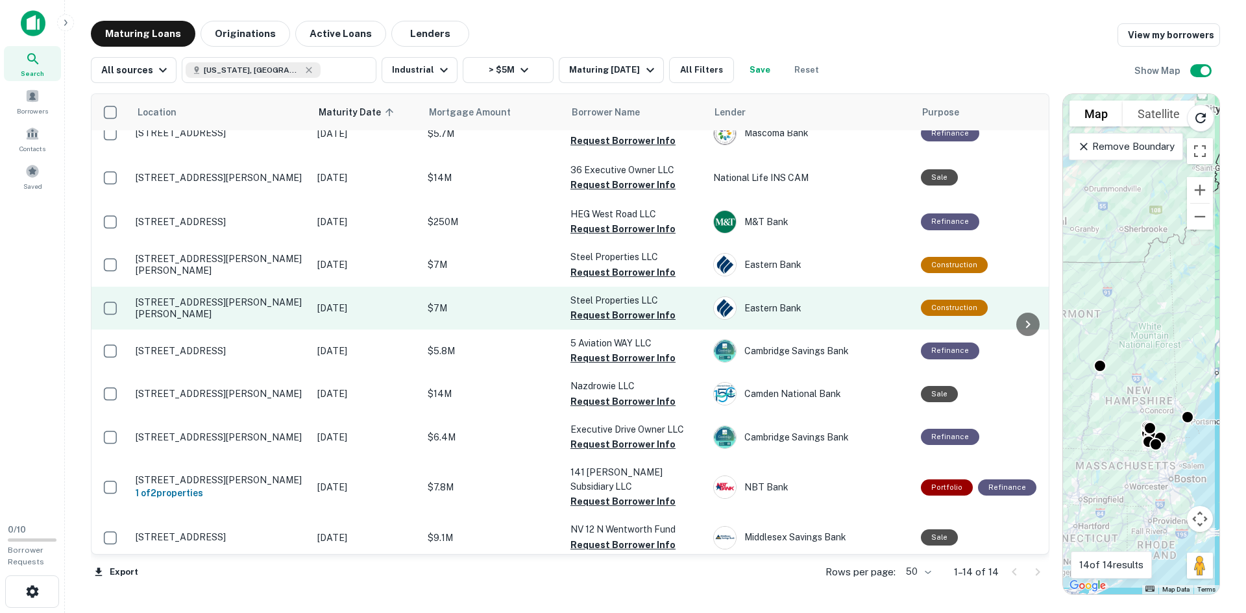
click at [197, 310] on p "[STREET_ADDRESS][PERSON_NAME][PERSON_NAME]" at bounding box center [220, 308] width 169 height 23
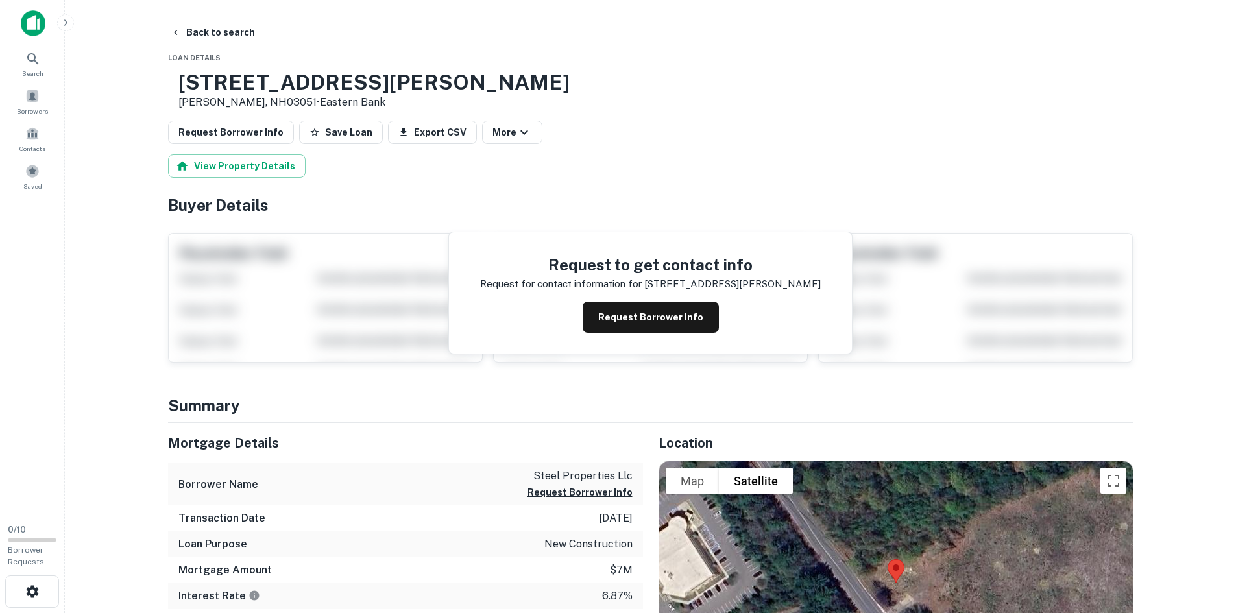
click at [334, 88] on h3 "201 Robinson Rd" at bounding box center [373, 82] width 391 height 25
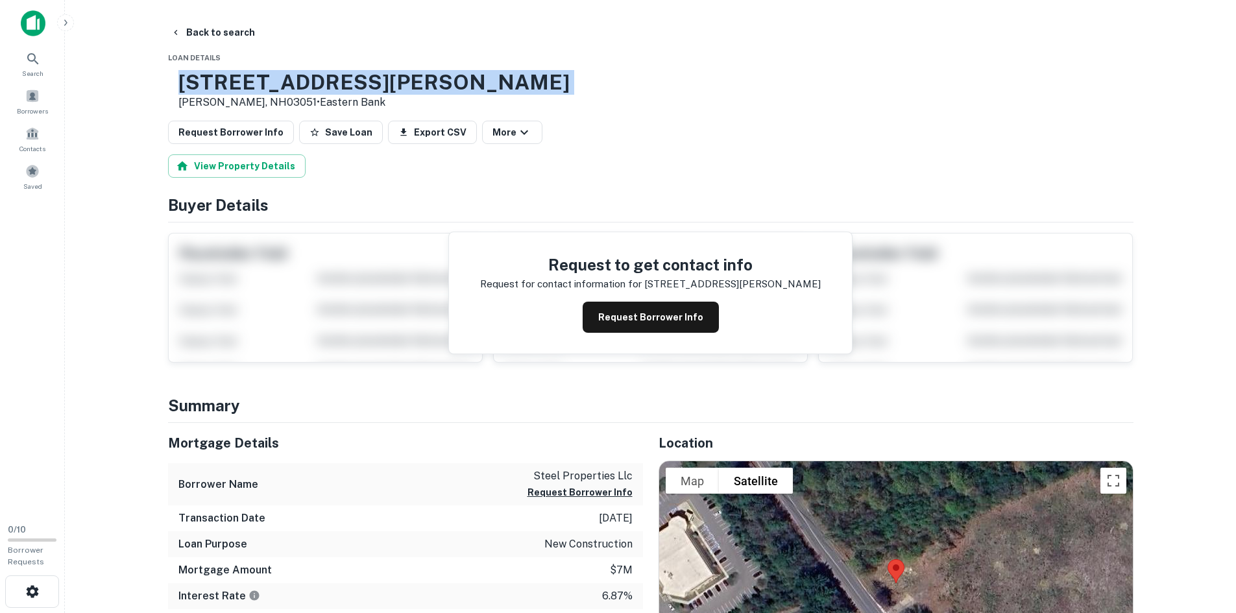
click at [334, 88] on h3 "201 Robinson Rd" at bounding box center [373, 82] width 391 height 25
copy h3 "201 Robinson Rd"
click at [191, 34] on button "Back to search" at bounding box center [212, 32] width 95 height 23
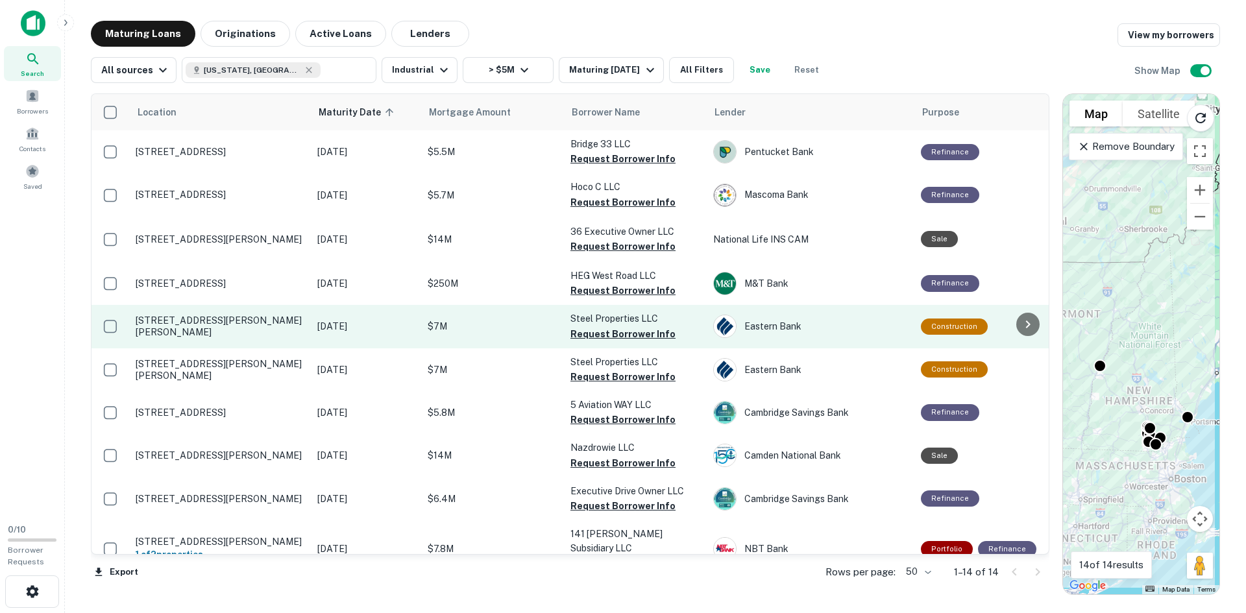
click at [182, 325] on p "[STREET_ADDRESS][PERSON_NAME][PERSON_NAME]" at bounding box center [220, 326] width 169 height 23
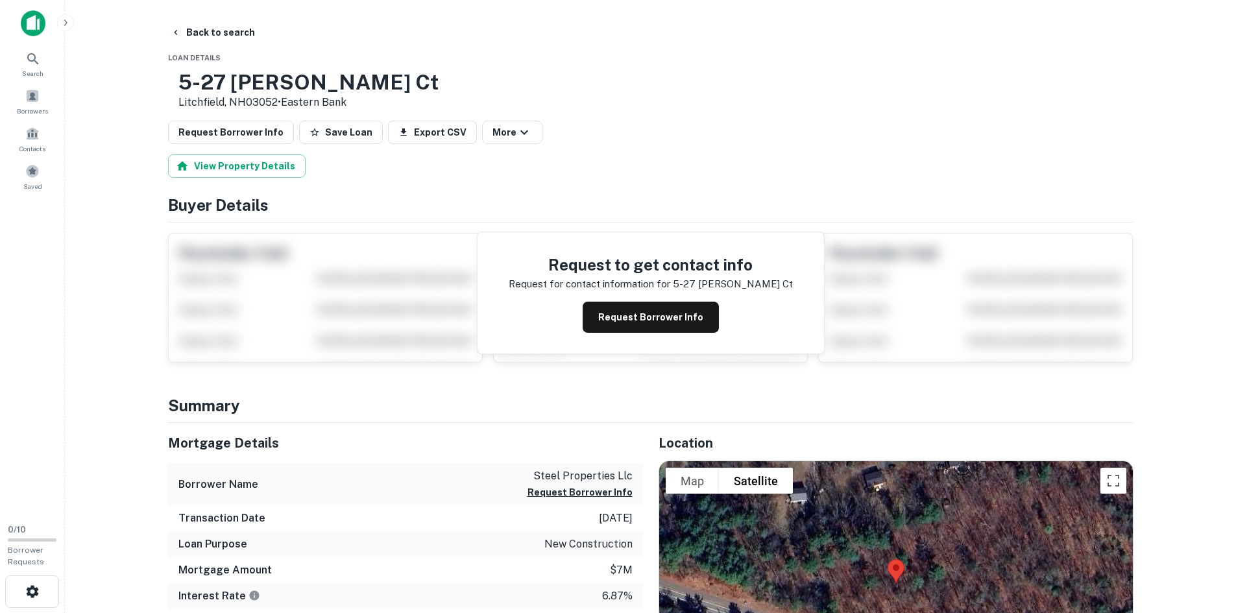
click at [250, 90] on h3 "5-27 Carney Ct" at bounding box center [308, 82] width 260 height 25
copy h3 "5-27 Carney Ct"
click at [330, 74] on h3 "5-27 Carney Ct" at bounding box center [308, 82] width 260 height 25
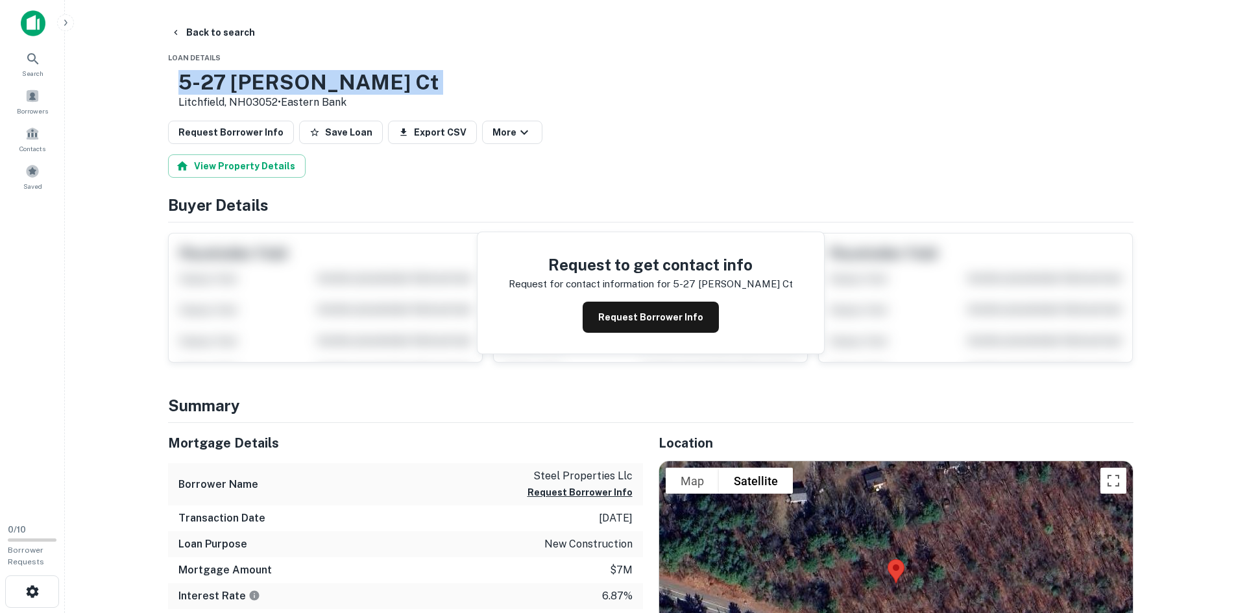
click at [330, 74] on h3 "5-27 Carney Ct" at bounding box center [308, 82] width 260 height 25
drag, startPoint x: 222, startPoint y: 82, endPoint x: 372, endPoint y: 82, distance: 149.9
click at [372, 82] on h3 "5-27 Carney Ct" at bounding box center [308, 82] width 260 height 25
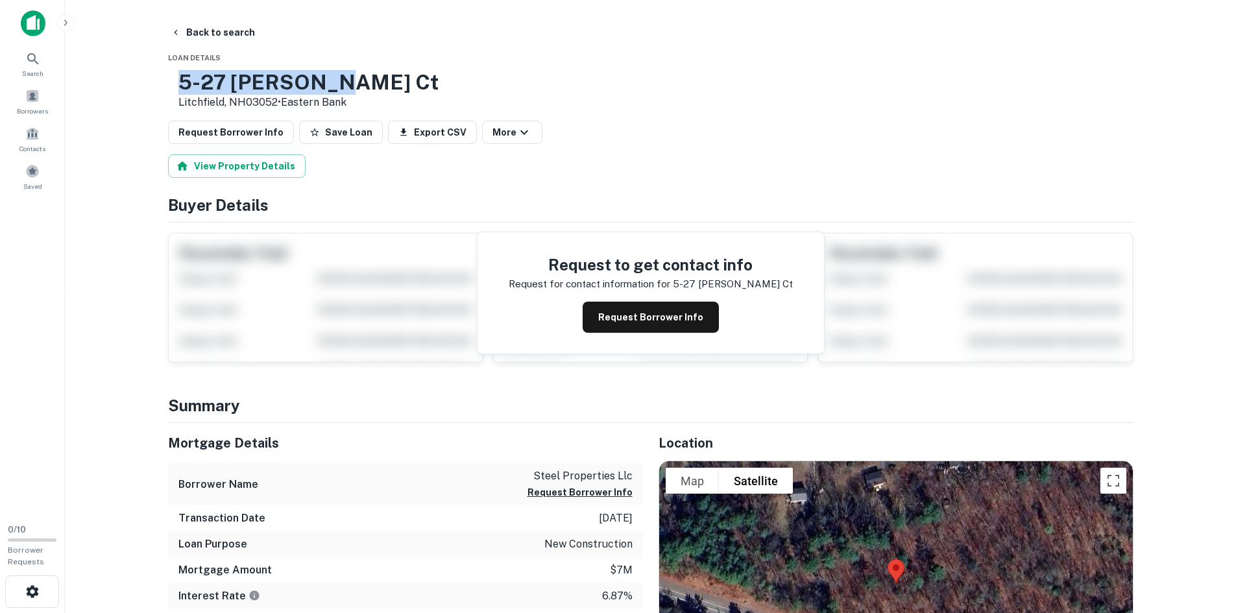
copy h3 "5-27 Carney Ct"
click at [214, 39] on button "Back to search" at bounding box center [212, 32] width 95 height 23
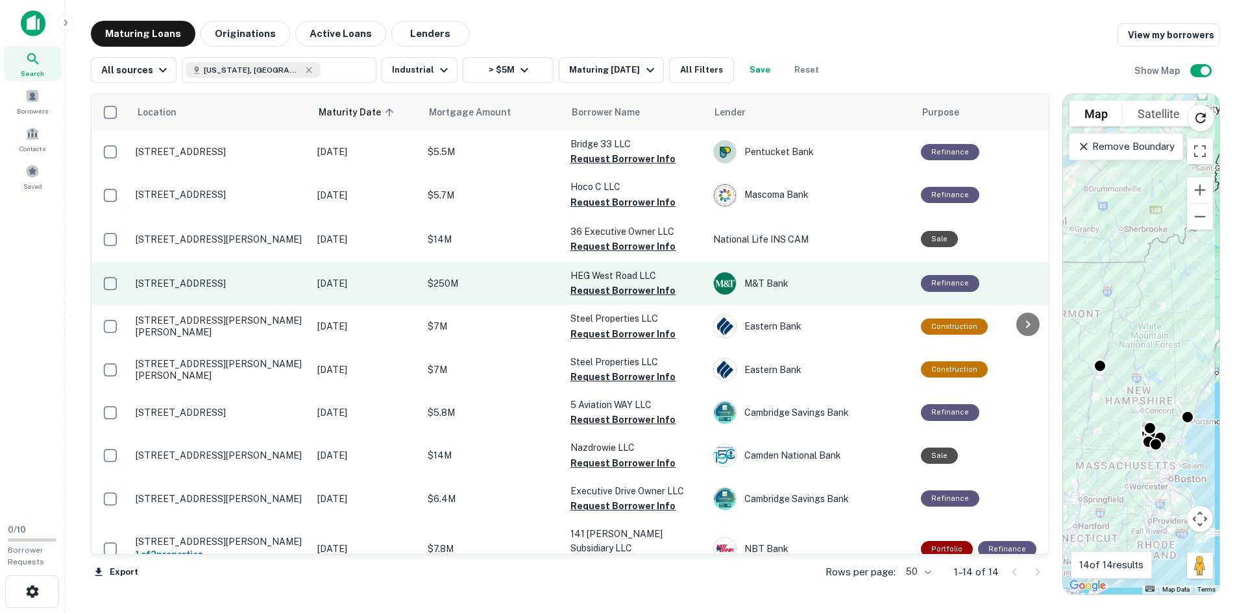
click at [247, 289] on p "[STREET_ADDRESS]" at bounding box center [220, 284] width 169 height 12
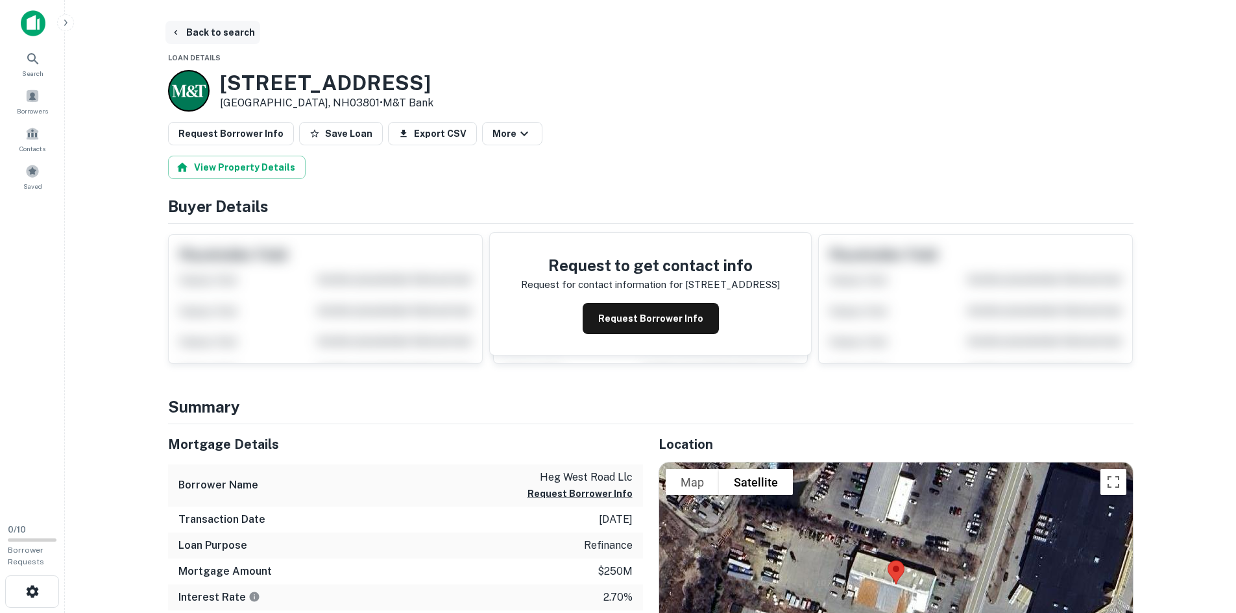
click at [201, 29] on button "Back to search" at bounding box center [212, 32] width 95 height 23
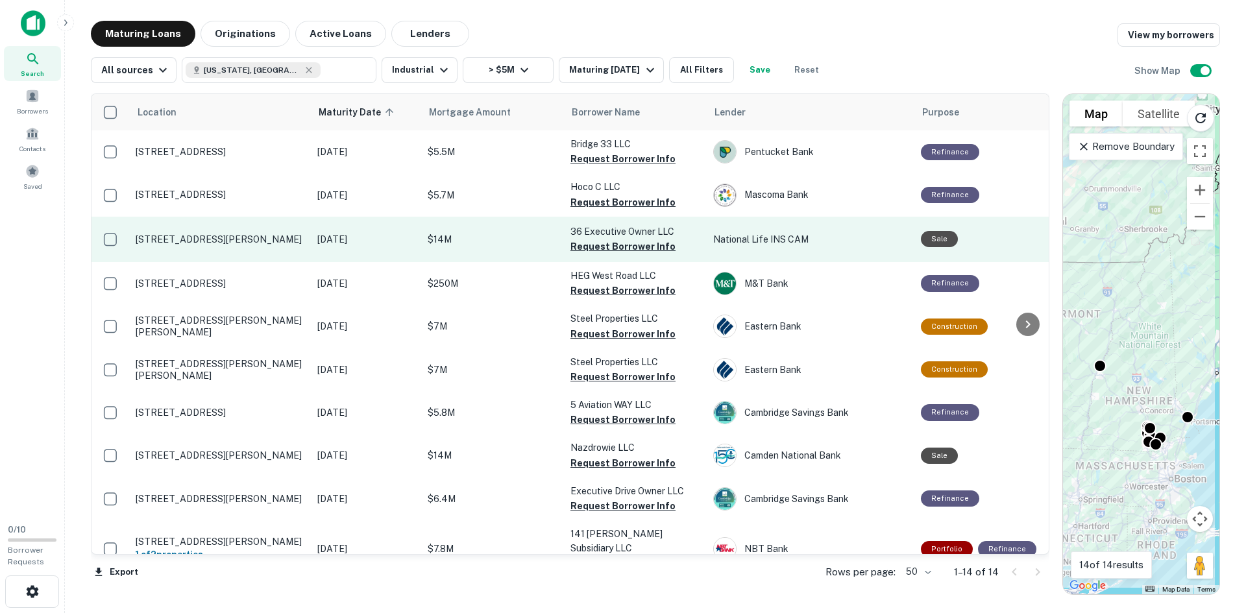
click at [191, 240] on p "[STREET_ADDRESS][PERSON_NAME]" at bounding box center [220, 240] width 169 height 12
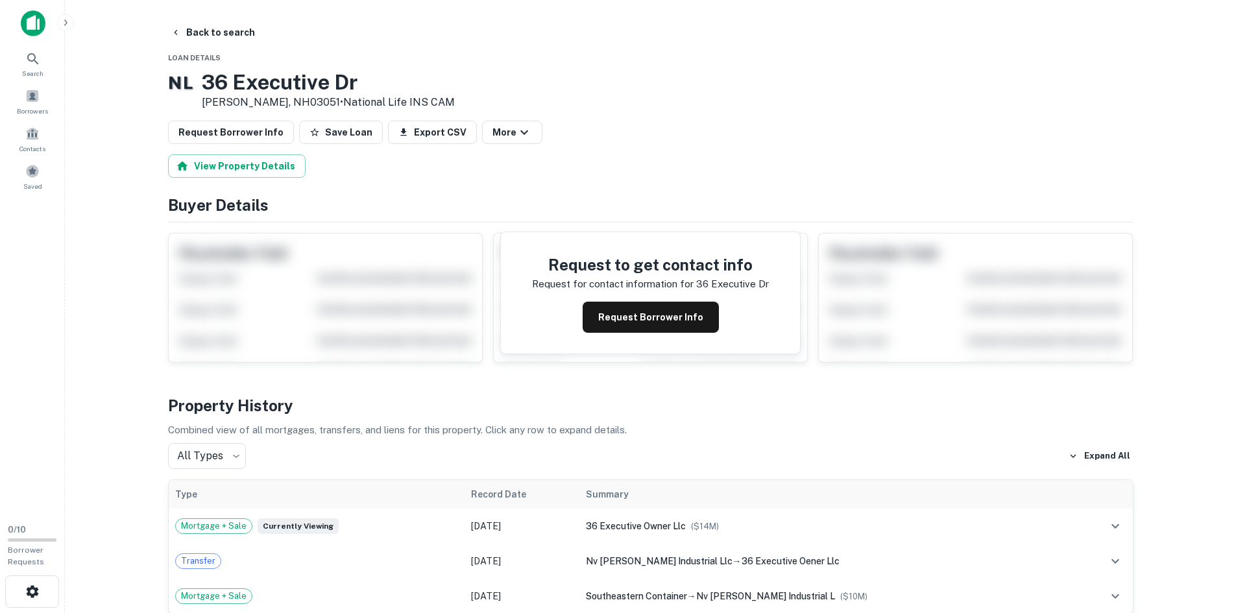
click at [256, 80] on h3 "36 Executive Dr" at bounding box center [328, 82] width 253 height 25
copy h3 "36 Executive Dr"
click at [608, 83] on div "N L 36 Executive Dr Hudson, NH03051 • National Life INS CAM" at bounding box center [651, 90] width 966 height 40
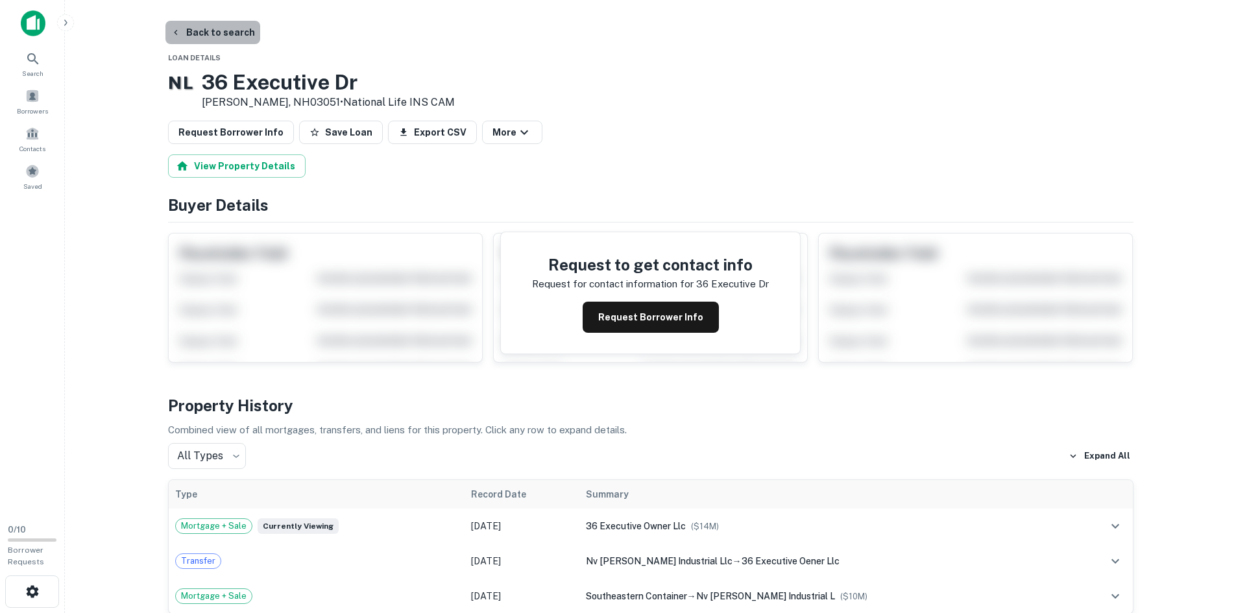
click at [229, 31] on button "Back to search" at bounding box center [212, 32] width 95 height 23
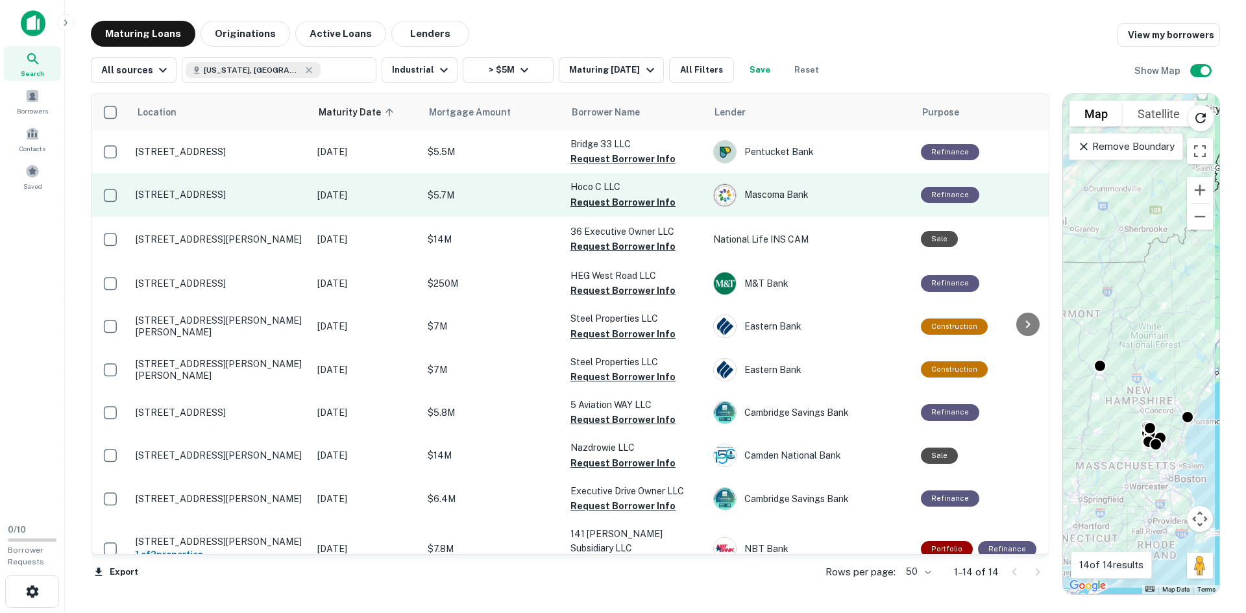
click at [212, 193] on p "[STREET_ADDRESS]" at bounding box center [220, 195] width 169 height 12
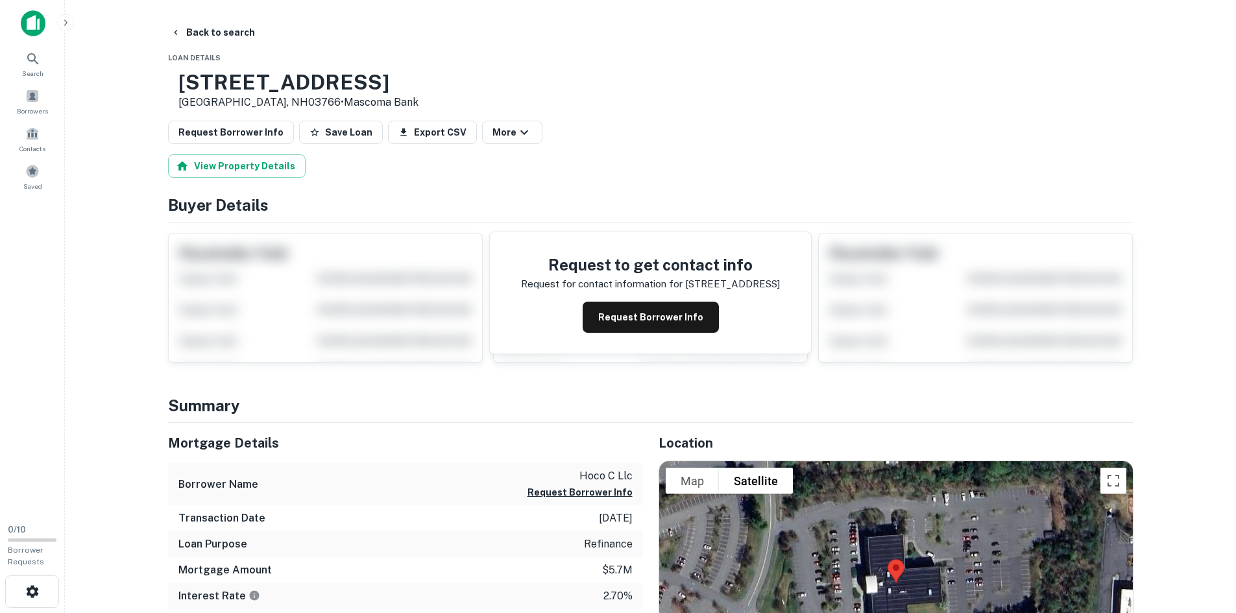
click at [270, 75] on h3 "30 Lafayette St" at bounding box center [298, 82] width 240 height 25
copy h3 "30 Lafayette St"
click at [358, 41] on div "Back to search" at bounding box center [651, 32] width 966 height 23
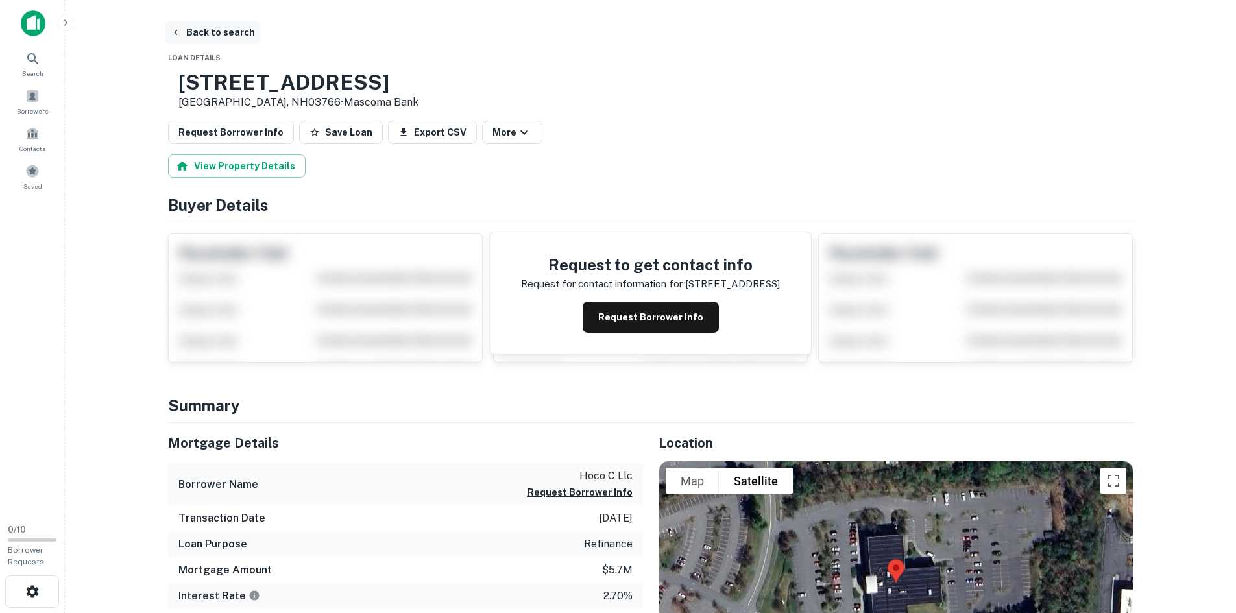
click at [184, 31] on button "Back to search" at bounding box center [212, 32] width 95 height 23
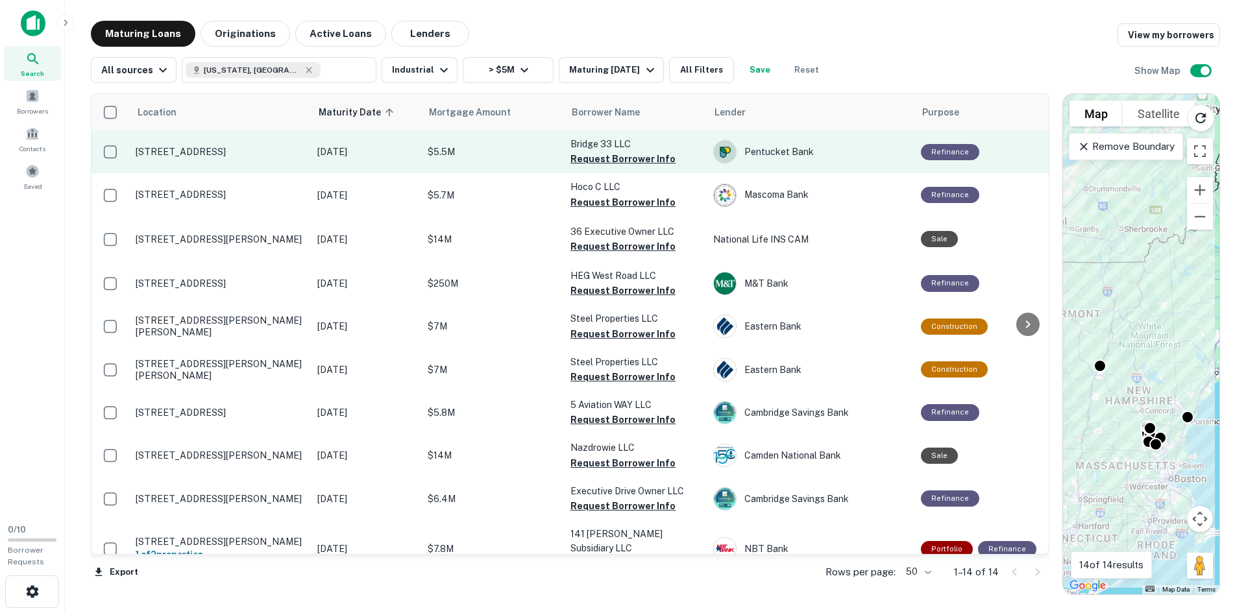
click at [197, 158] on p "[STREET_ADDRESS]" at bounding box center [220, 152] width 169 height 12
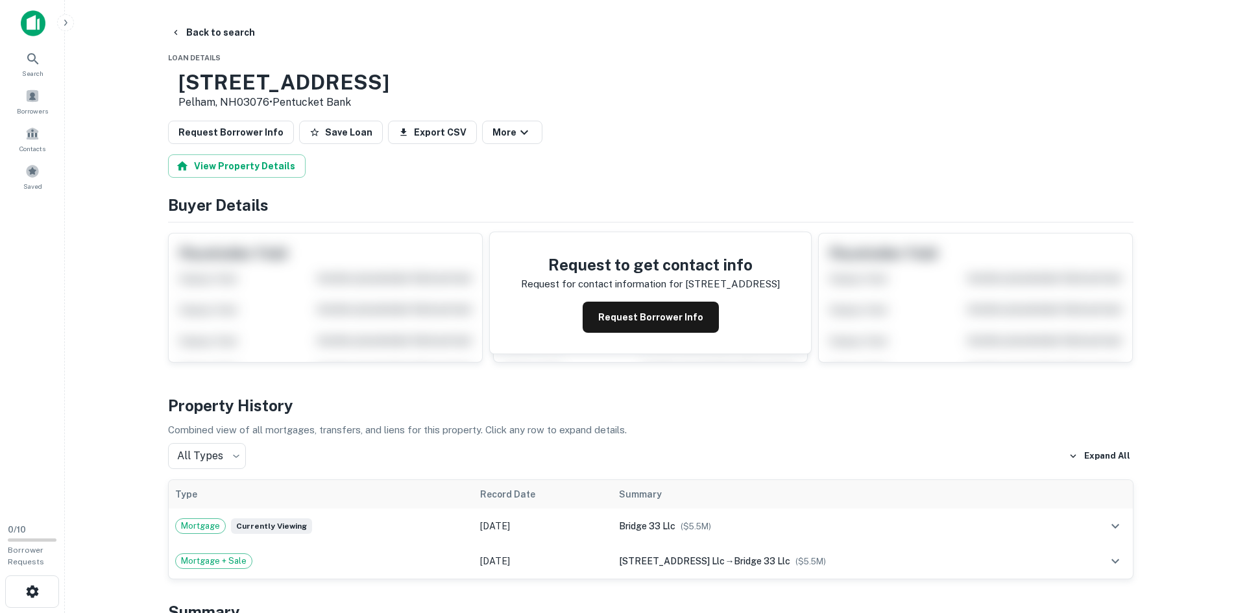
click at [267, 91] on h3 "33 Bridge St" at bounding box center [283, 82] width 211 height 25
copy h3 "33 Bridge St"
click at [223, 29] on button "Back to search" at bounding box center [212, 32] width 95 height 23
